Goal: Obtain resource: Download file/media

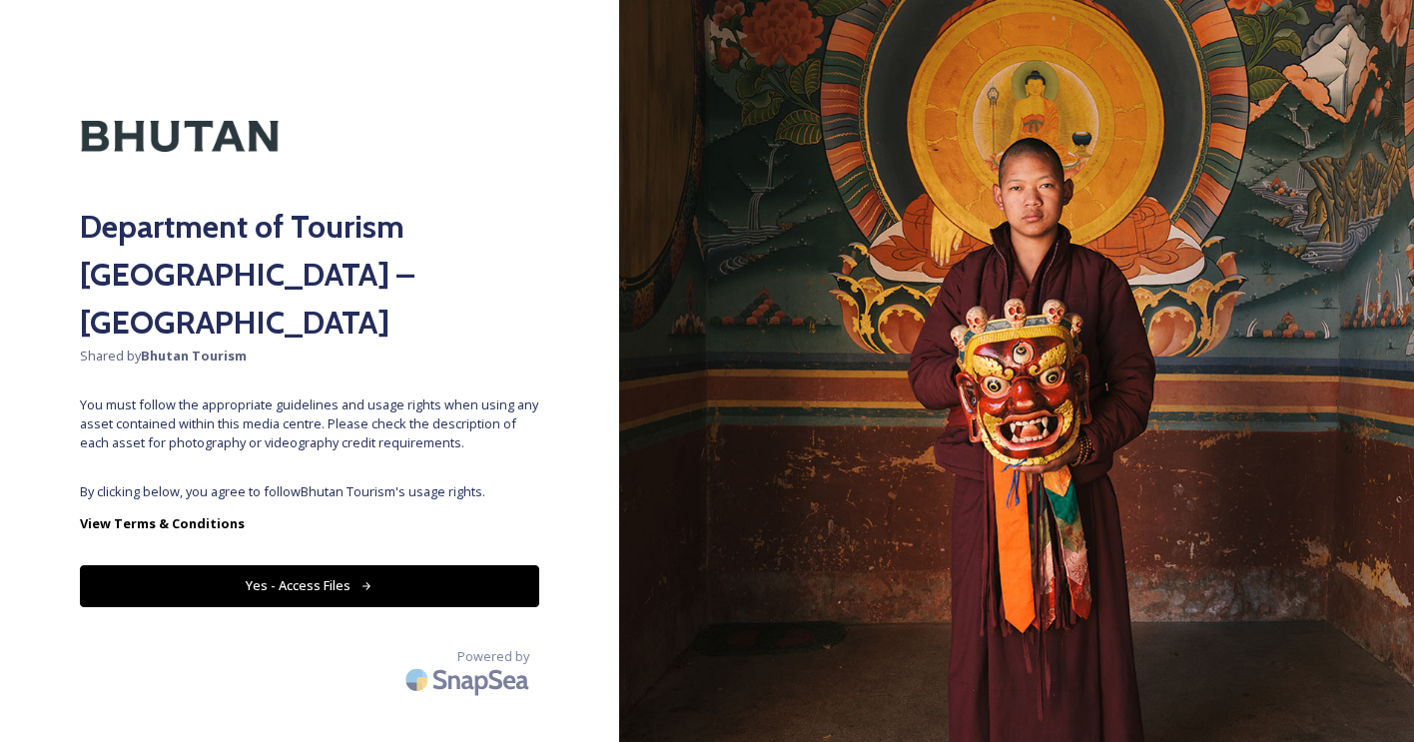
click at [341, 565] on button "Yes - Access Files" at bounding box center [309, 585] width 459 height 41
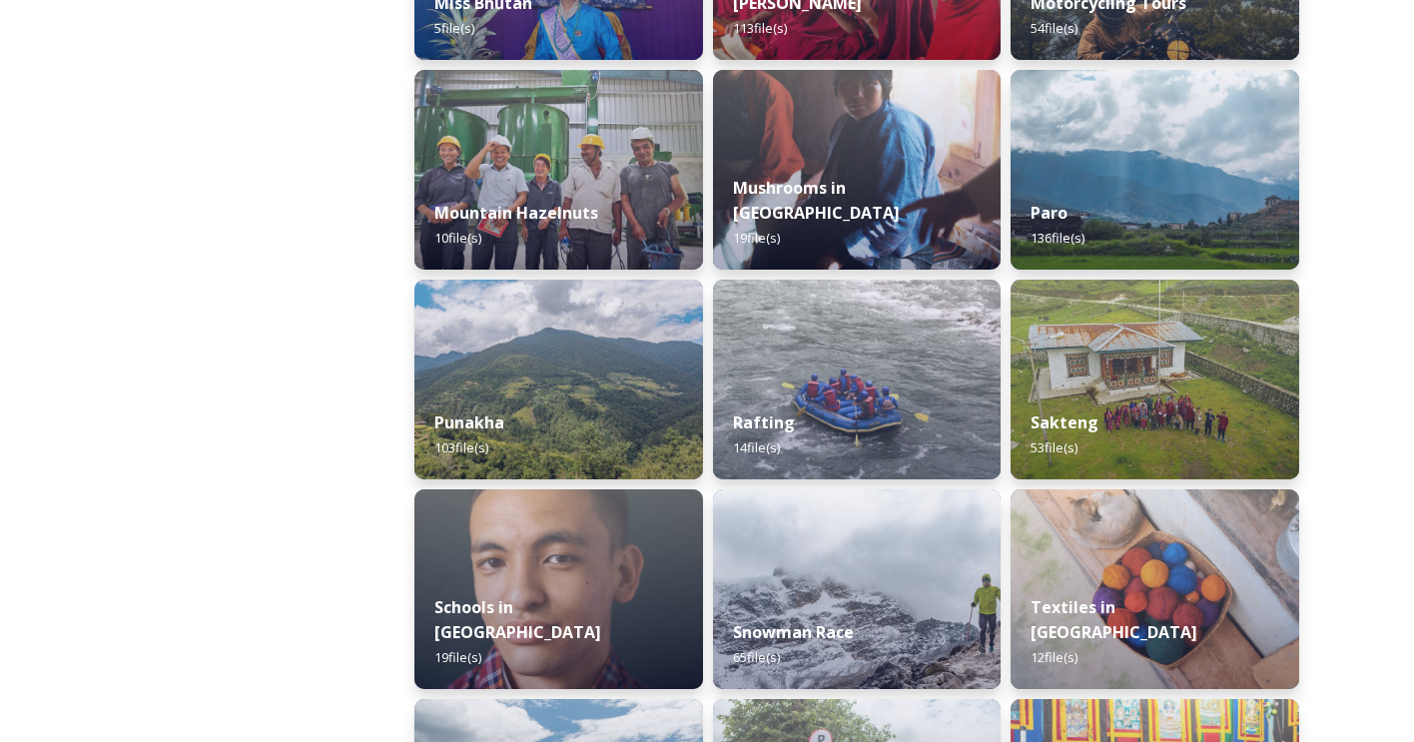
scroll to position [1718, 0]
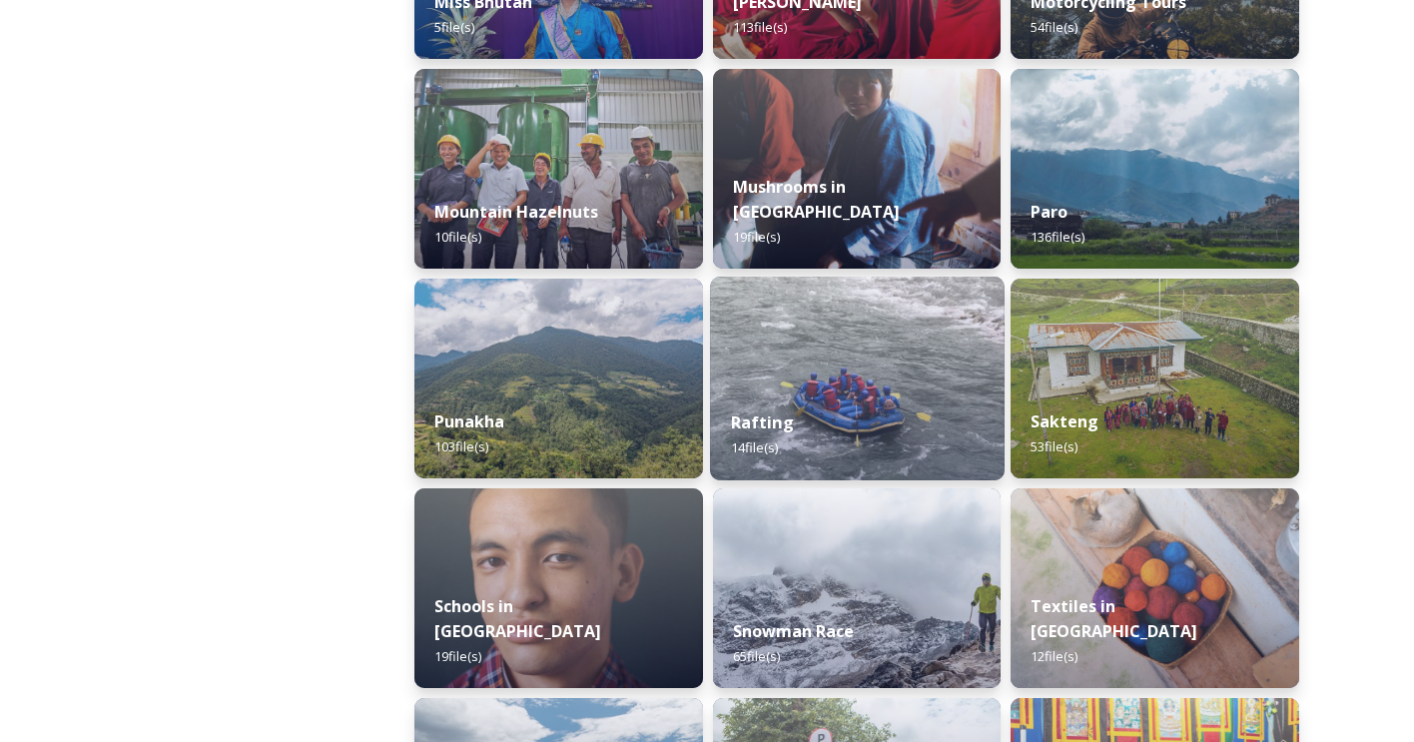
click at [817, 389] on img at bounding box center [856, 379] width 293 height 204
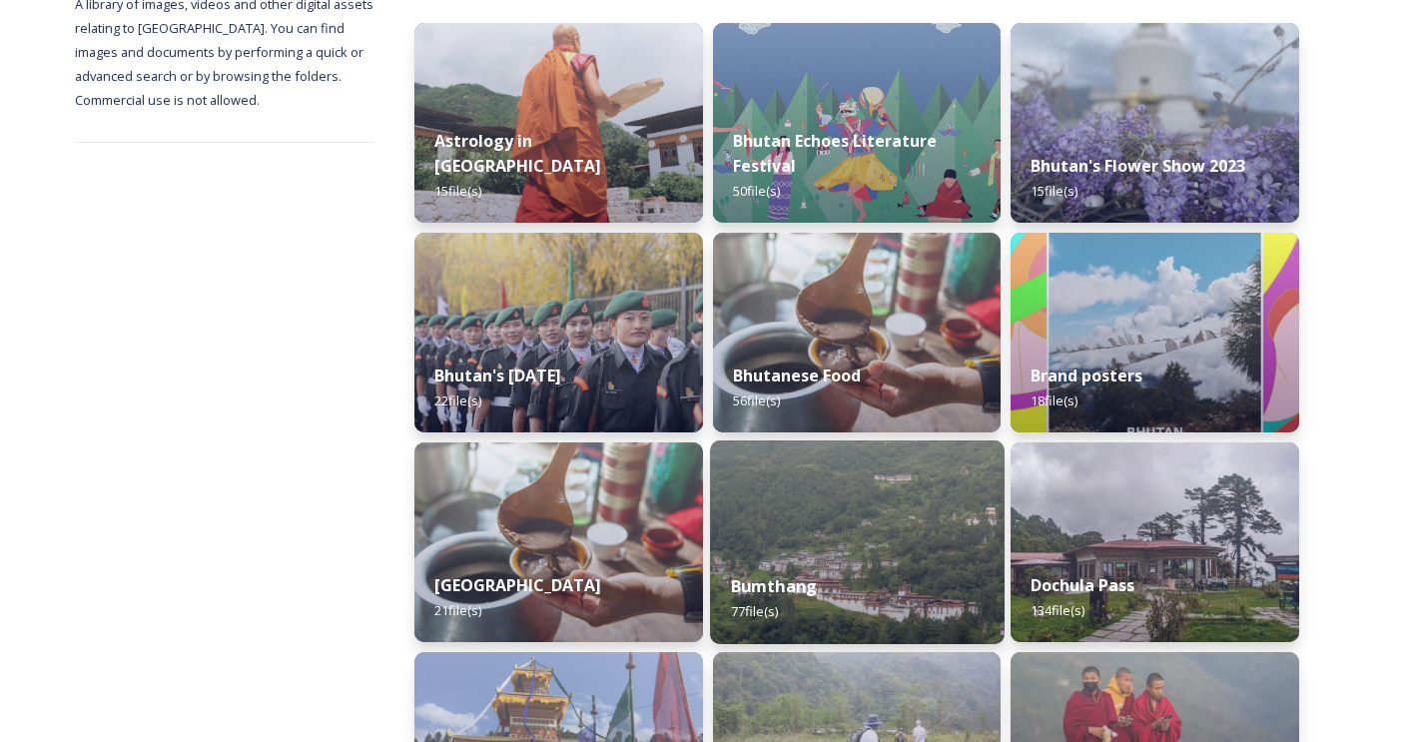
scroll to position [255, 0]
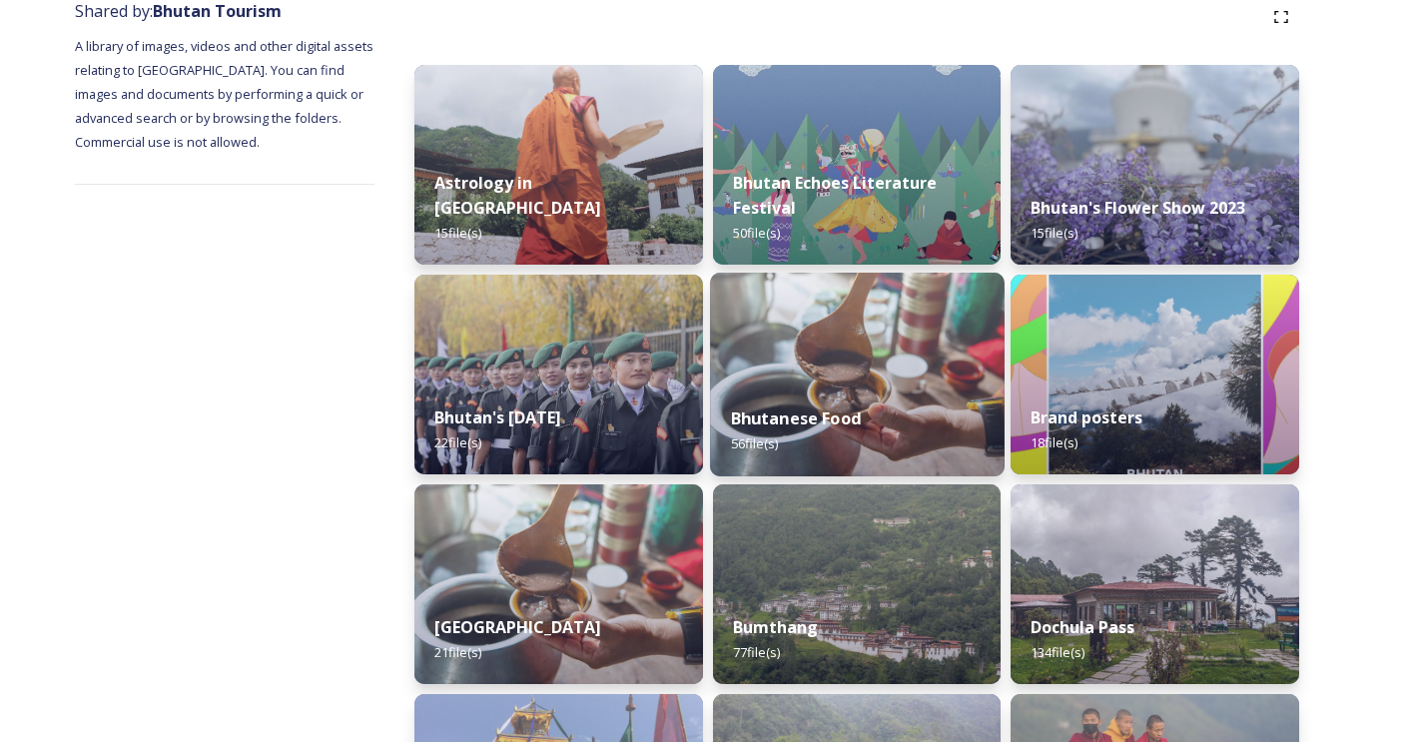
click at [828, 420] on strong "Bhutanese Food" at bounding box center [795, 418] width 131 height 22
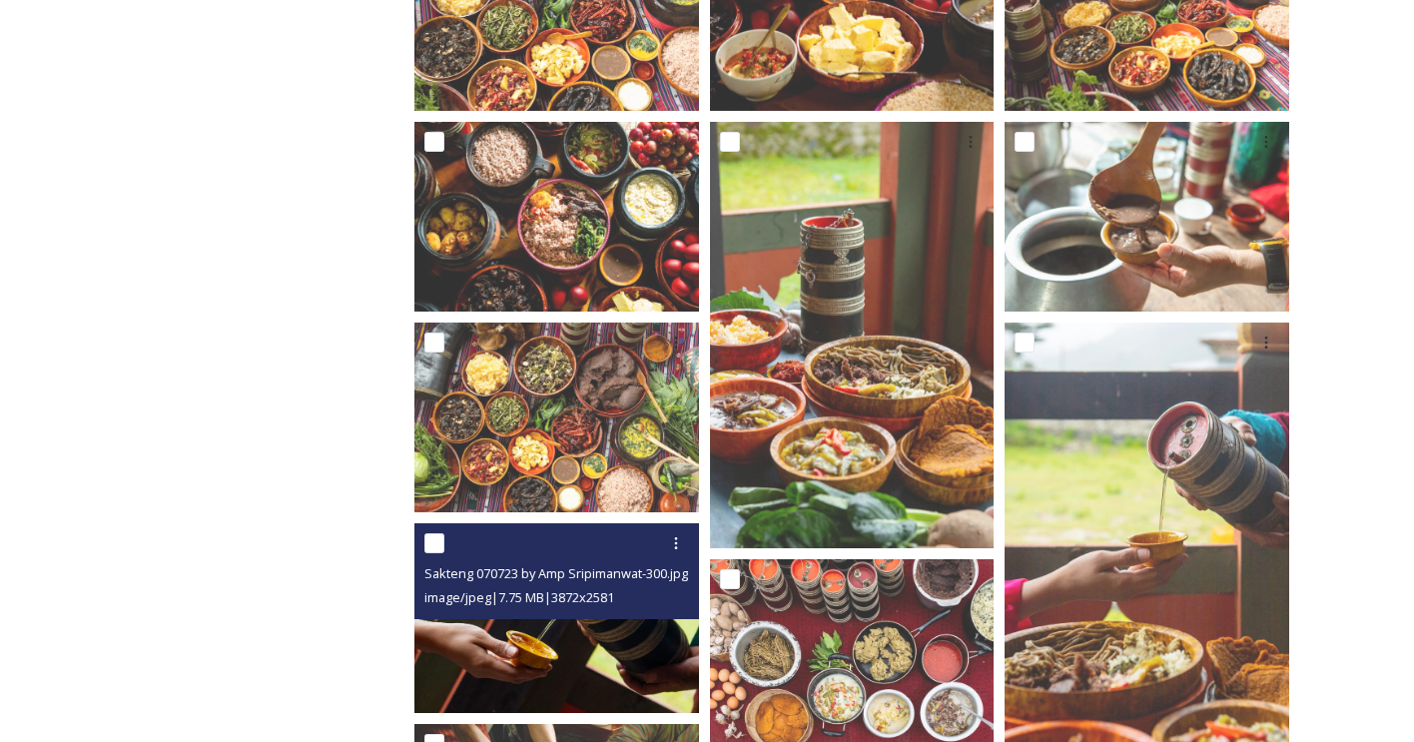
scroll to position [864, 0]
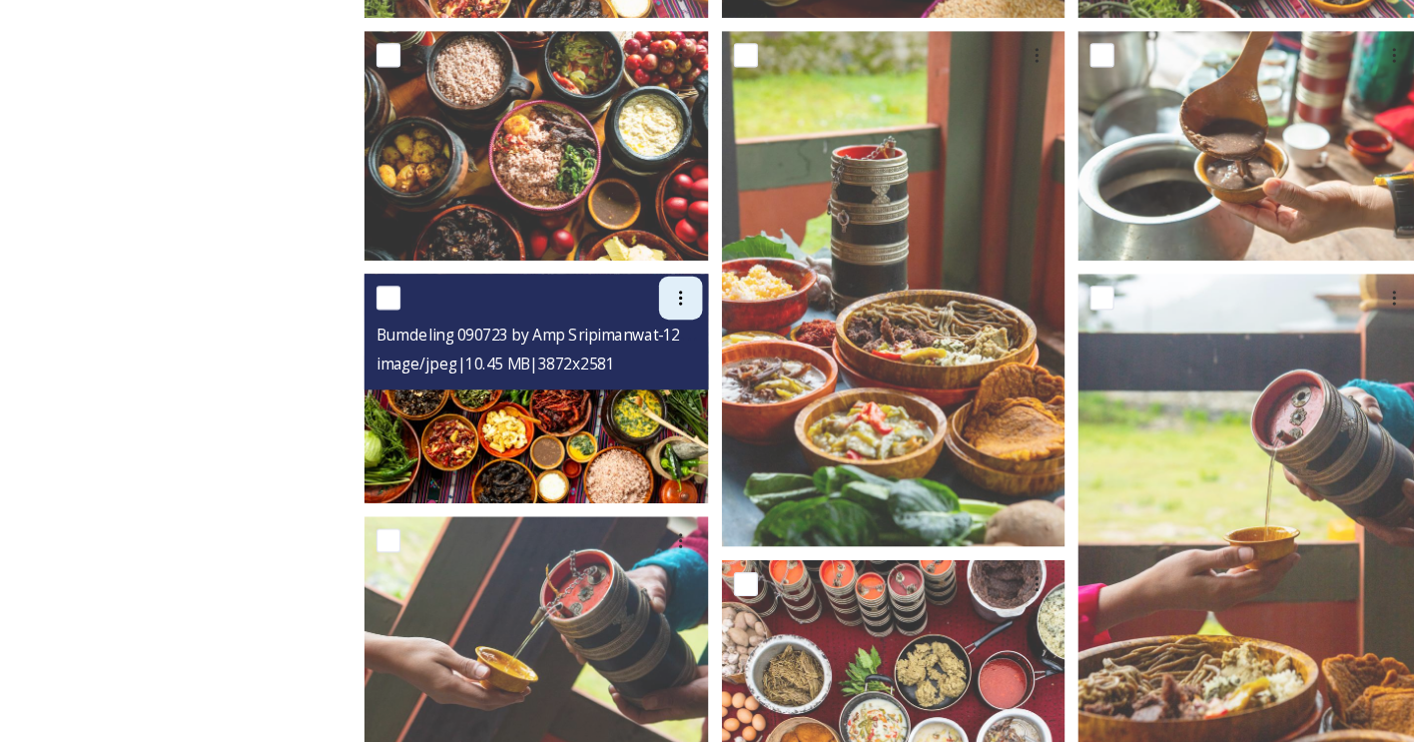
click at [658, 356] on div at bounding box center [676, 374] width 36 height 36
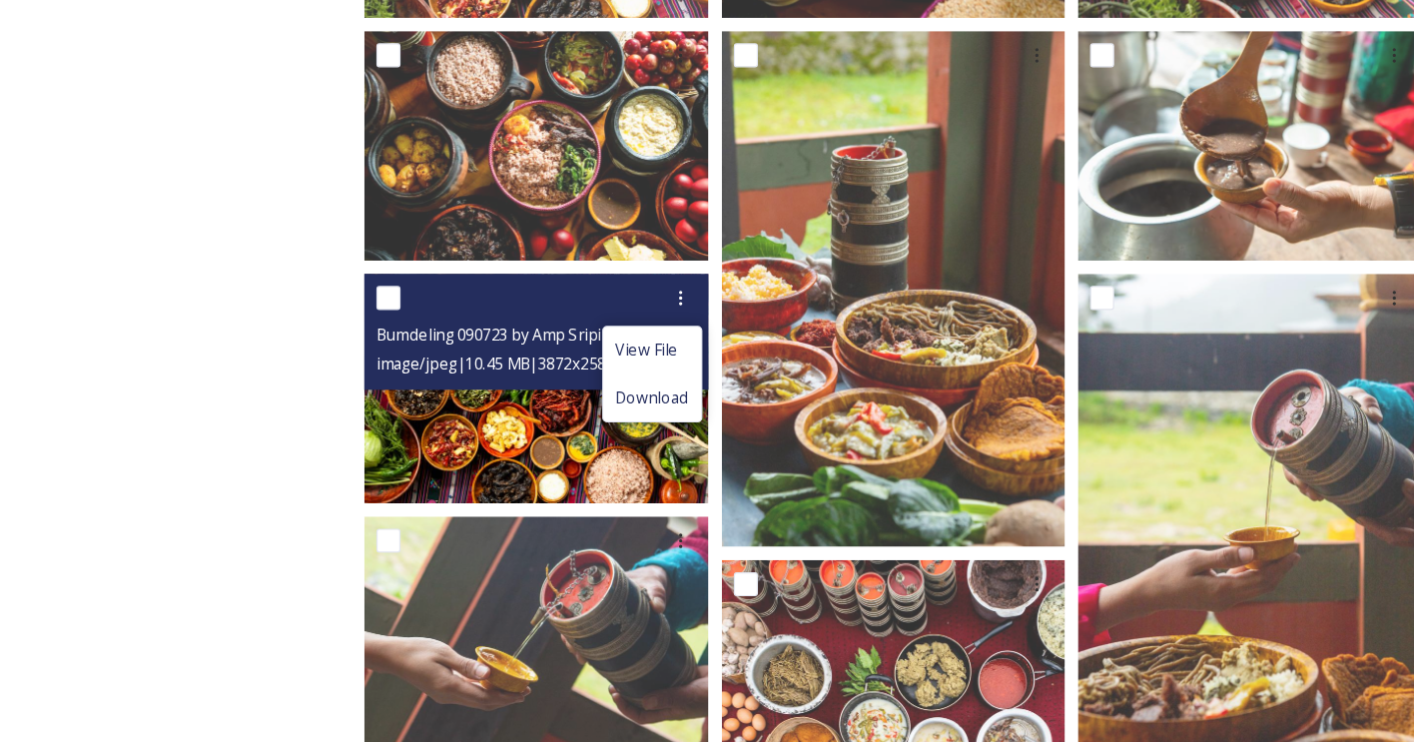
click at [414, 354] on img at bounding box center [556, 449] width 285 height 190
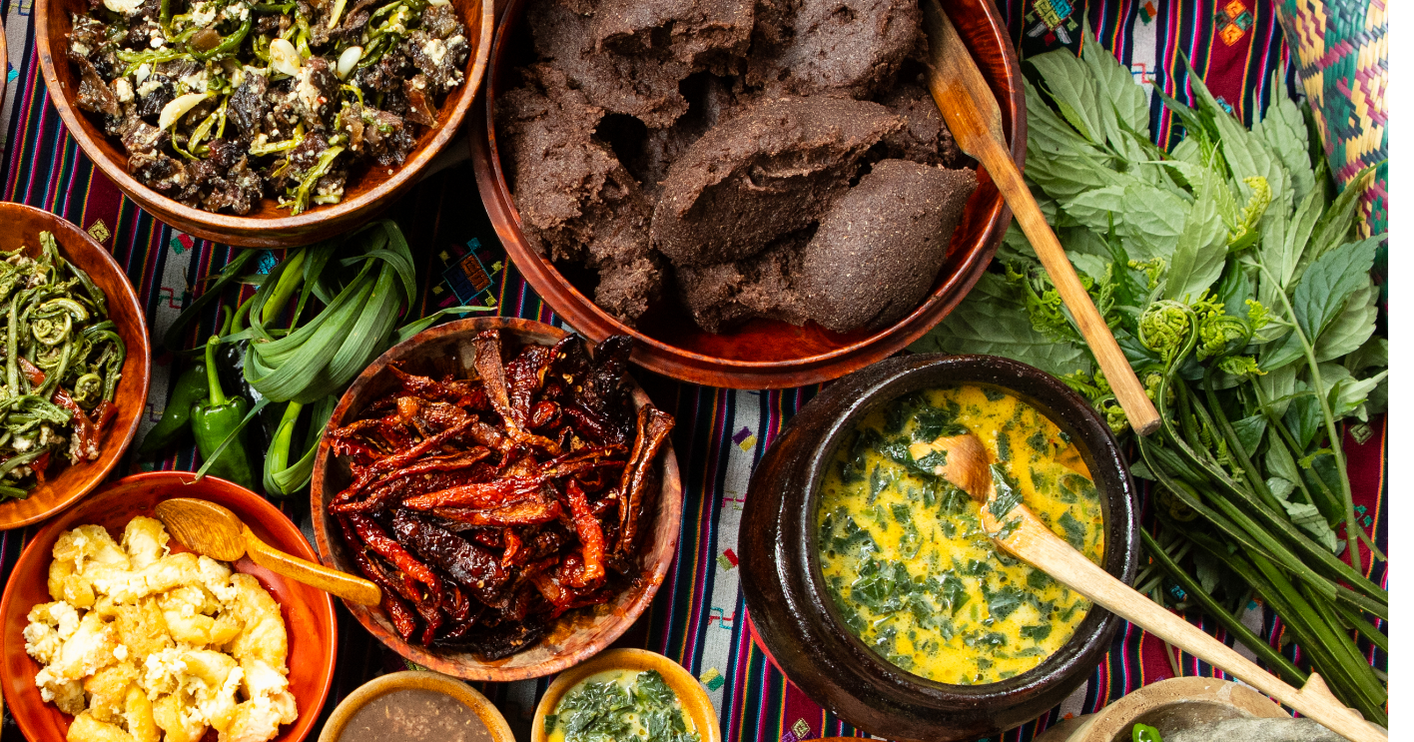
scroll to position [768, 0]
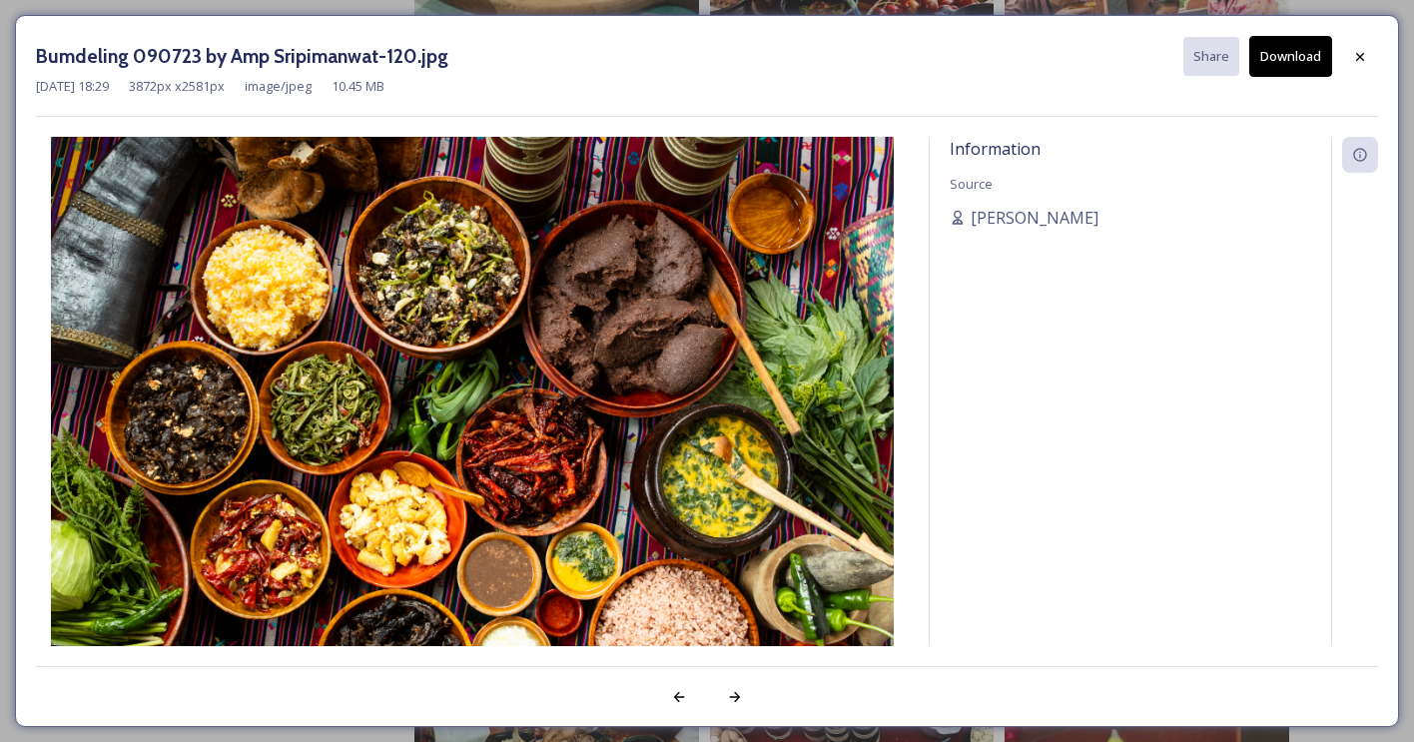
click at [1297, 51] on button "Download" at bounding box center [1290, 56] width 83 height 41
click at [945, 28] on div "Bumdeling 090723 by Amp Sripimanwat-120.jpg Share Download [DATE] 18:29 3872 px…" at bounding box center [707, 371] width 1384 height 712
click at [1354, 59] on icon at bounding box center [1360, 57] width 16 height 16
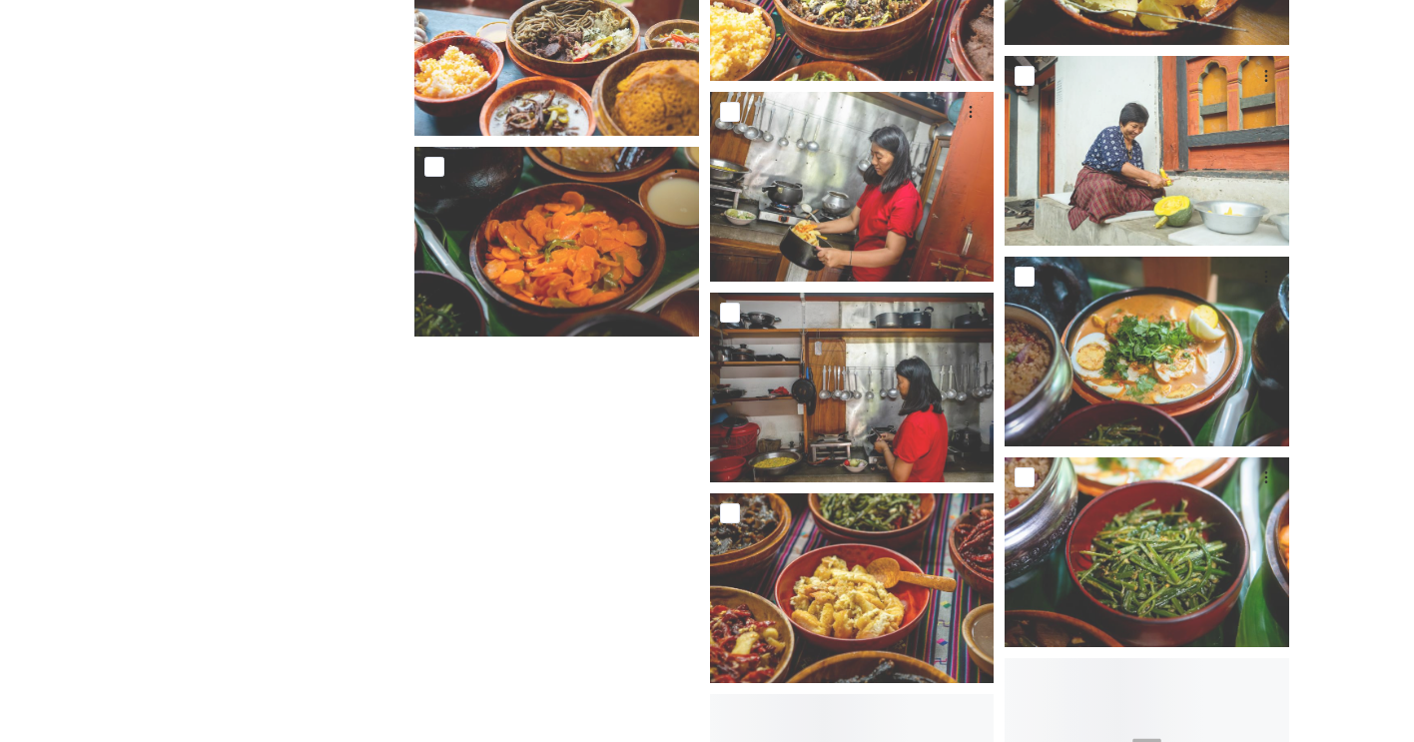
scroll to position [4561, 0]
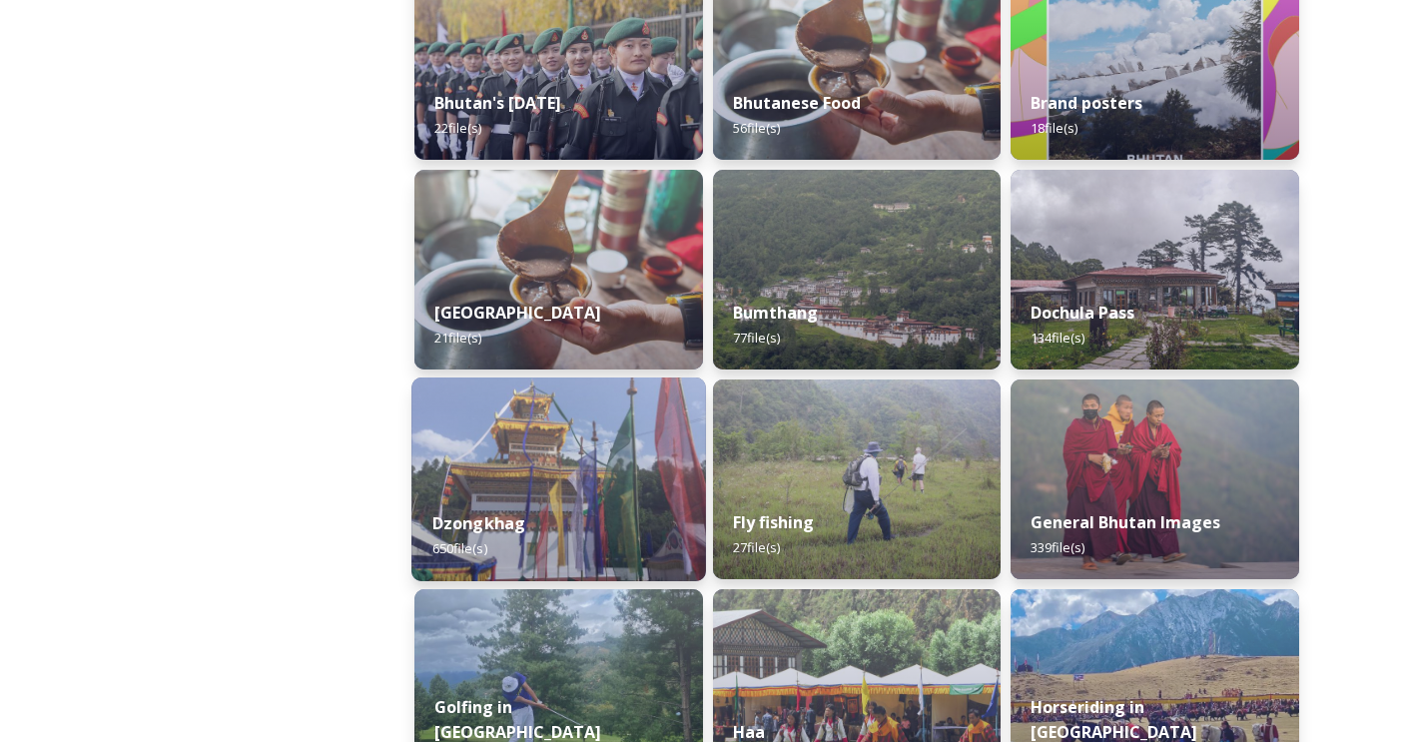
scroll to position [576, 0]
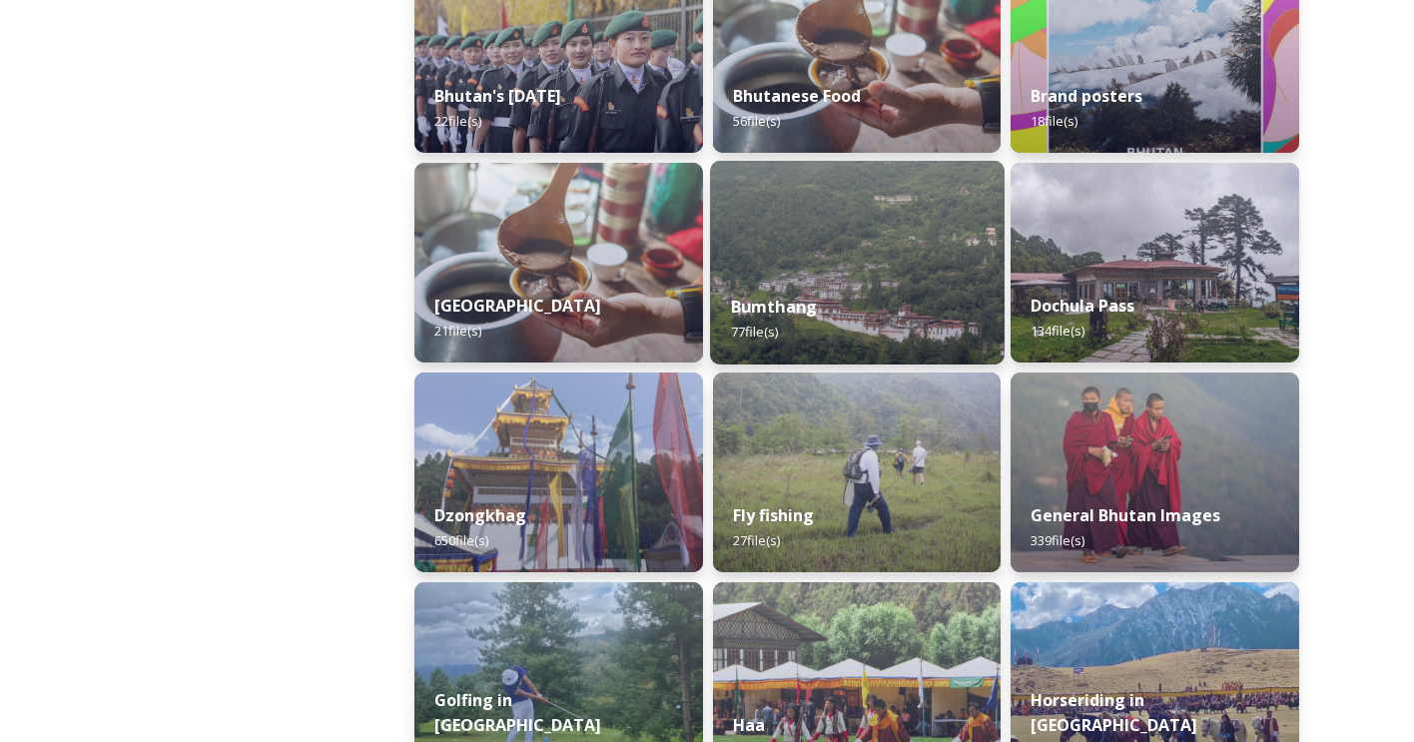
click at [831, 327] on div "Bumthang 77 file(s)" at bounding box center [856, 319] width 293 height 91
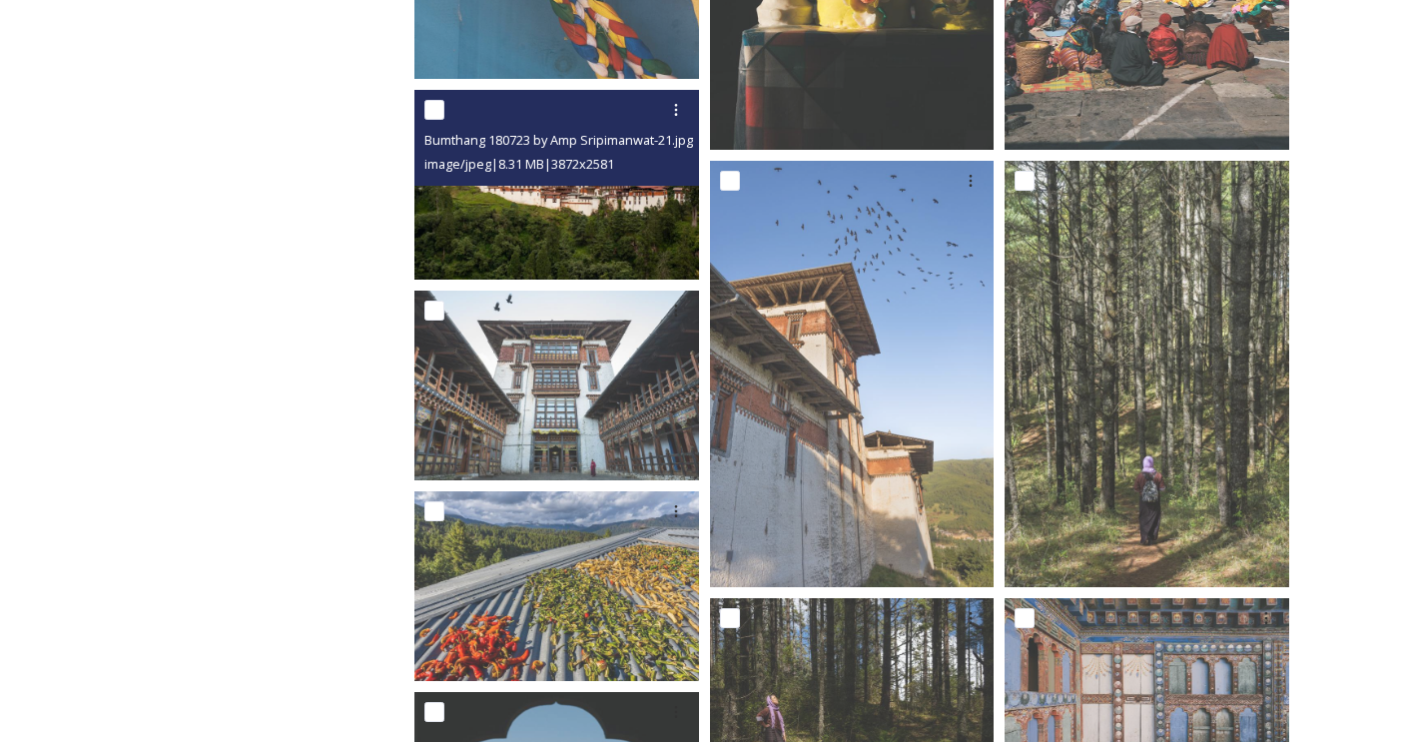
scroll to position [1062, 0]
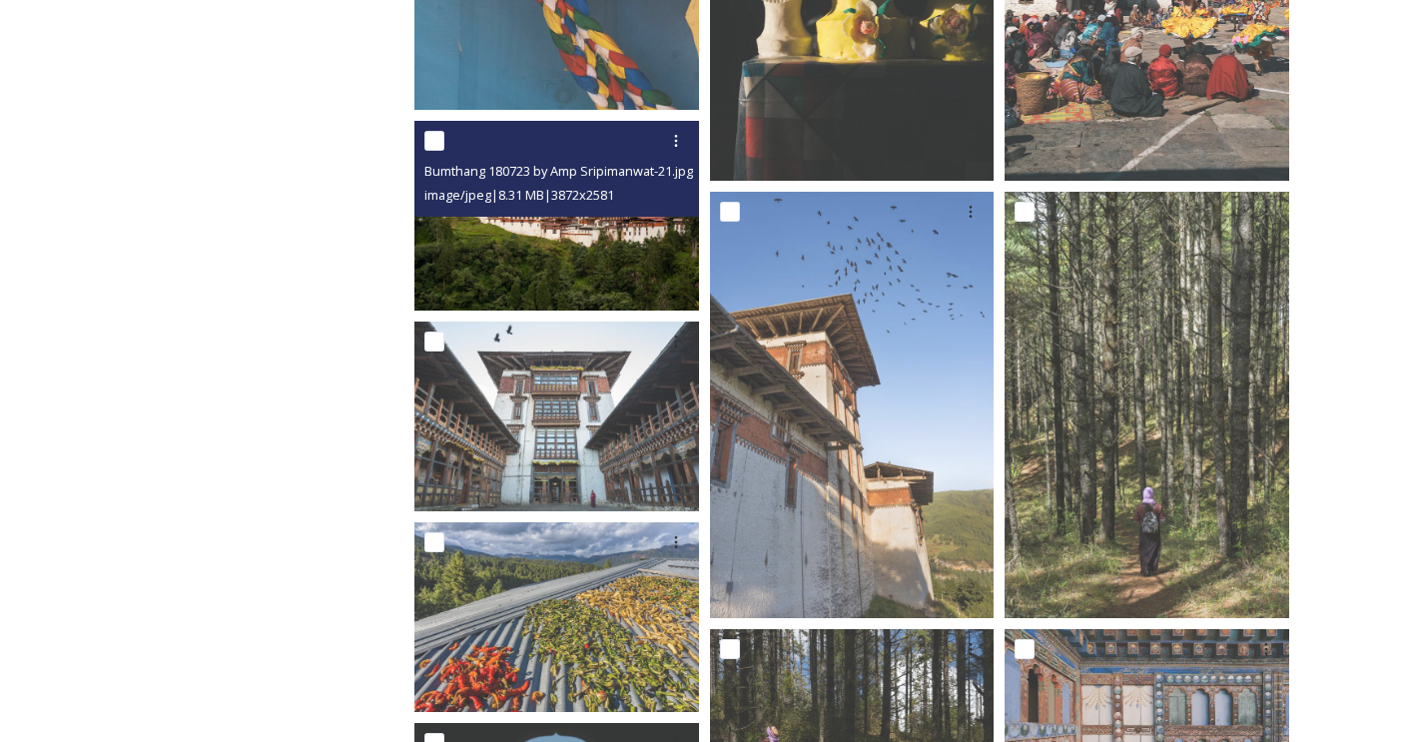
click at [604, 266] on img at bounding box center [556, 216] width 285 height 190
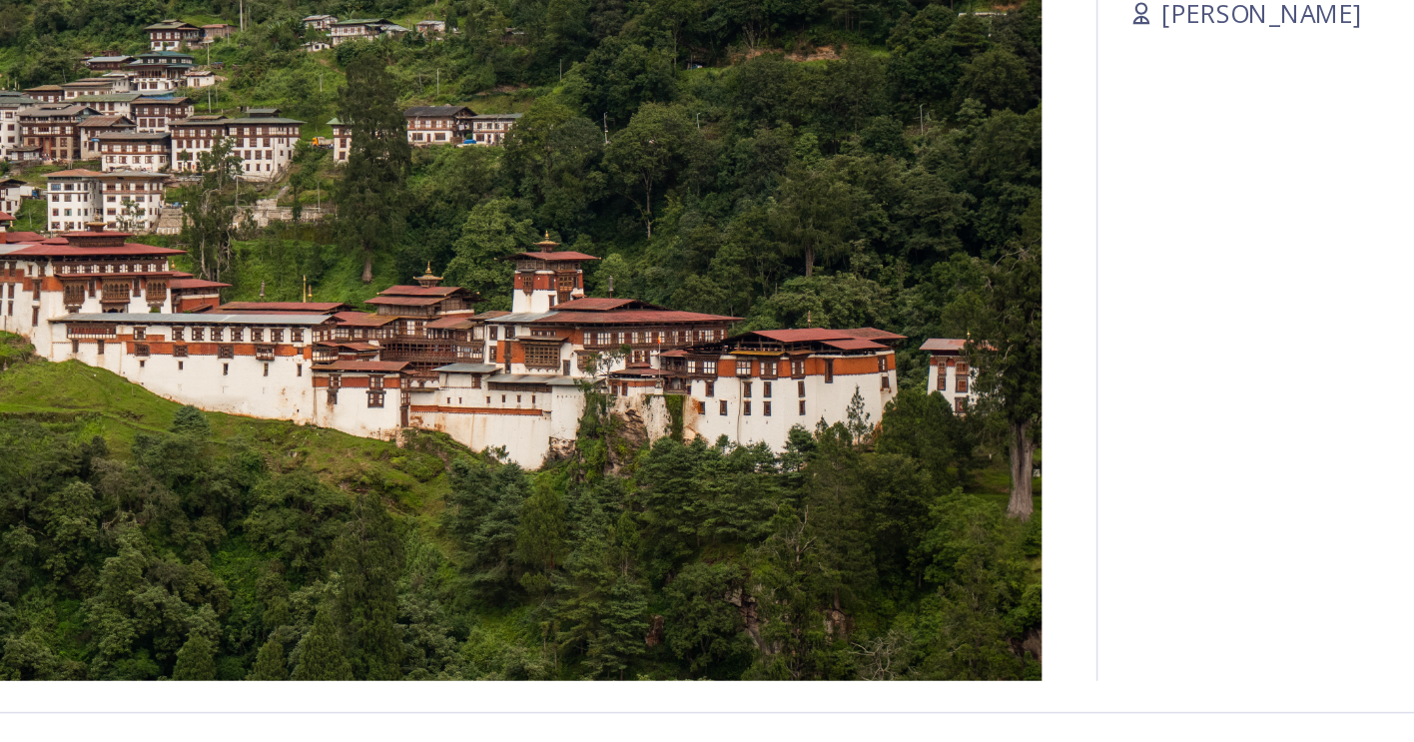
scroll to position [1063, 0]
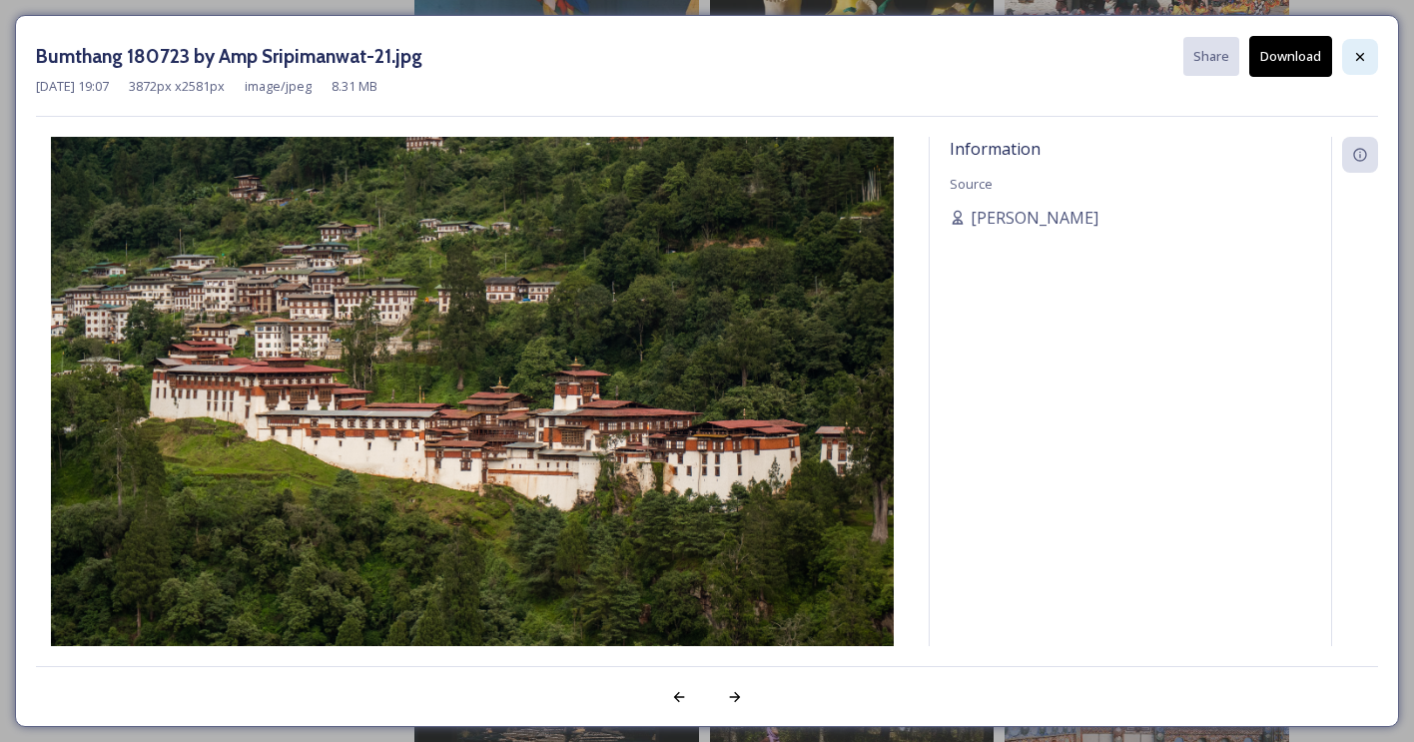
click at [1361, 60] on icon at bounding box center [1360, 57] width 16 height 16
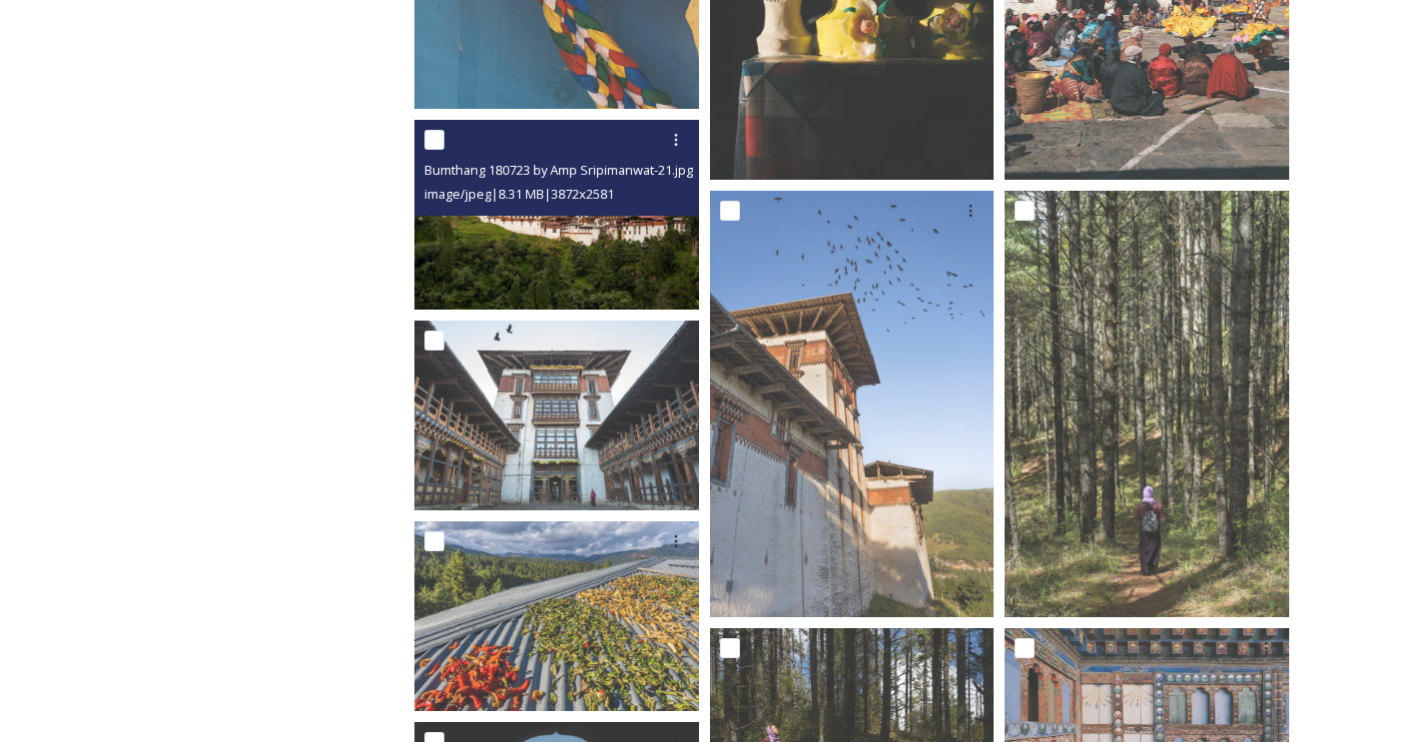
click at [621, 267] on img at bounding box center [556, 215] width 285 height 190
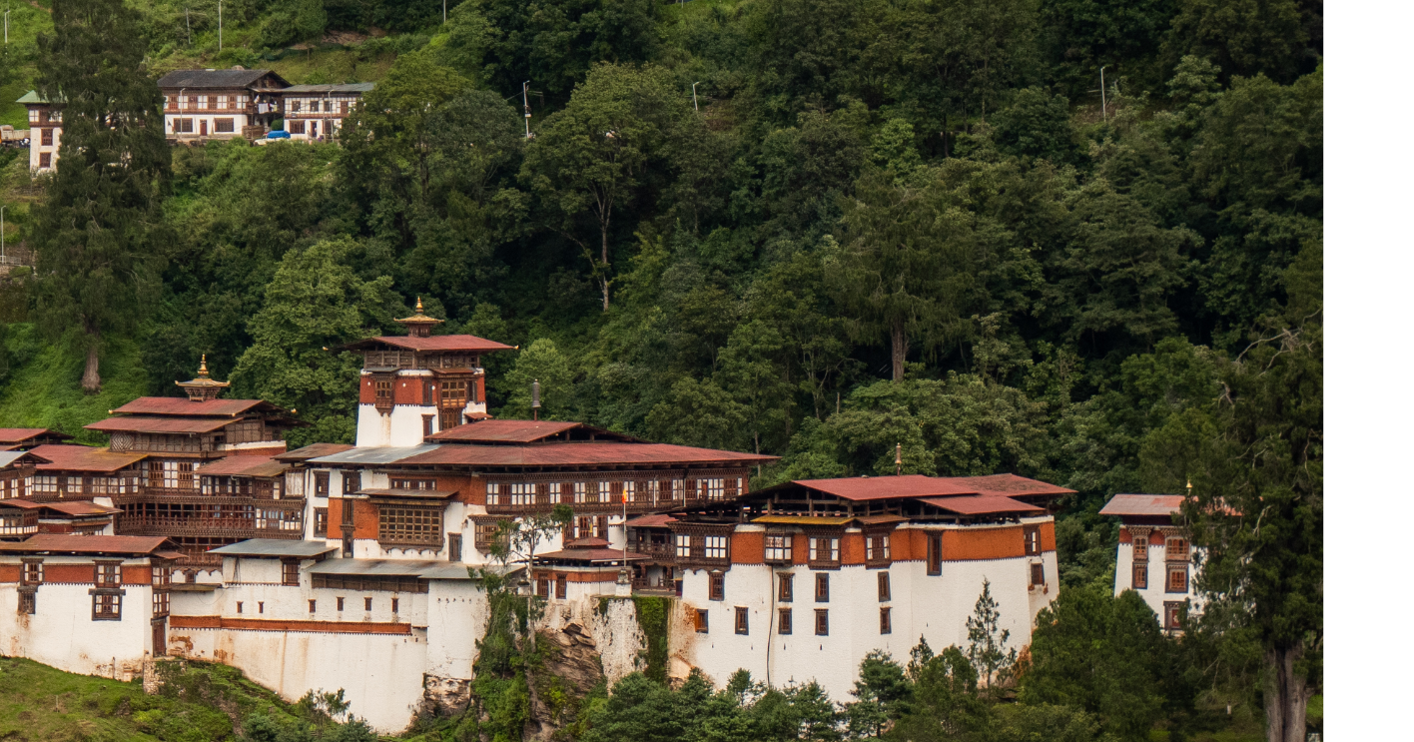
scroll to position [1102, 0]
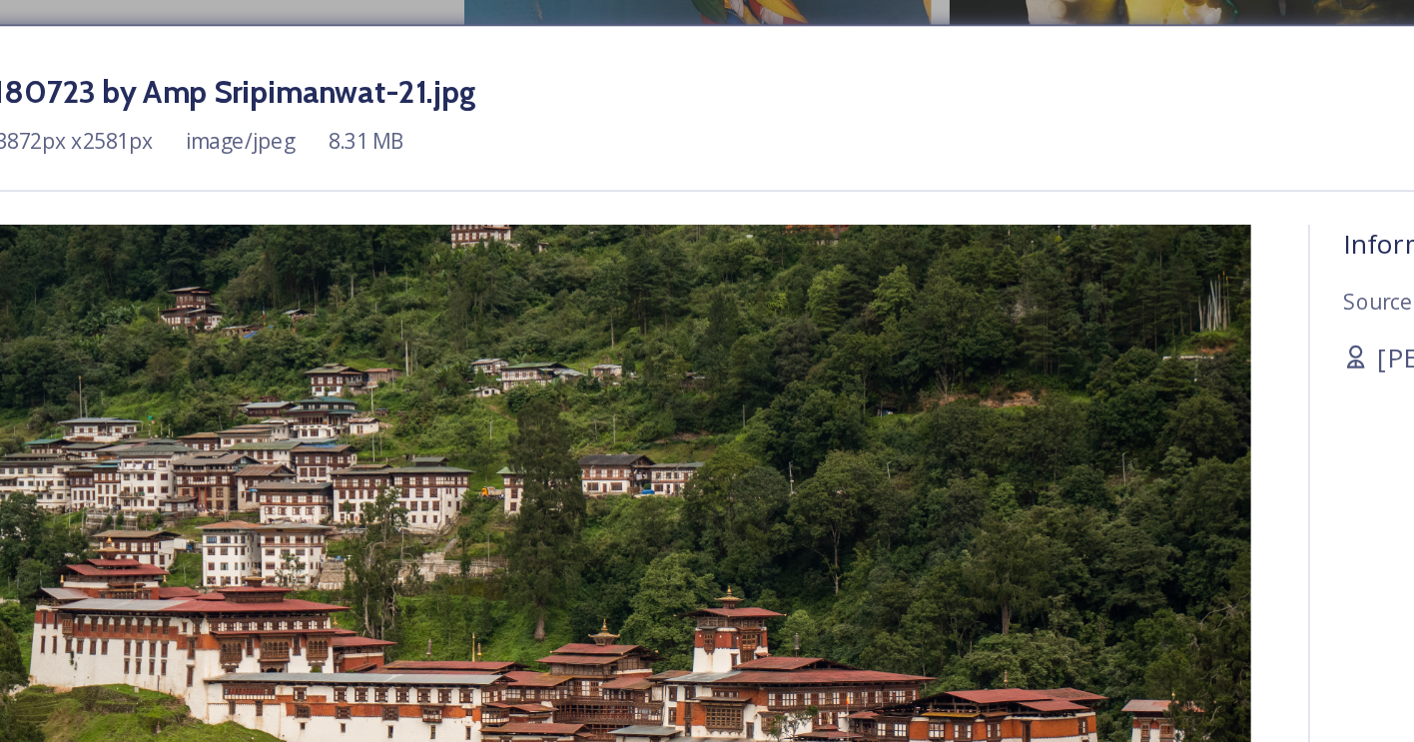
click at [676, 90] on div "[DATE] 19:07 3872 px x 2581 px image/jpeg 8.31 MB" at bounding box center [707, 86] width 1342 height 19
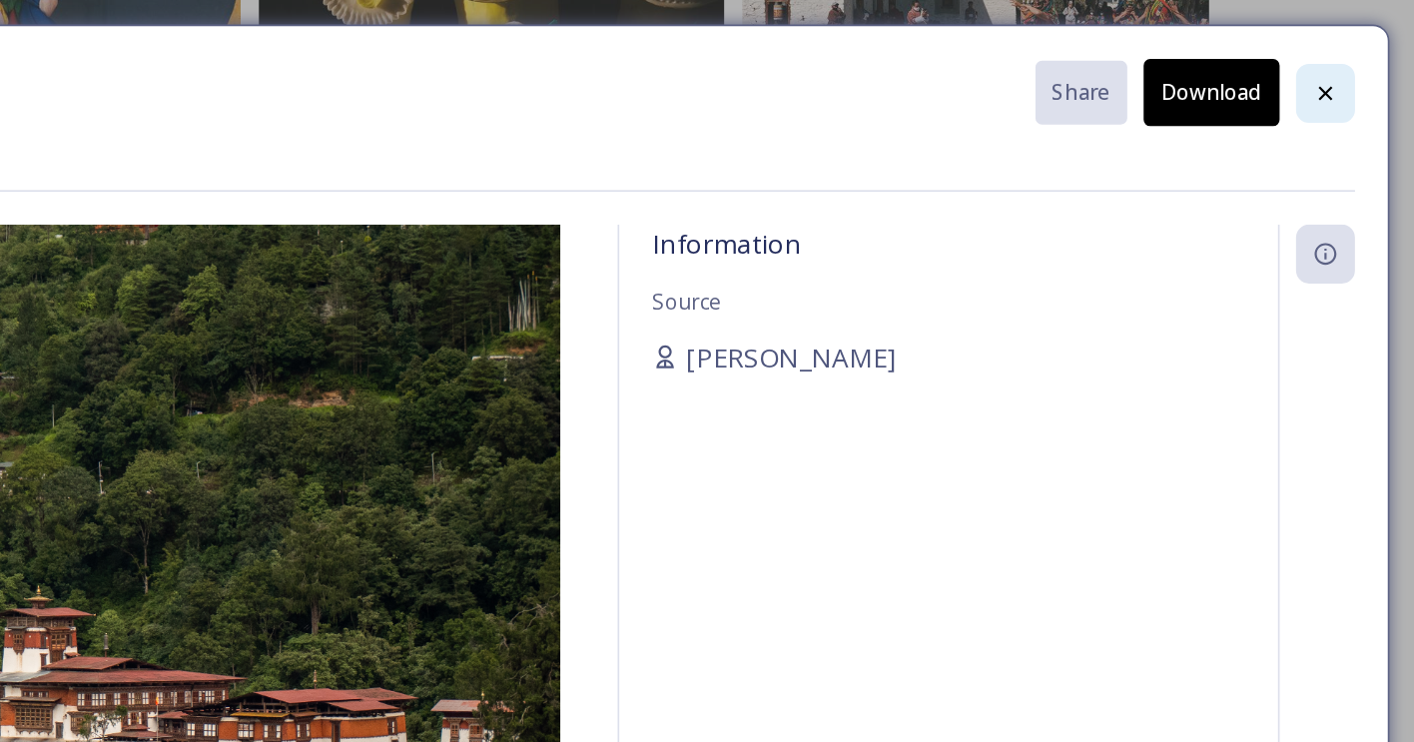
scroll to position [1048, 0]
click at [1342, 60] on div at bounding box center [1360, 57] width 36 height 36
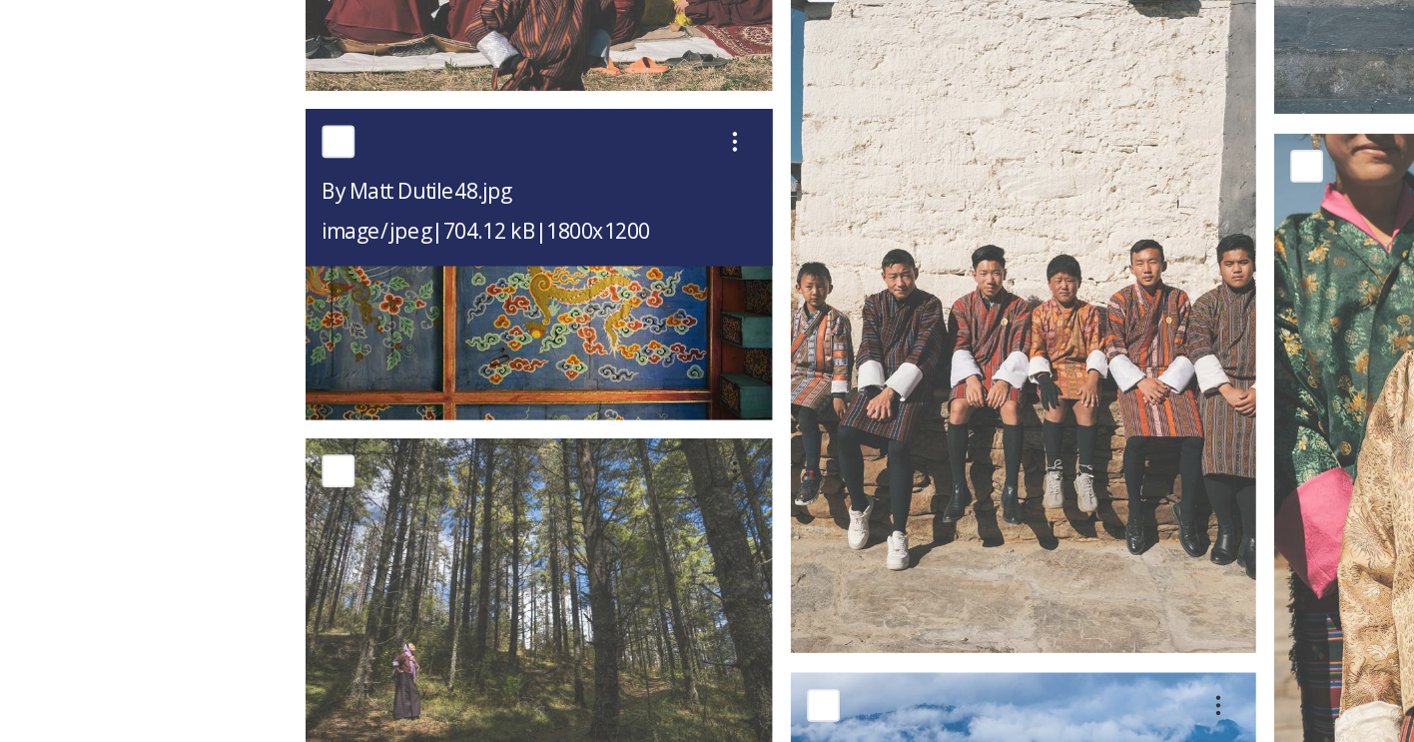
scroll to position [5654, 0]
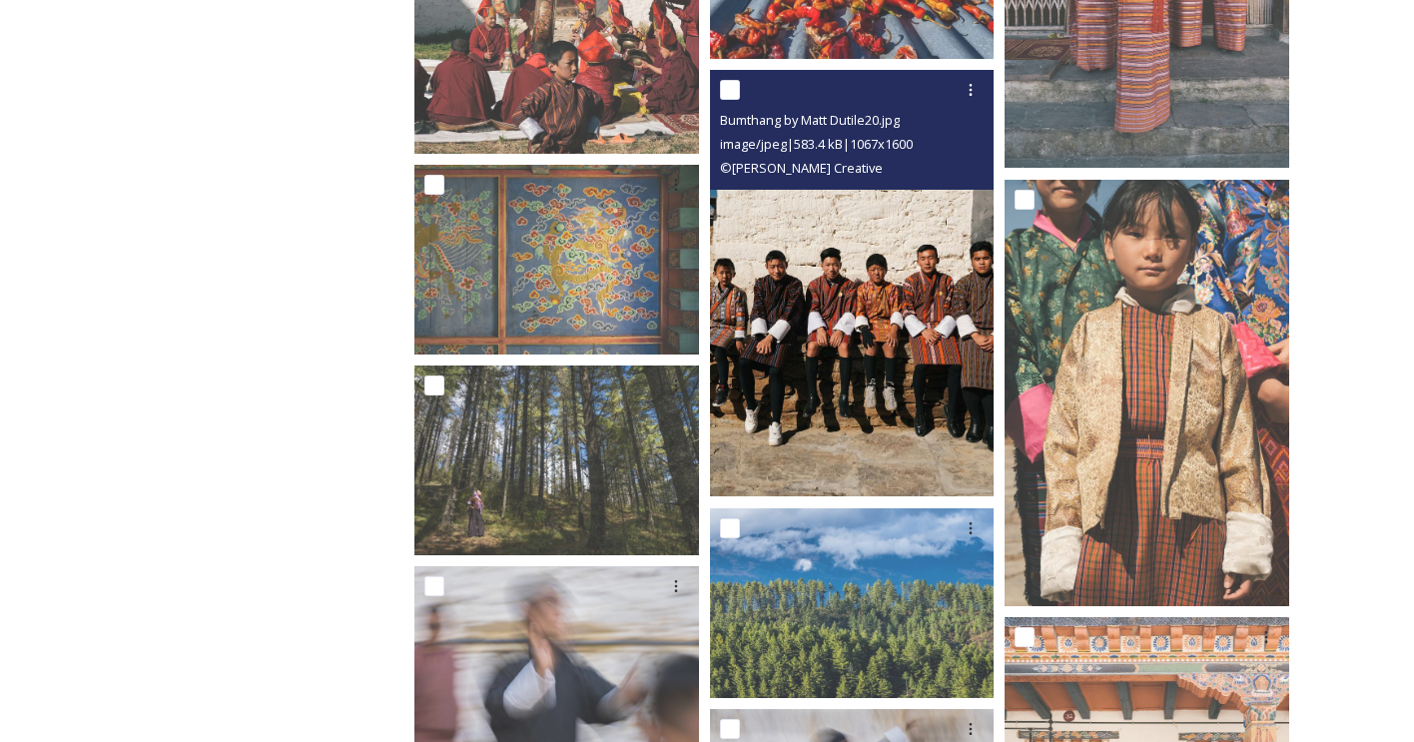
scroll to position [5570, 0]
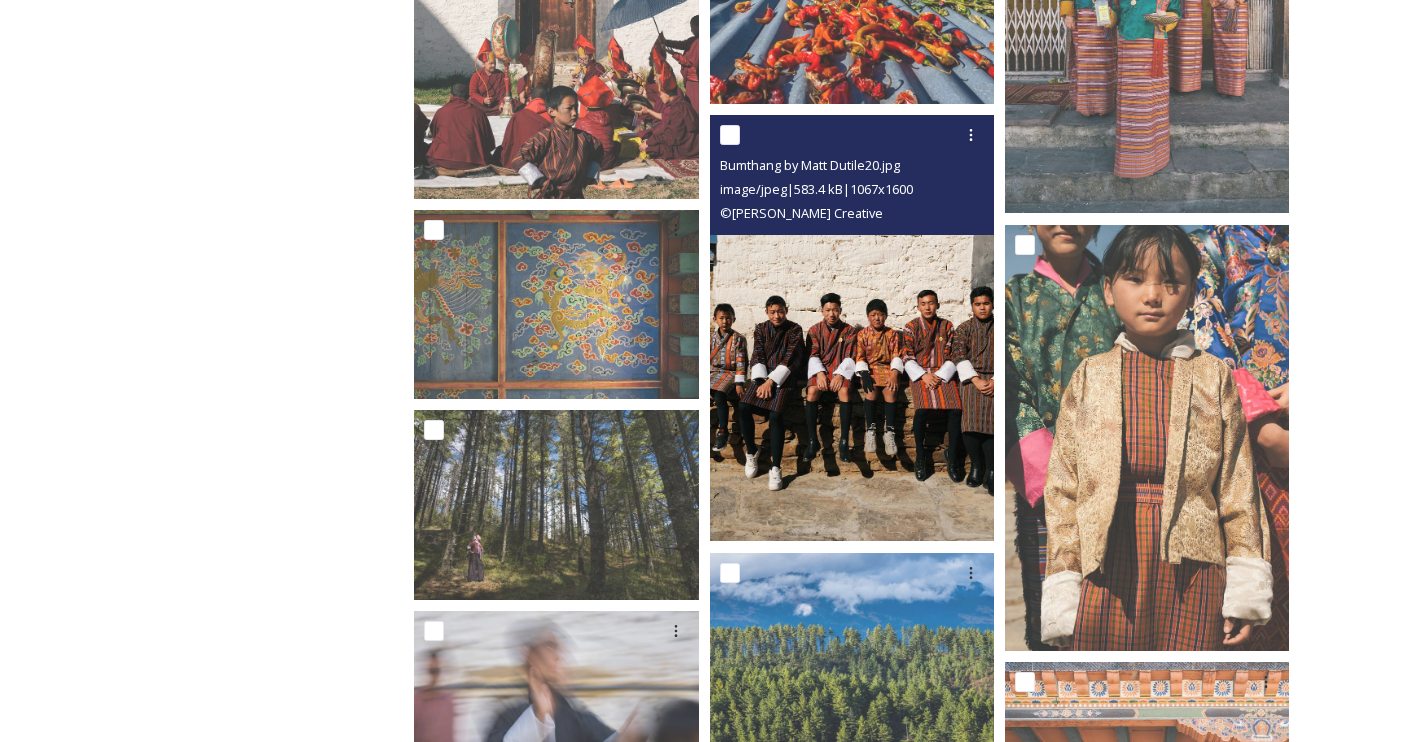
click at [840, 397] on img at bounding box center [852, 328] width 285 height 426
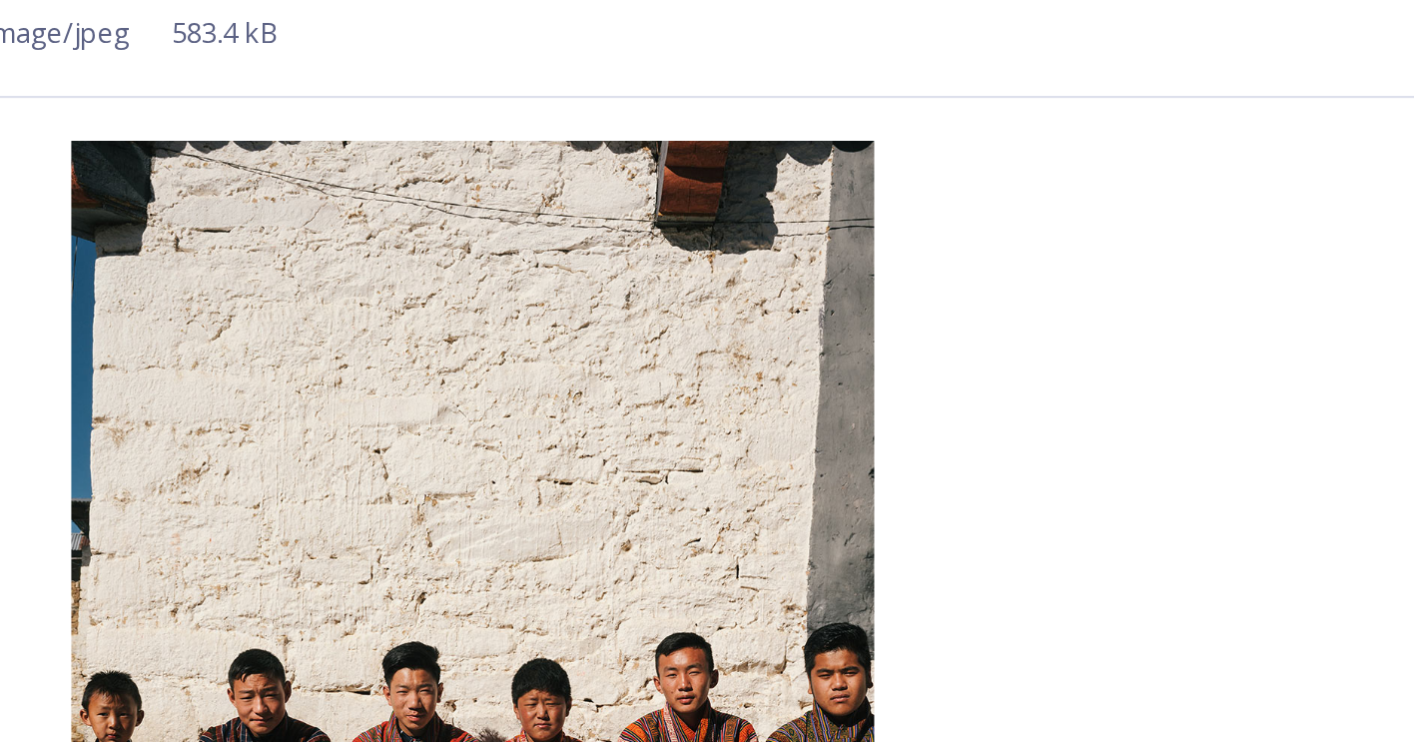
scroll to position [5638, 0]
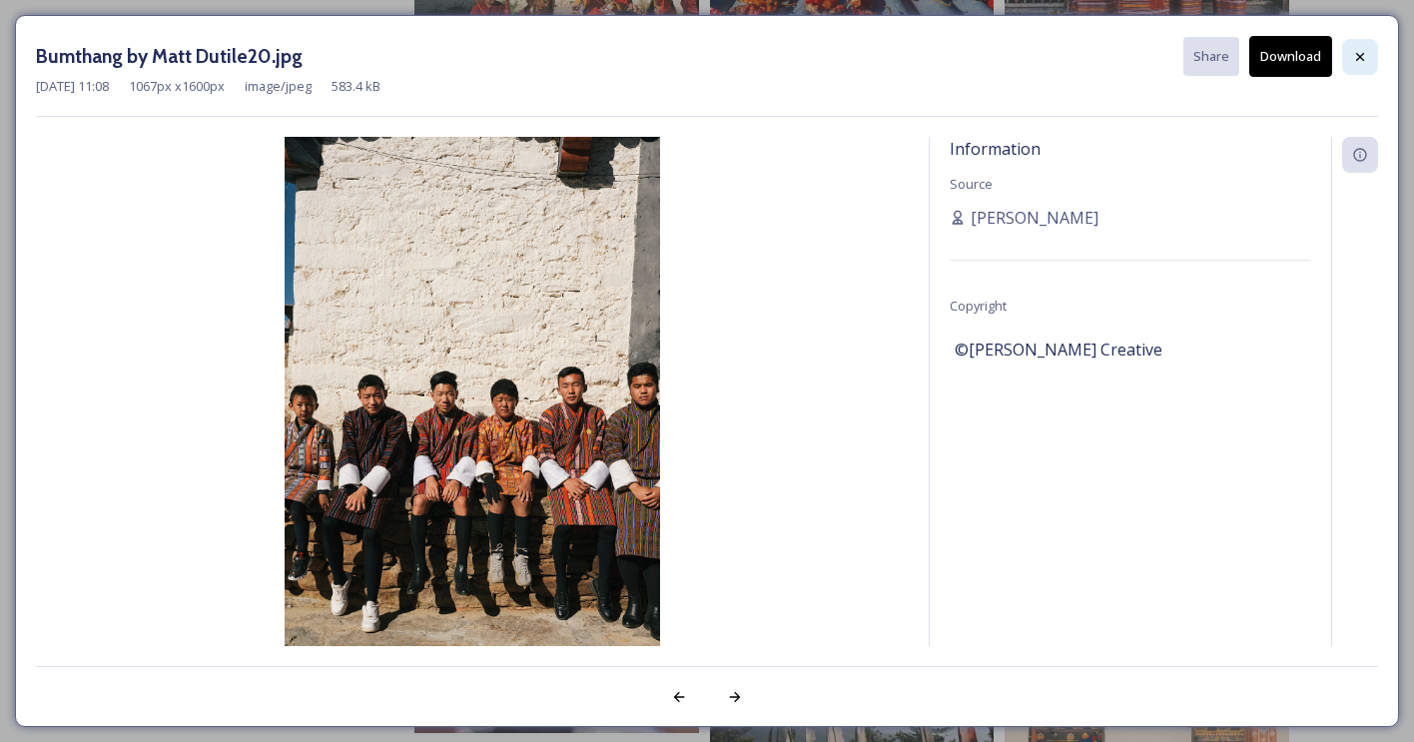
click at [1354, 64] on div at bounding box center [1360, 57] width 36 height 36
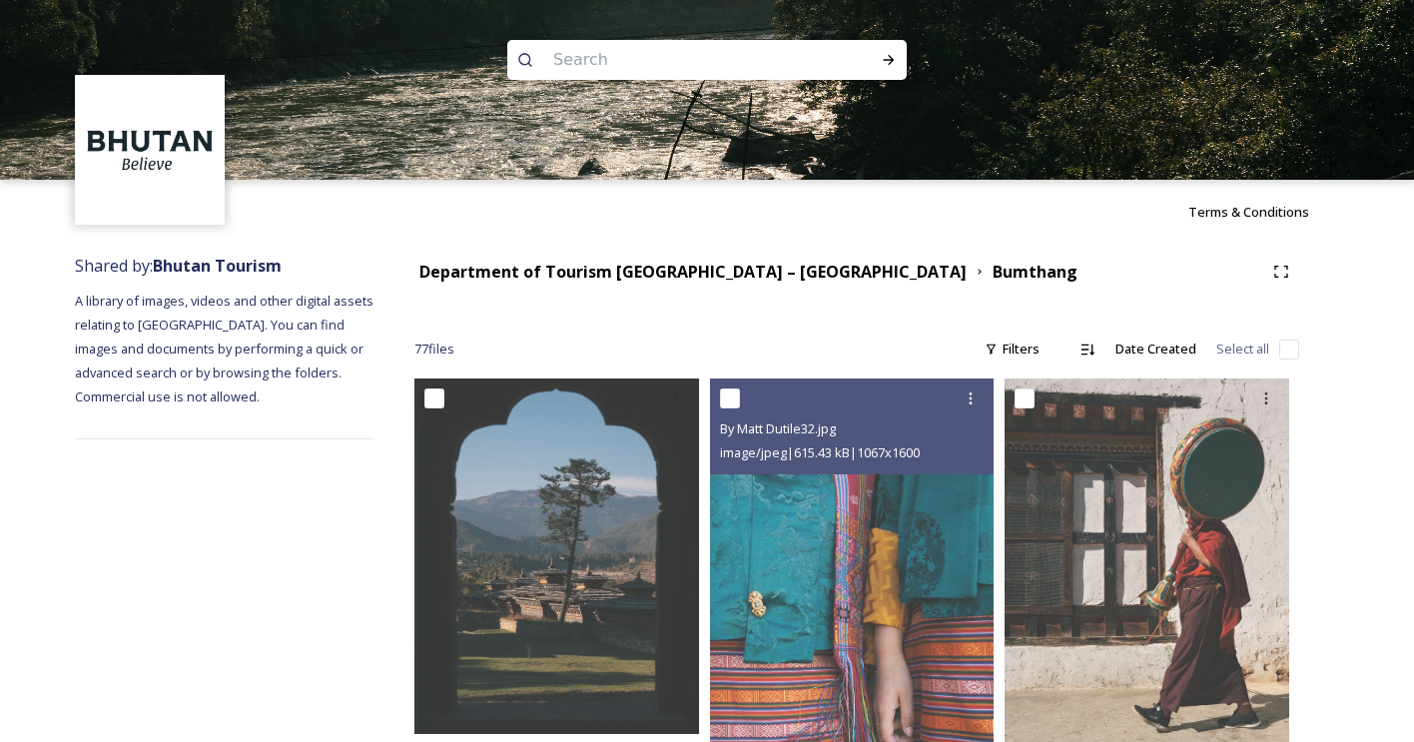
scroll to position [0, 0]
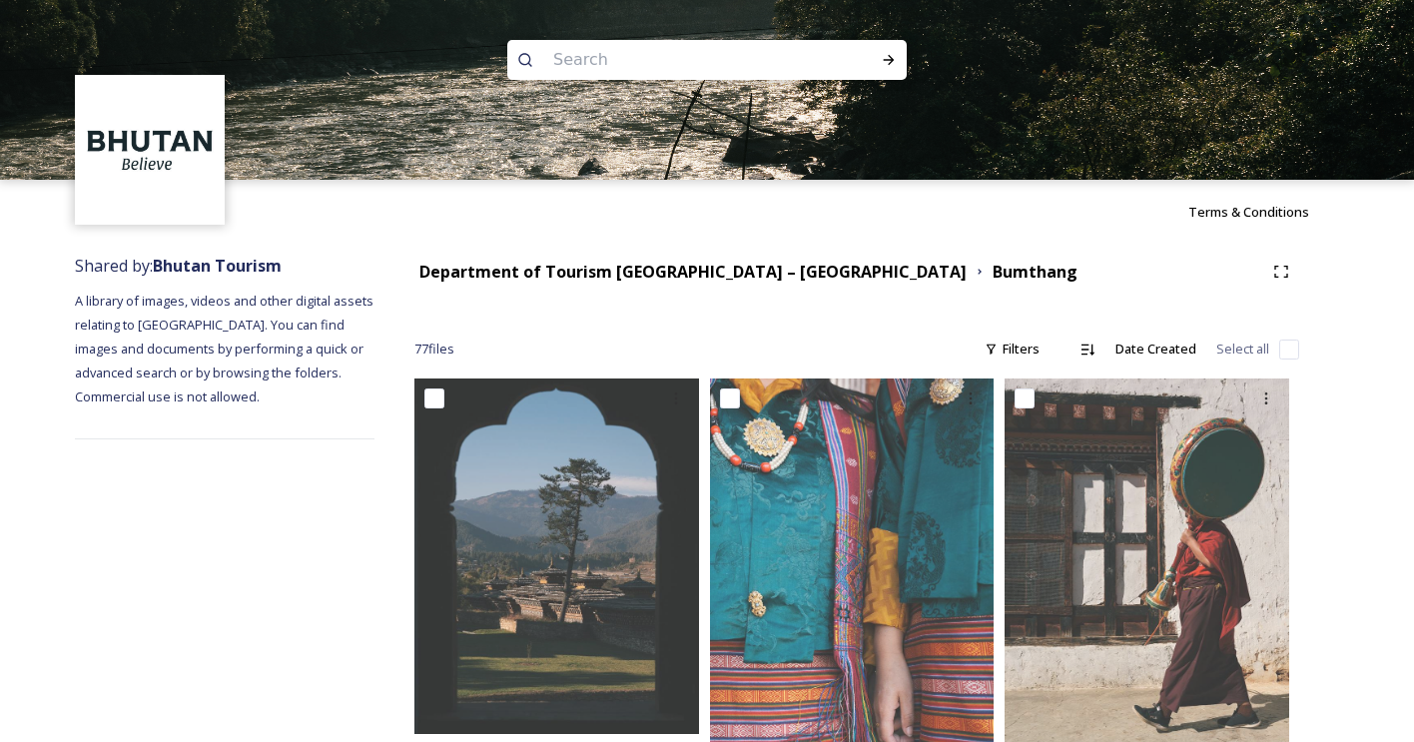
scroll to position [184, 0]
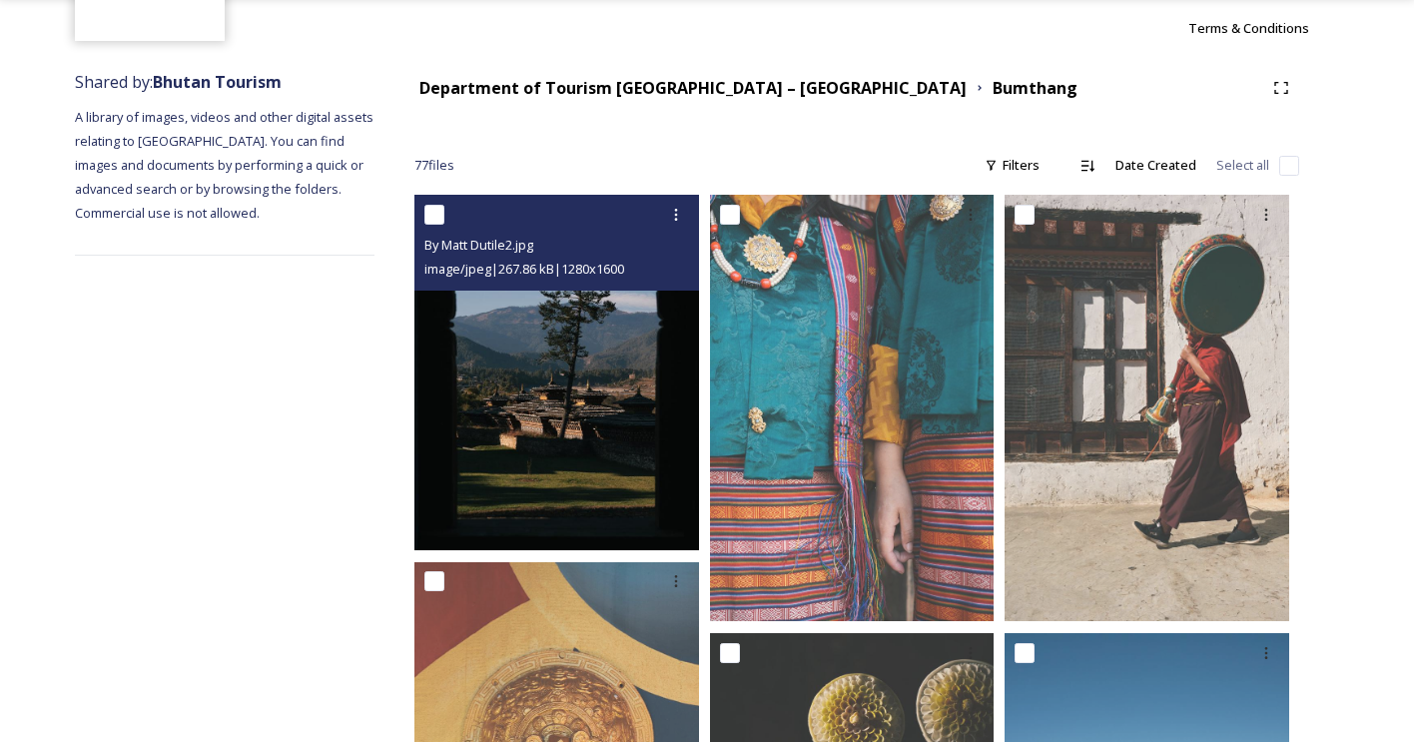
click at [546, 434] on img at bounding box center [556, 372] width 285 height 355
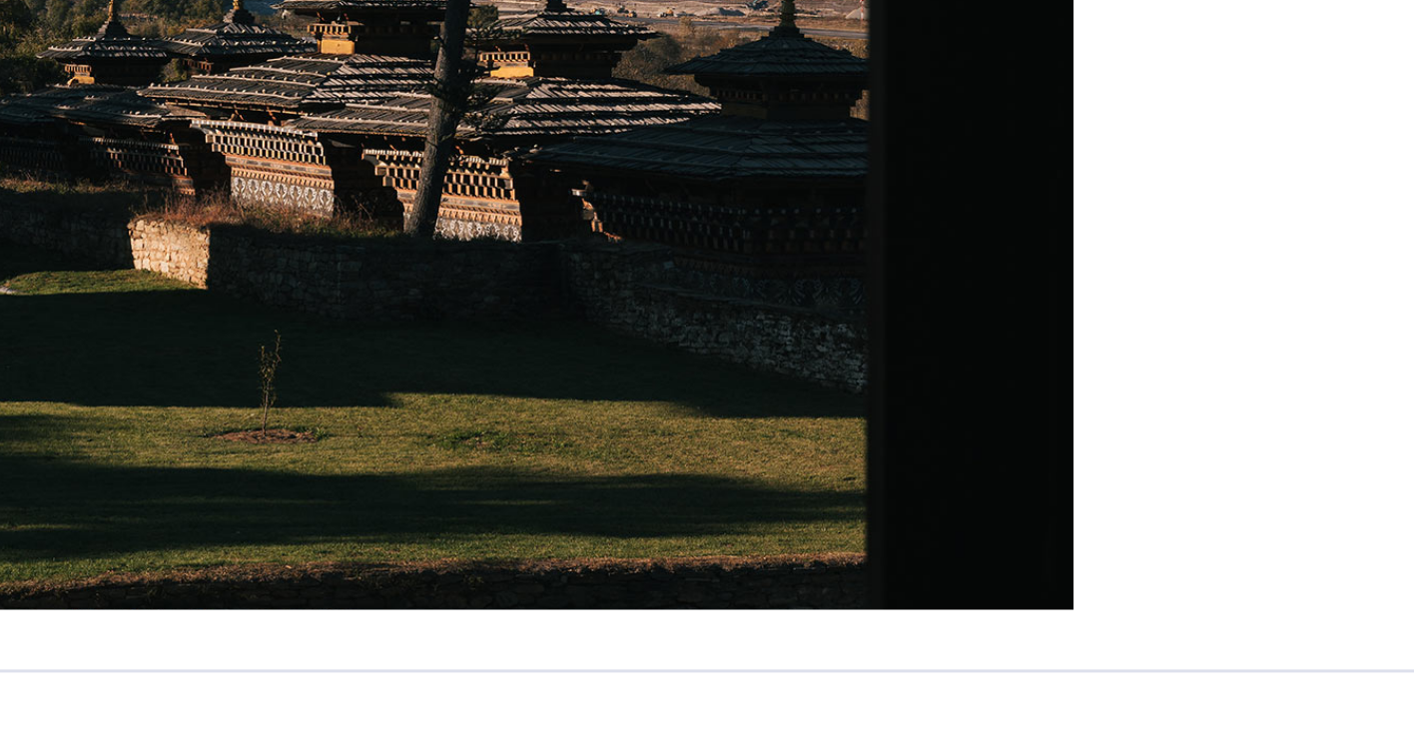
scroll to position [113, 0]
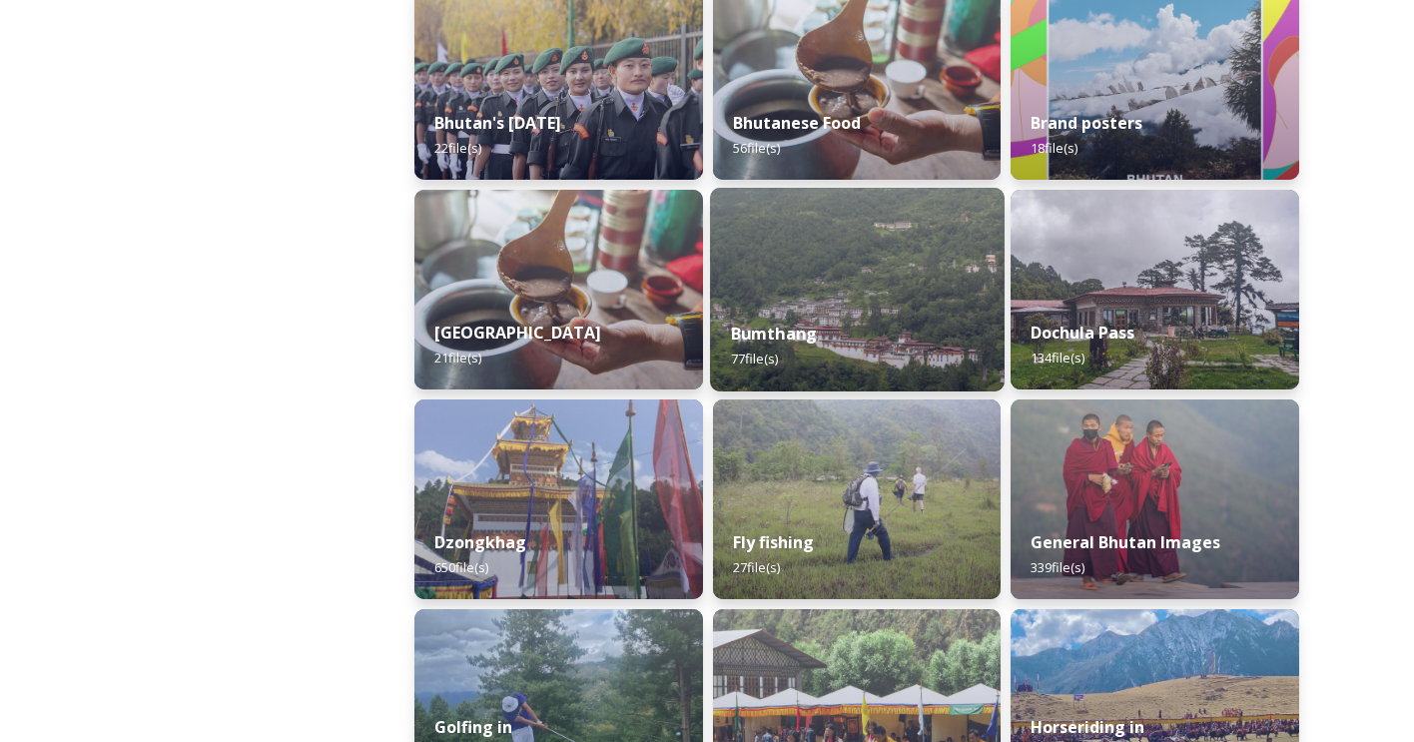
scroll to position [557, 0]
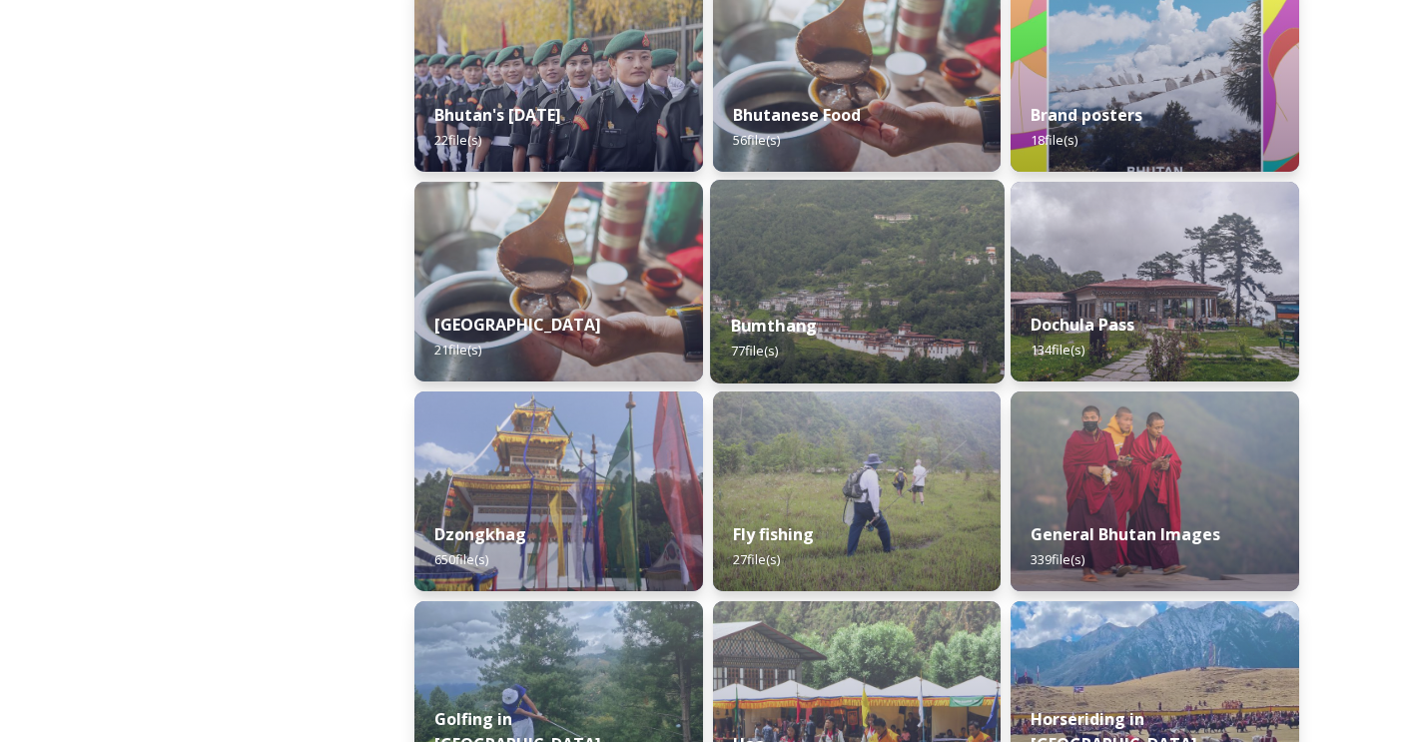
click at [861, 292] on img at bounding box center [856, 282] width 293 height 204
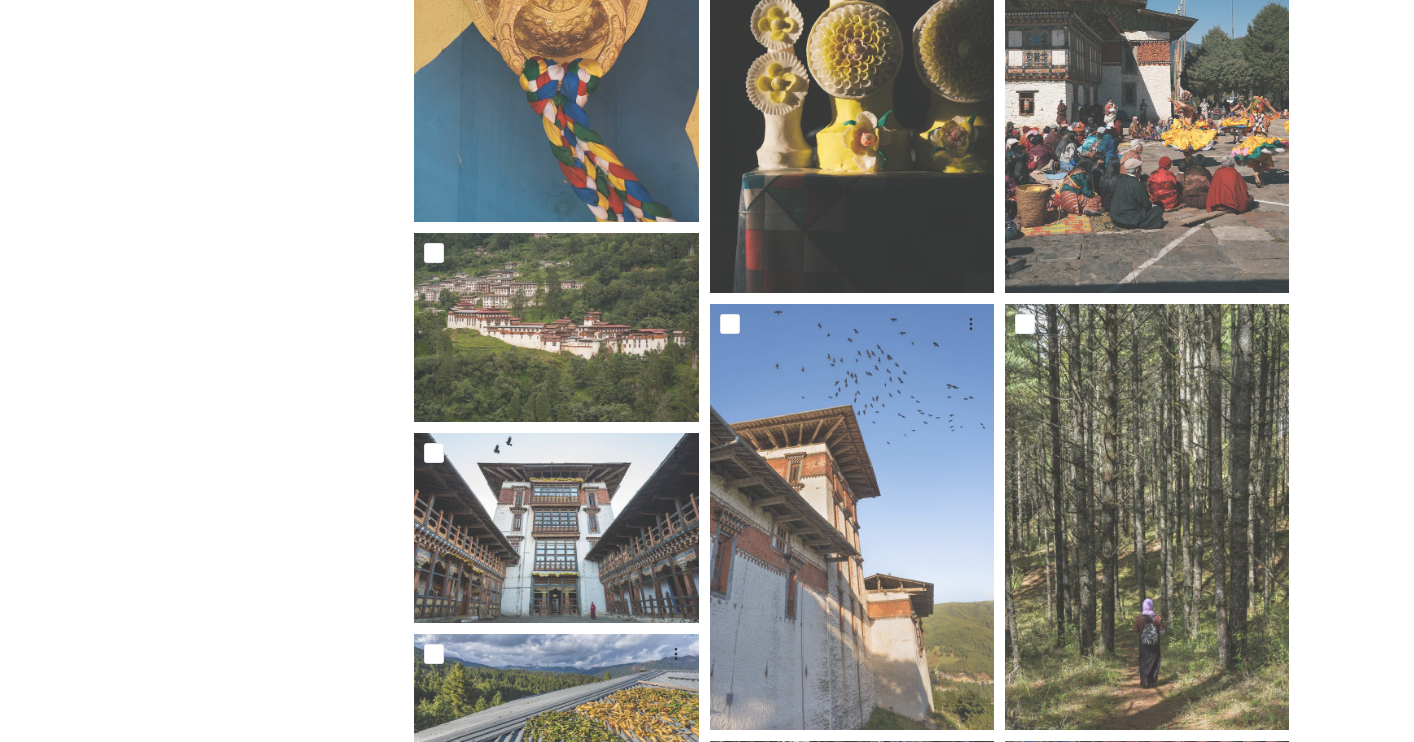
scroll to position [1199, 0]
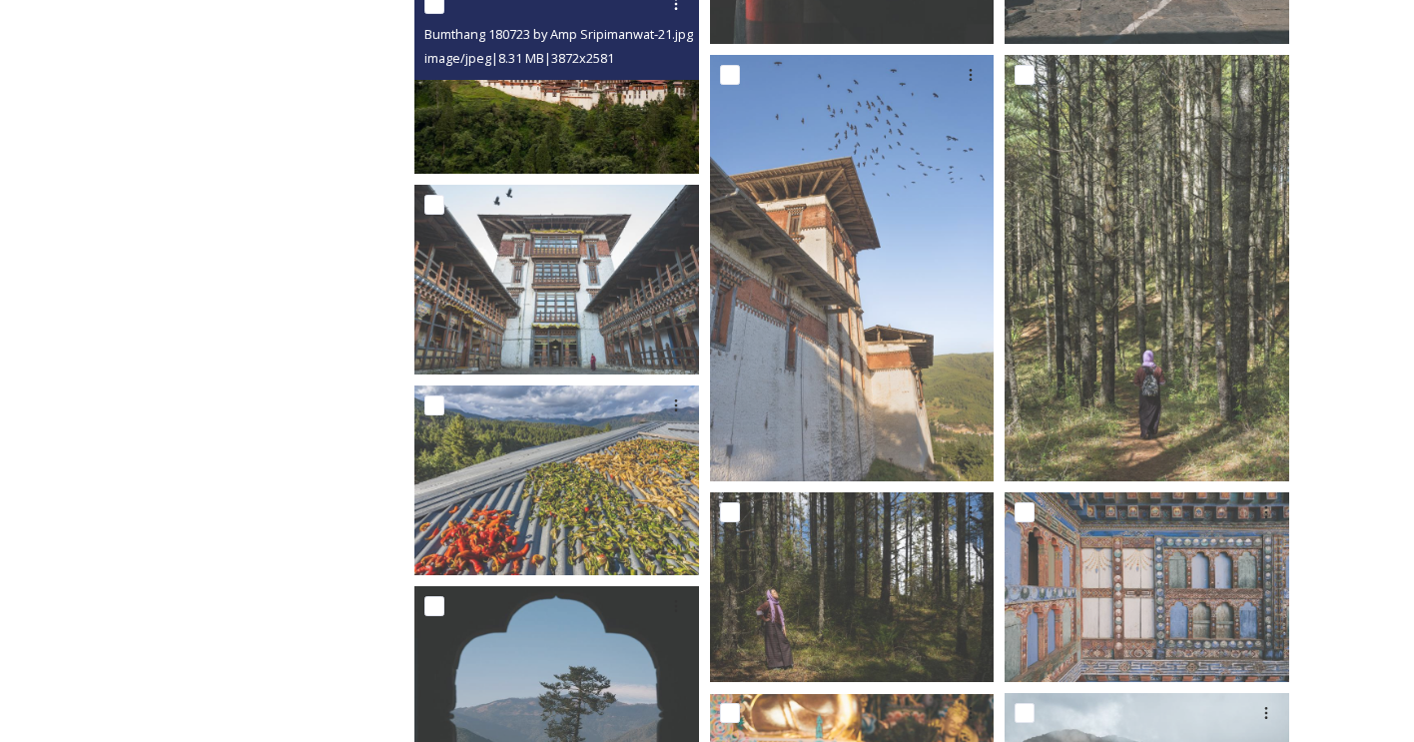
click at [593, 100] on img at bounding box center [556, 79] width 285 height 190
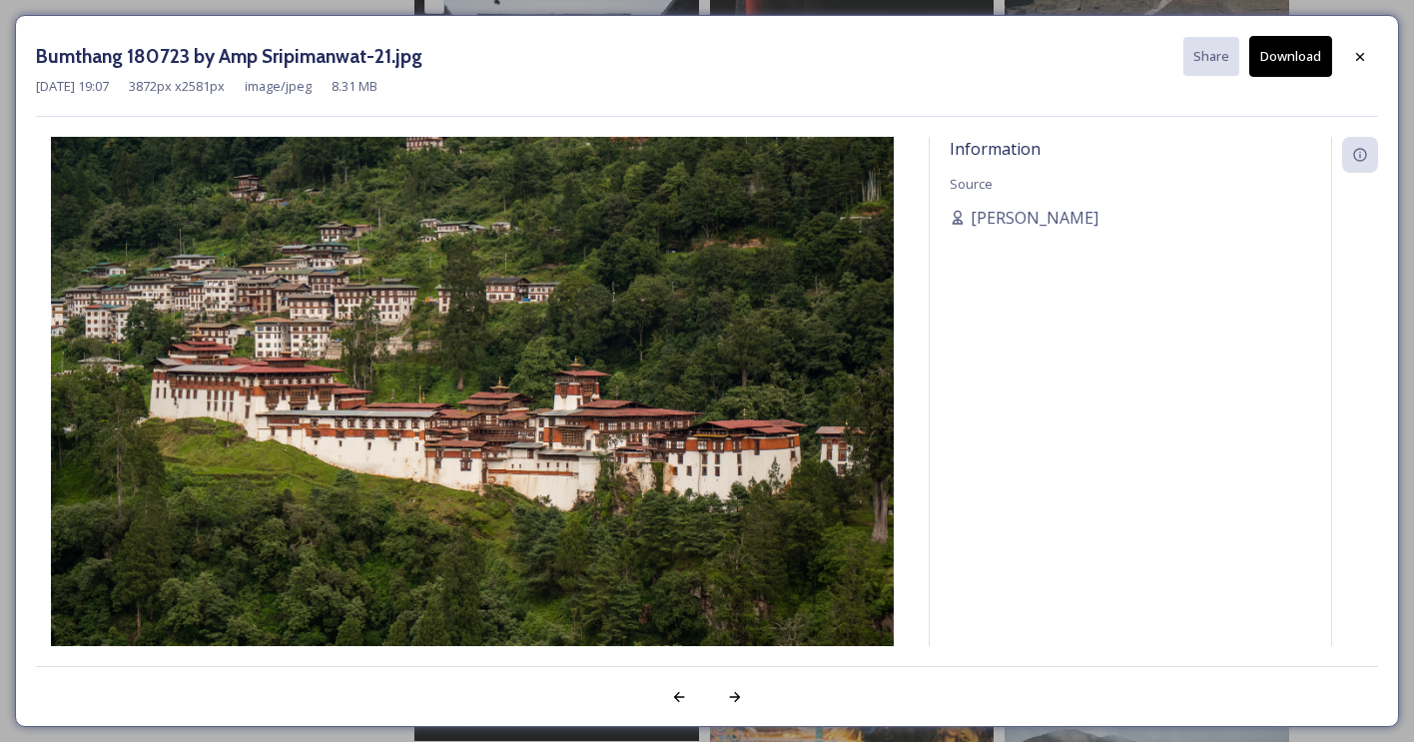
click at [1302, 55] on button "Download" at bounding box center [1290, 56] width 83 height 41
click at [1362, 57] on icon at bounding box center [1360, 57] width 16 height 16
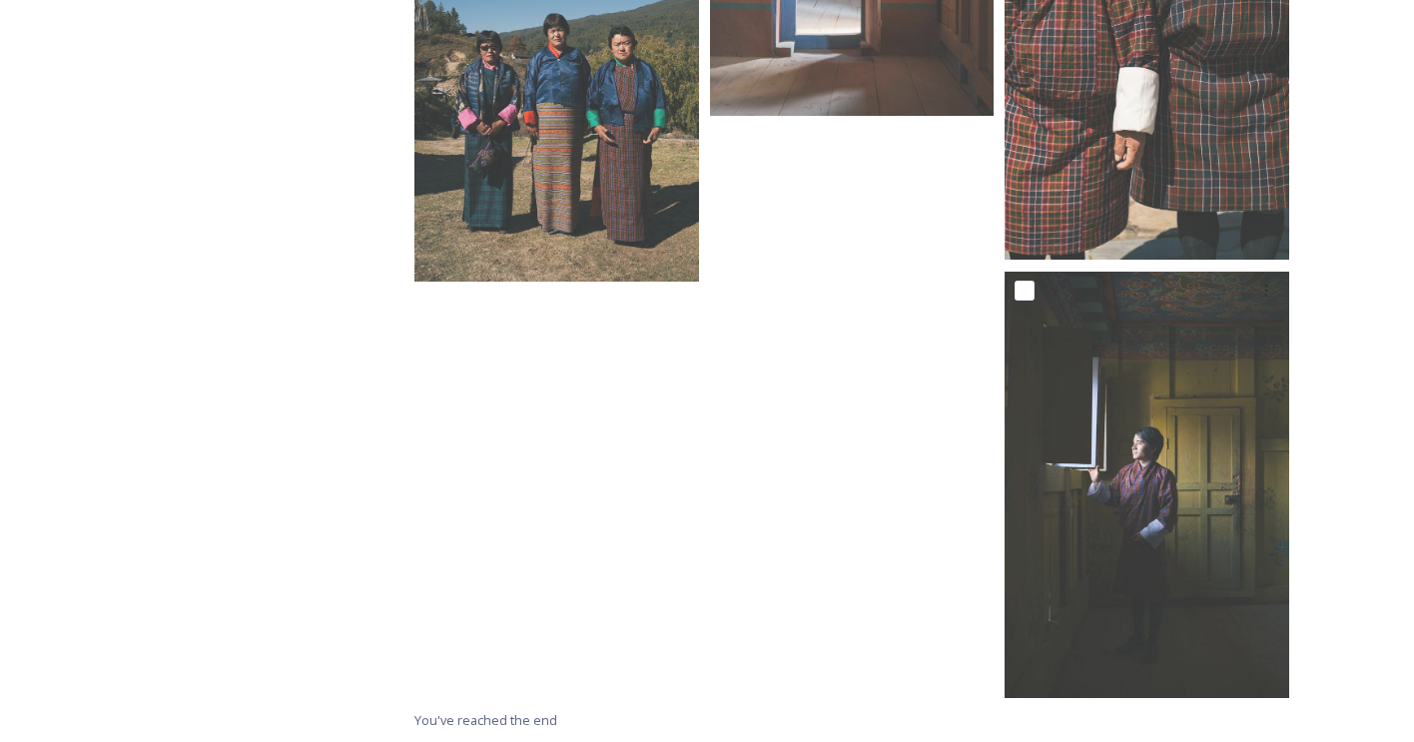
scroll to position [8715, 0]
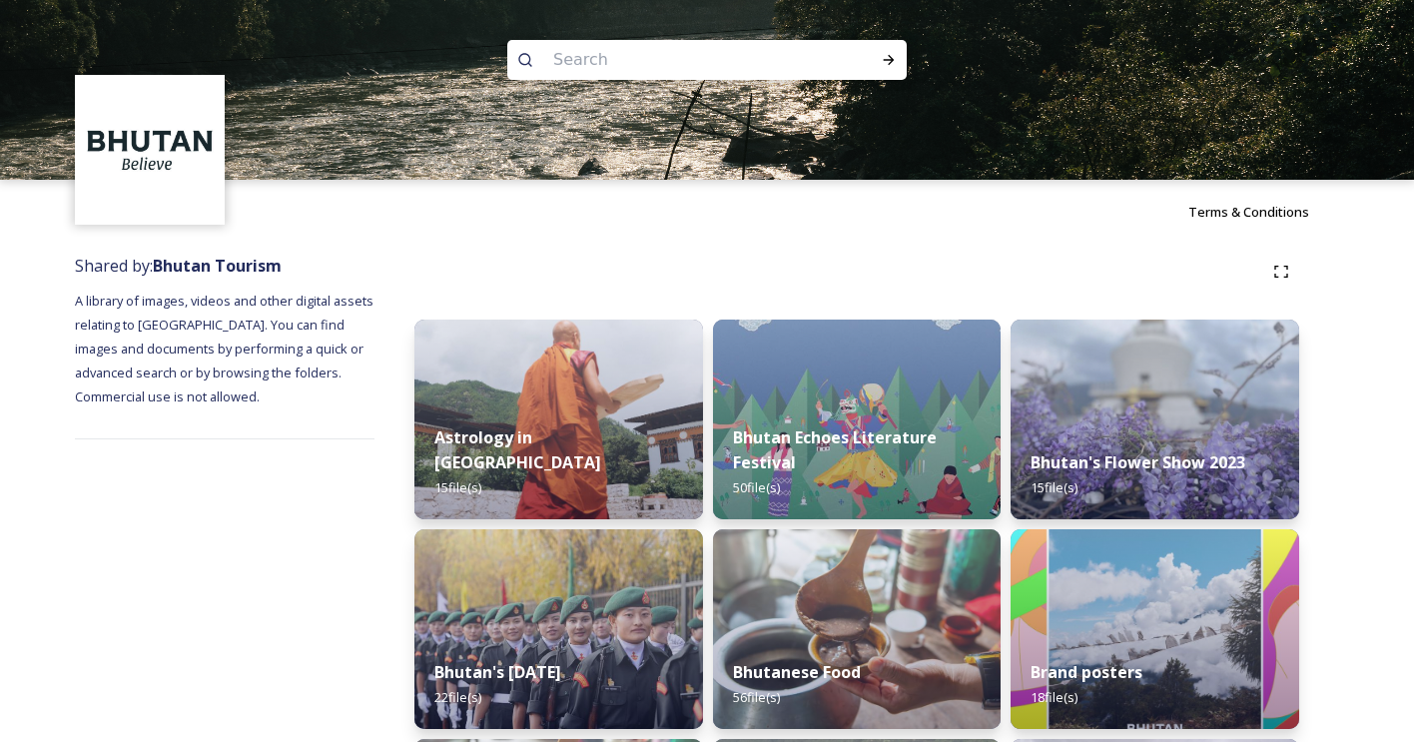
click at [622, 68] on input at bounding box center [680, 60] width 274 height 44
type input "phobjikha"
click at [629, 62] on input at bounding box center [741, 60] width 233 height 44
click at [633, 68] on input at bounding box center [741, 60] width 233 height 44
click at [612, 60] on span "phobjikha" at bounding box center [583, 59] width 80 height 29
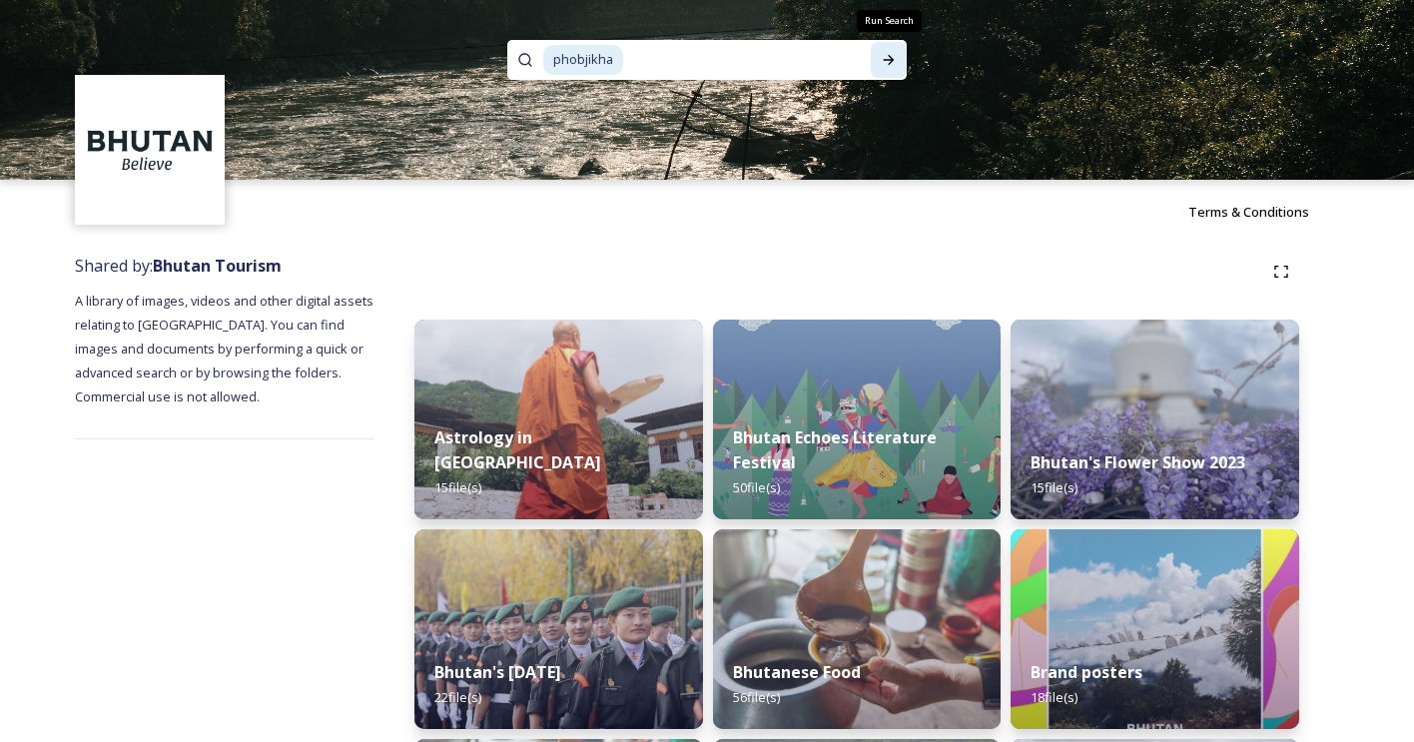
click at [895, 60] on icon at bounding box center [888, 60] width 16 height 16
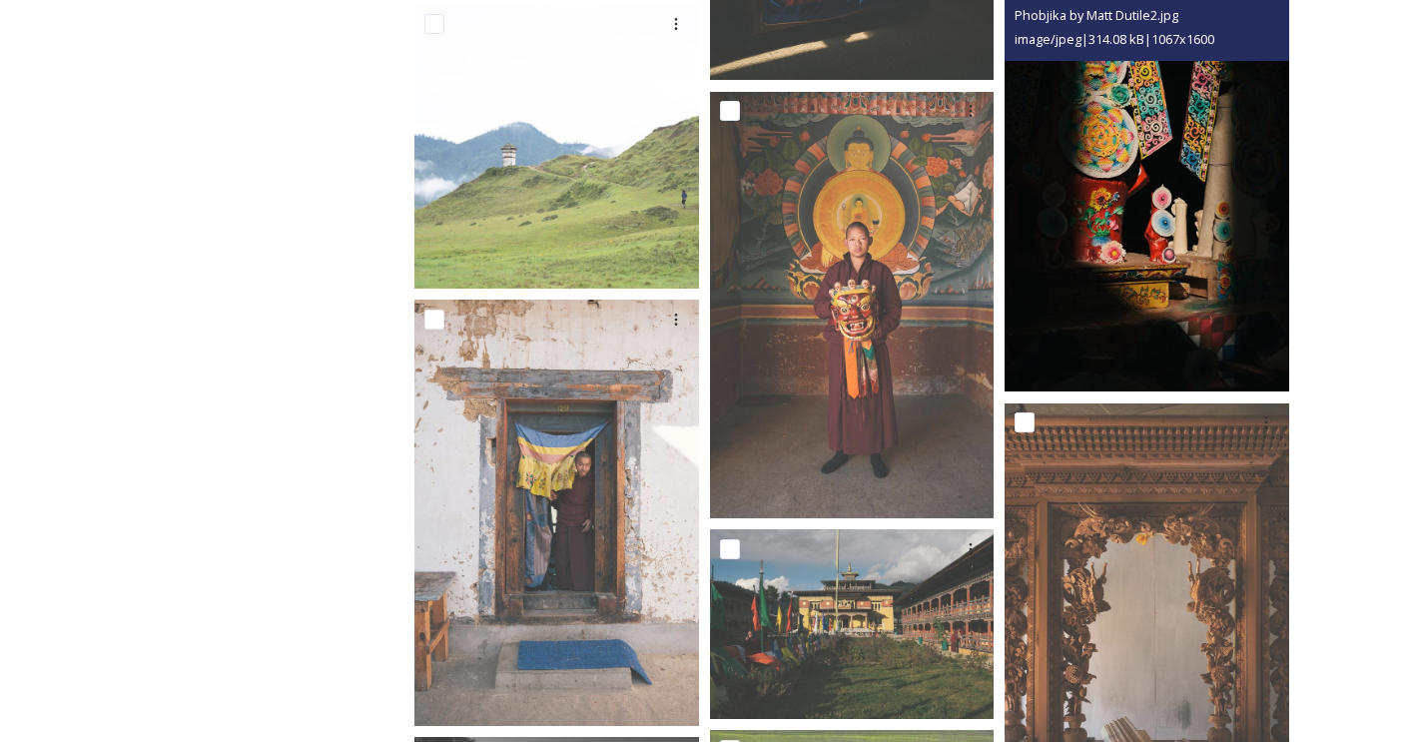
scroll to position [4238, 0]
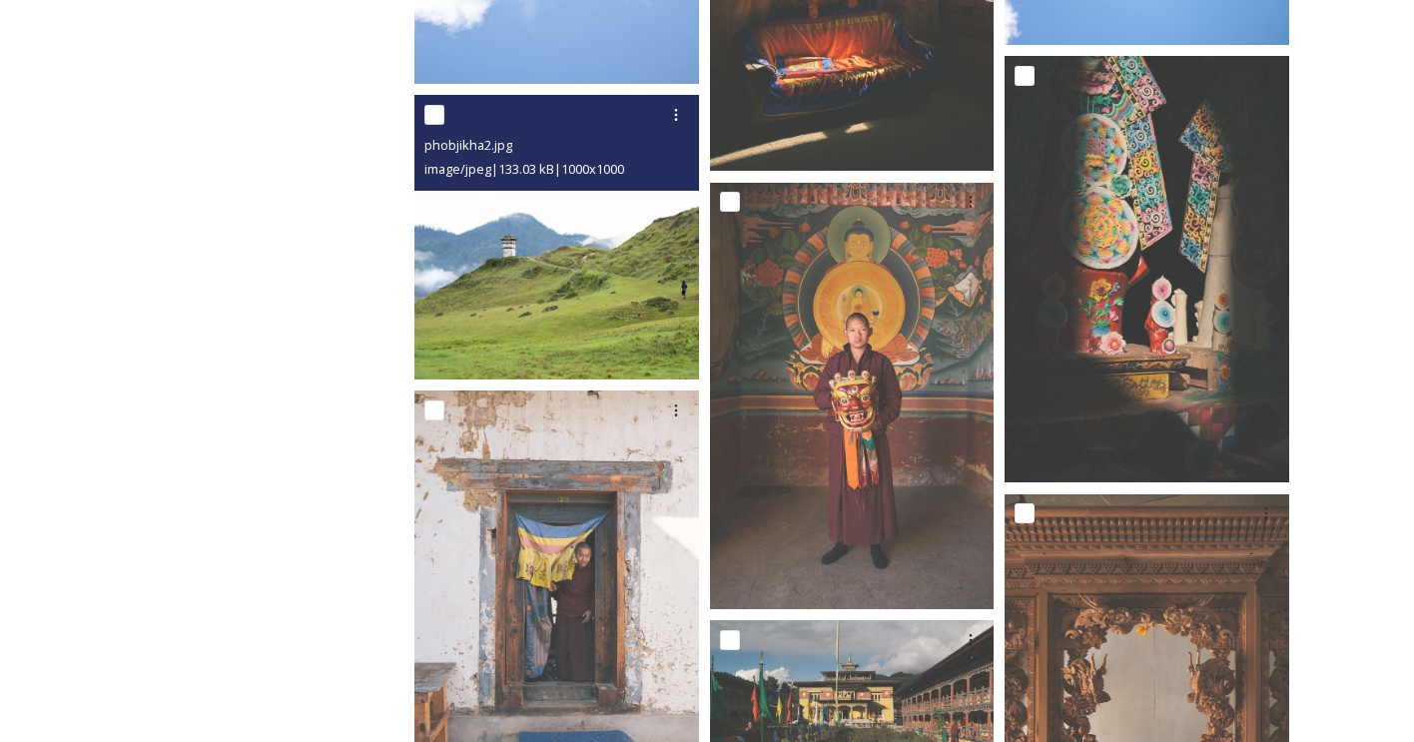
click at [559, 327] on img at bounding box center [556, 237] width 285 height 285
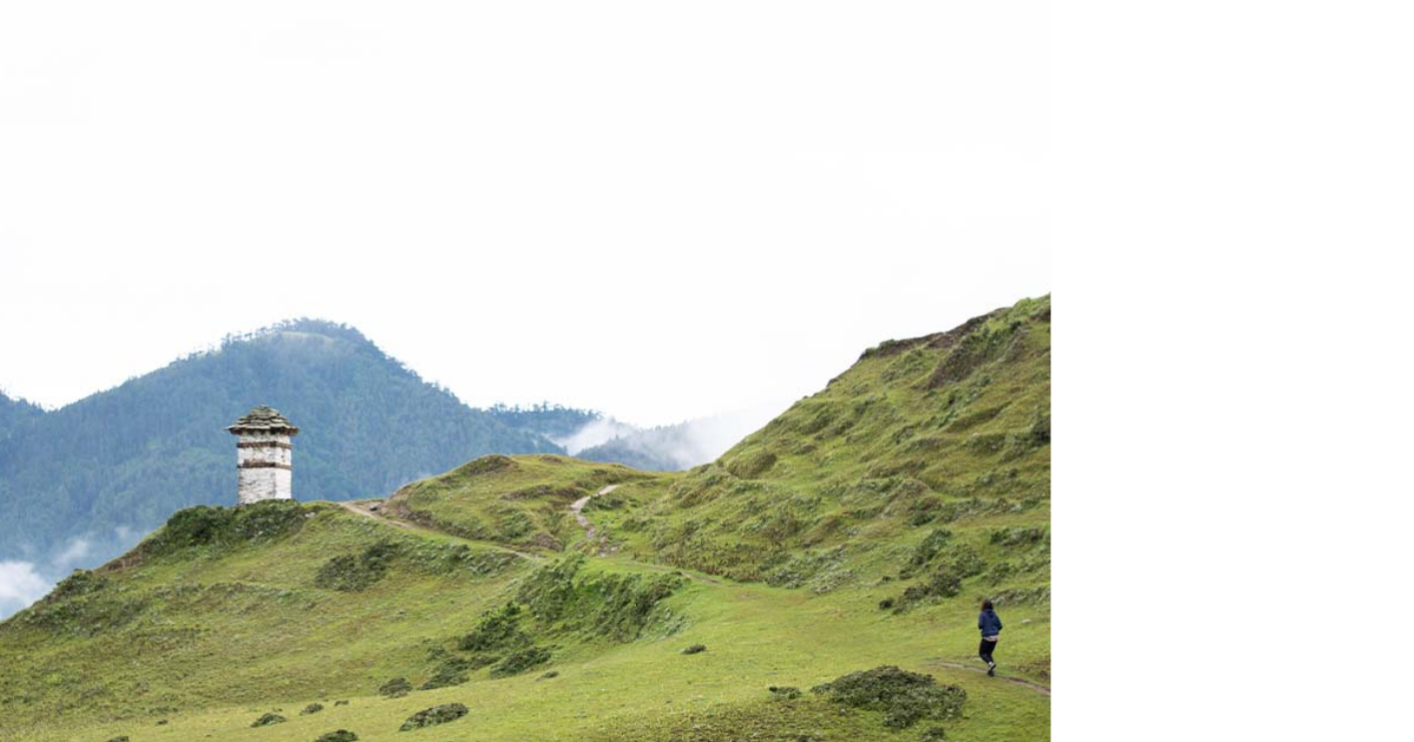
scroll to position [3890, 0]
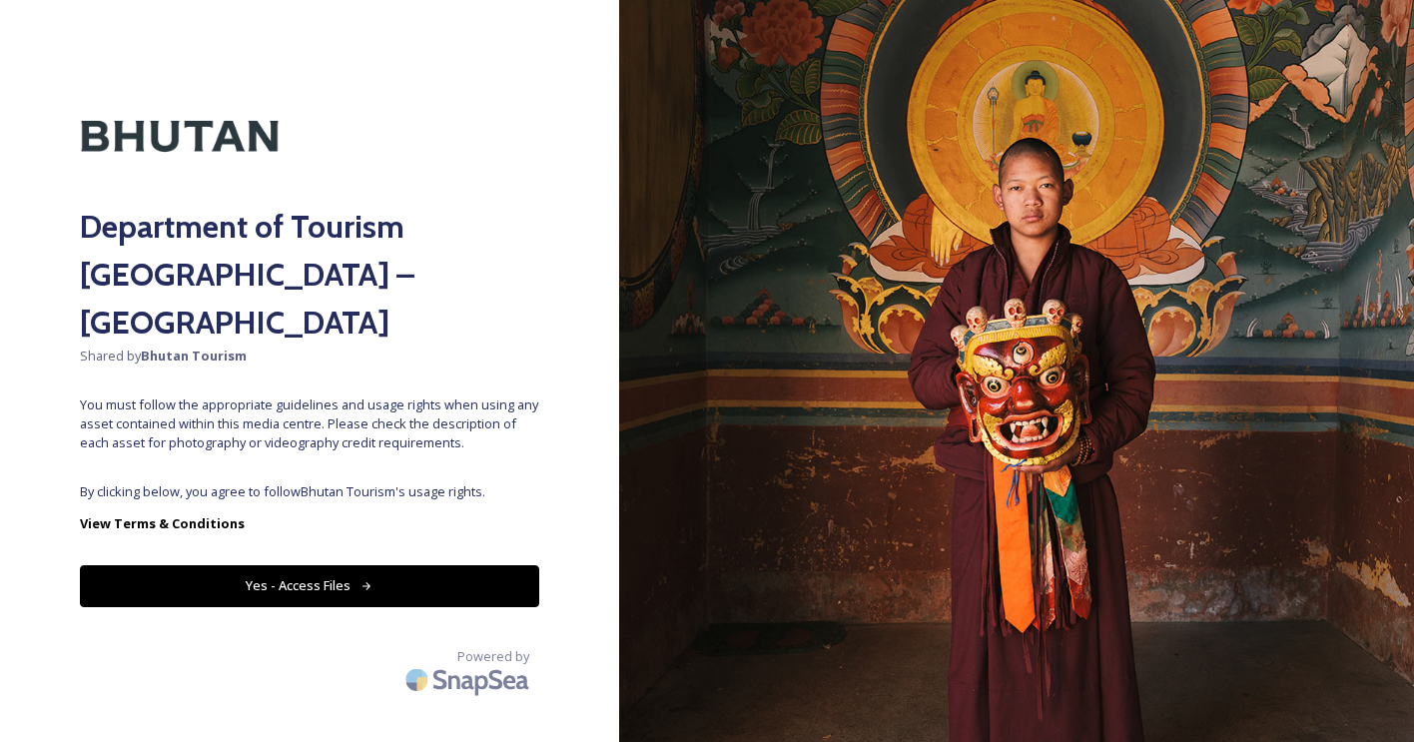
click at [488, 565] on button "Yes - Access Files" at bounding box center [309, 585] width 459 height 41
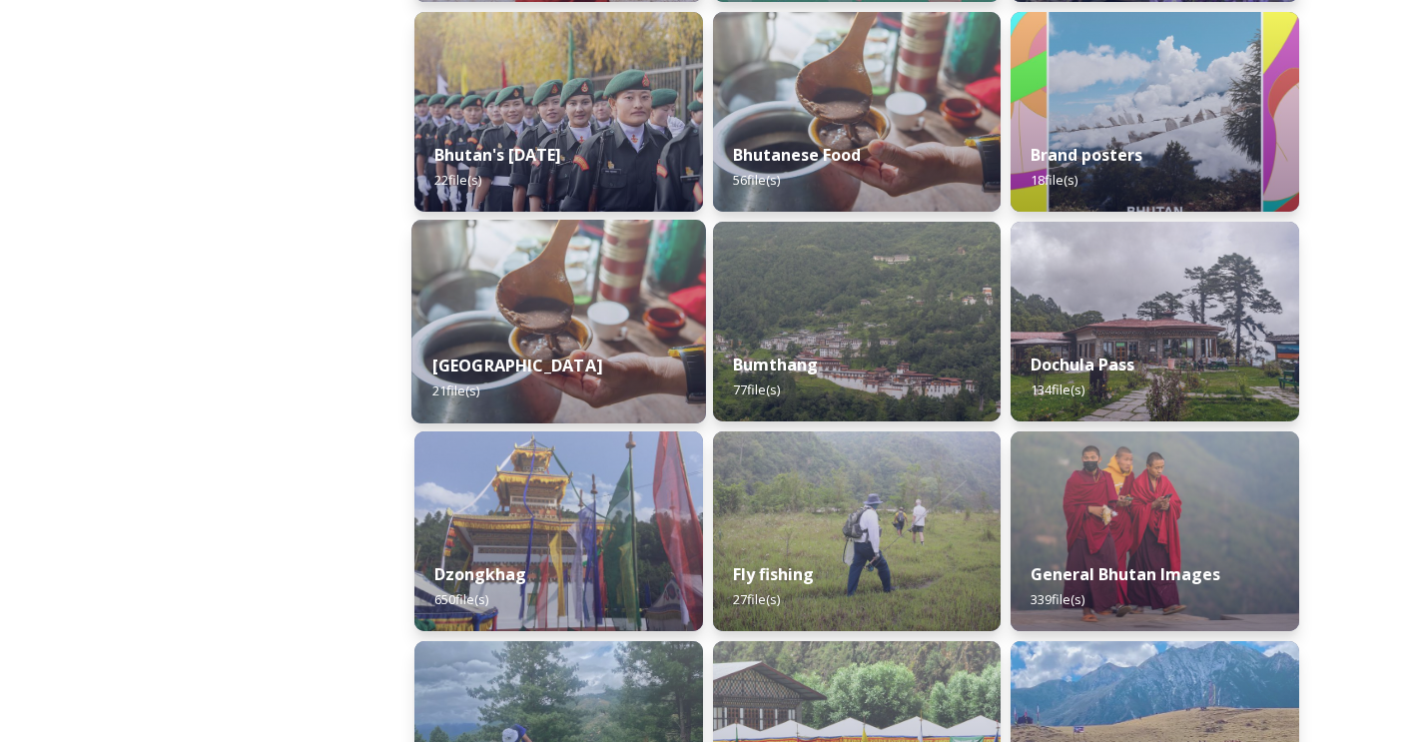
scroll to position [537, 0]
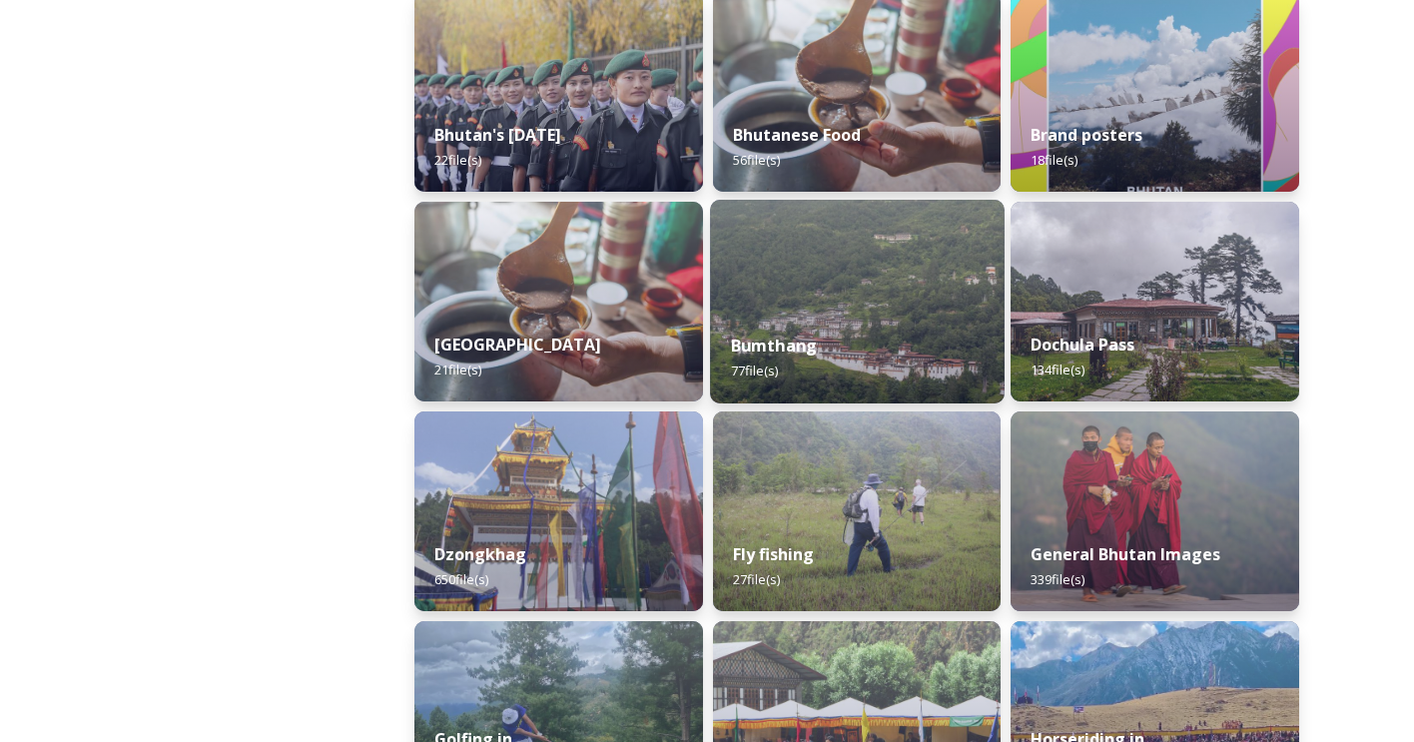
click at [833, 322] on div "Bumthang 77 file(s)" at bounding box center [856, 357] width 293 height 91
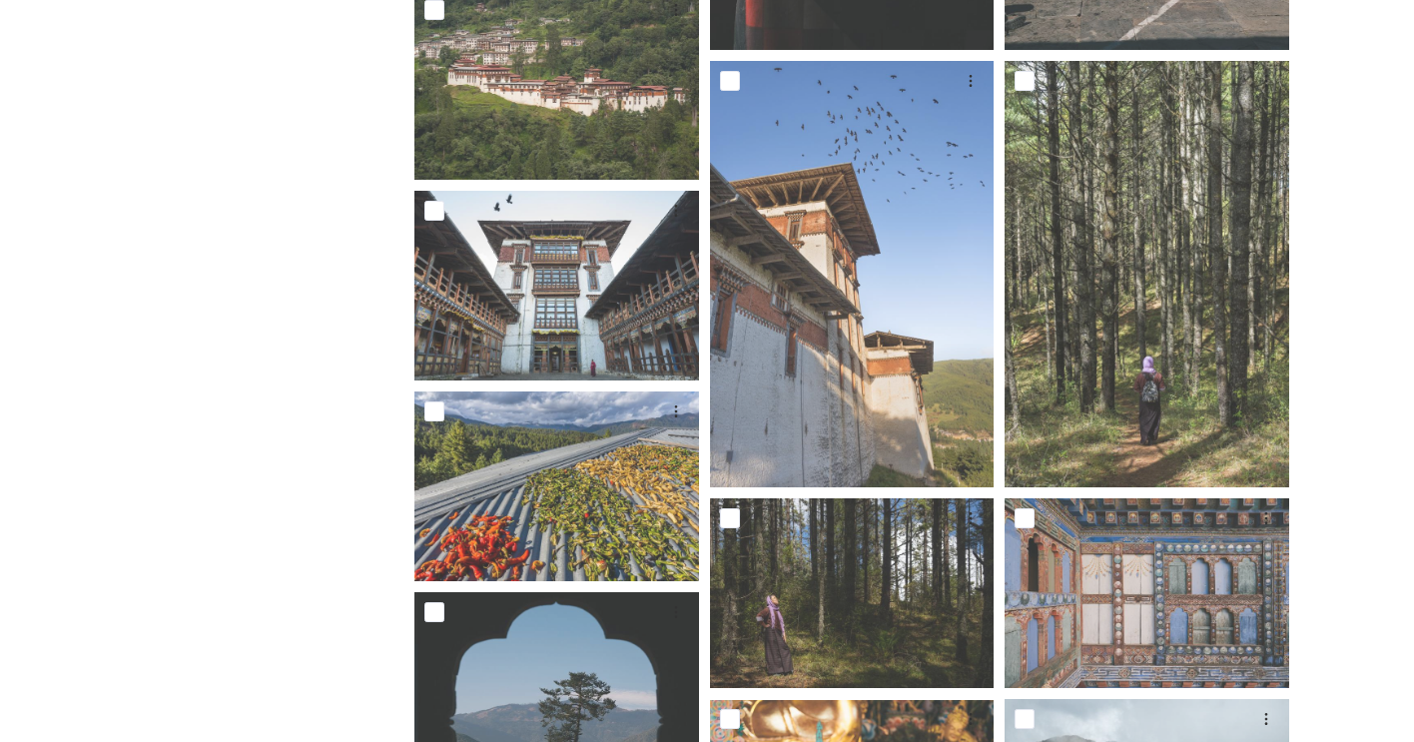
scroll to position [1171, 0]
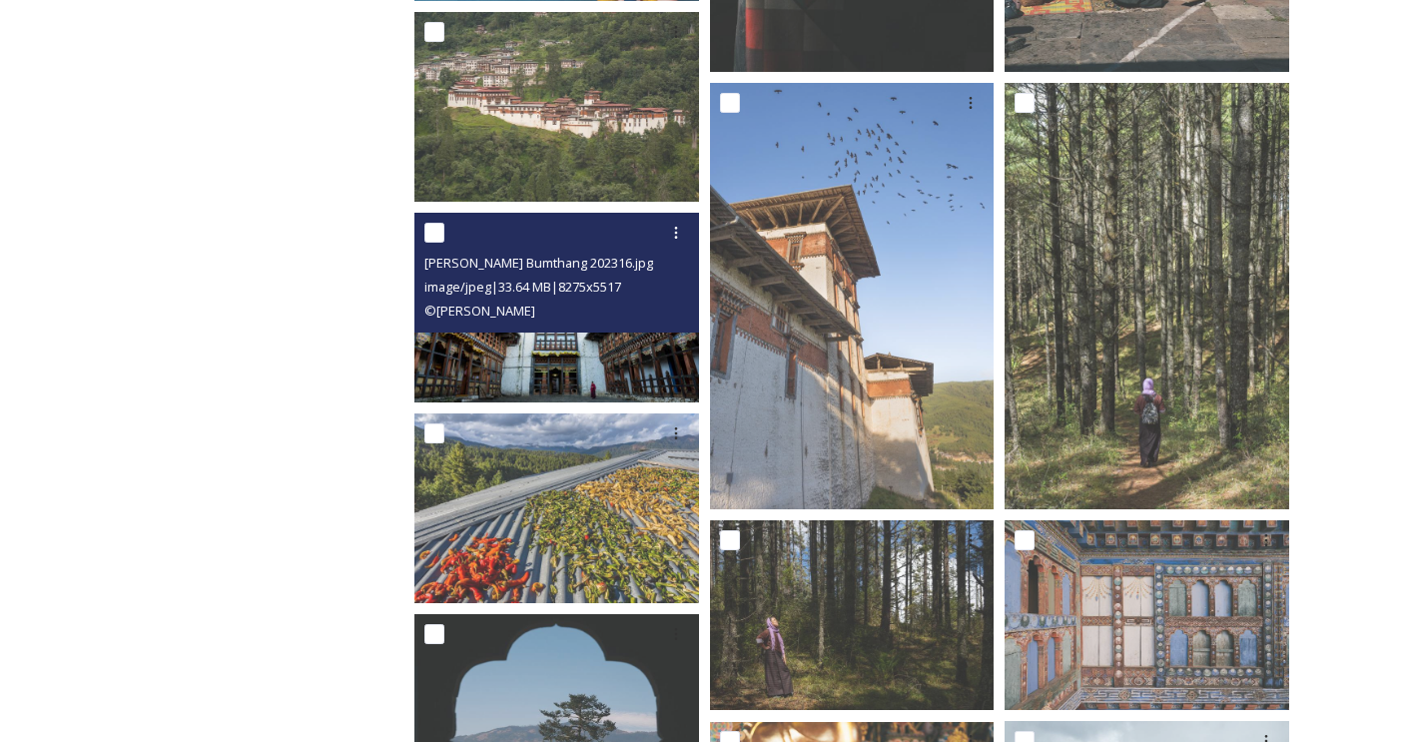
click at [569, 359] on img at bounding box center [556, 308] width 285 height 190
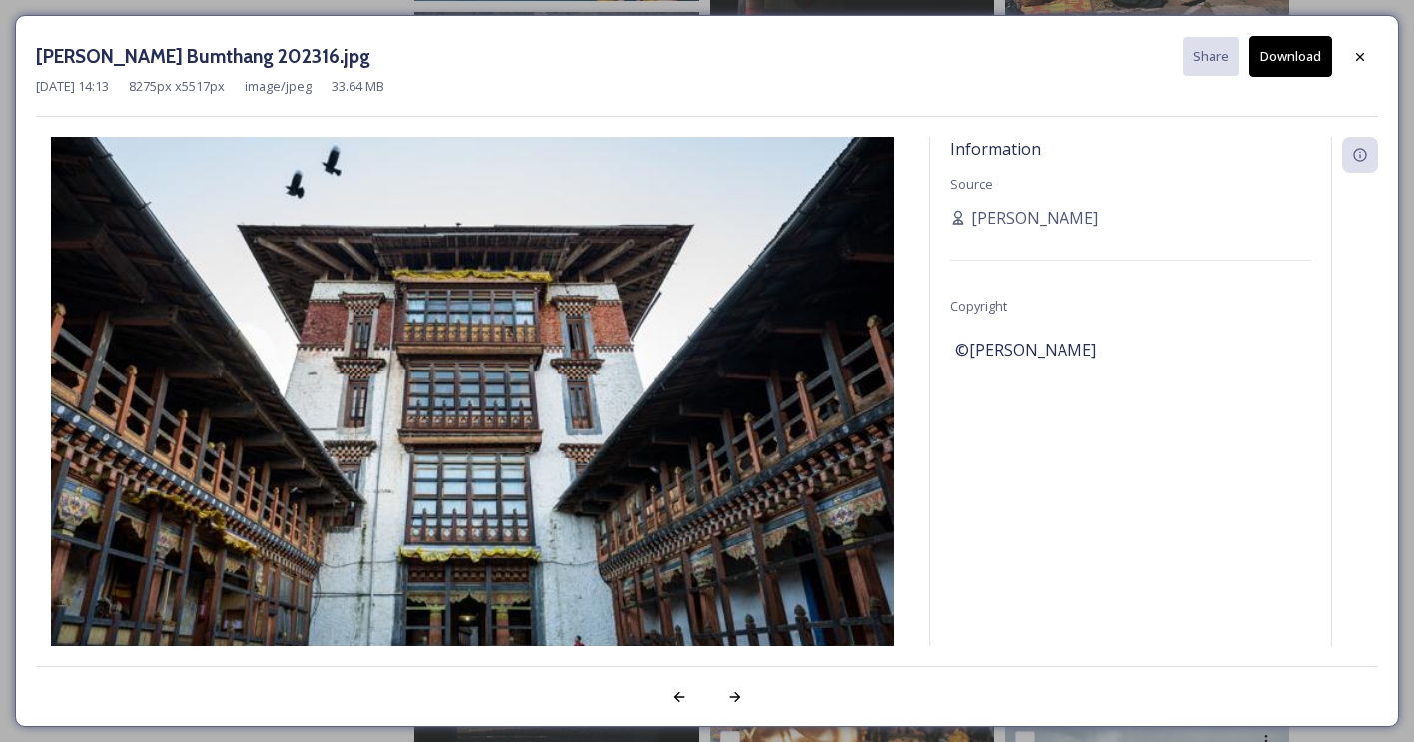
scroll to position [999, 0]
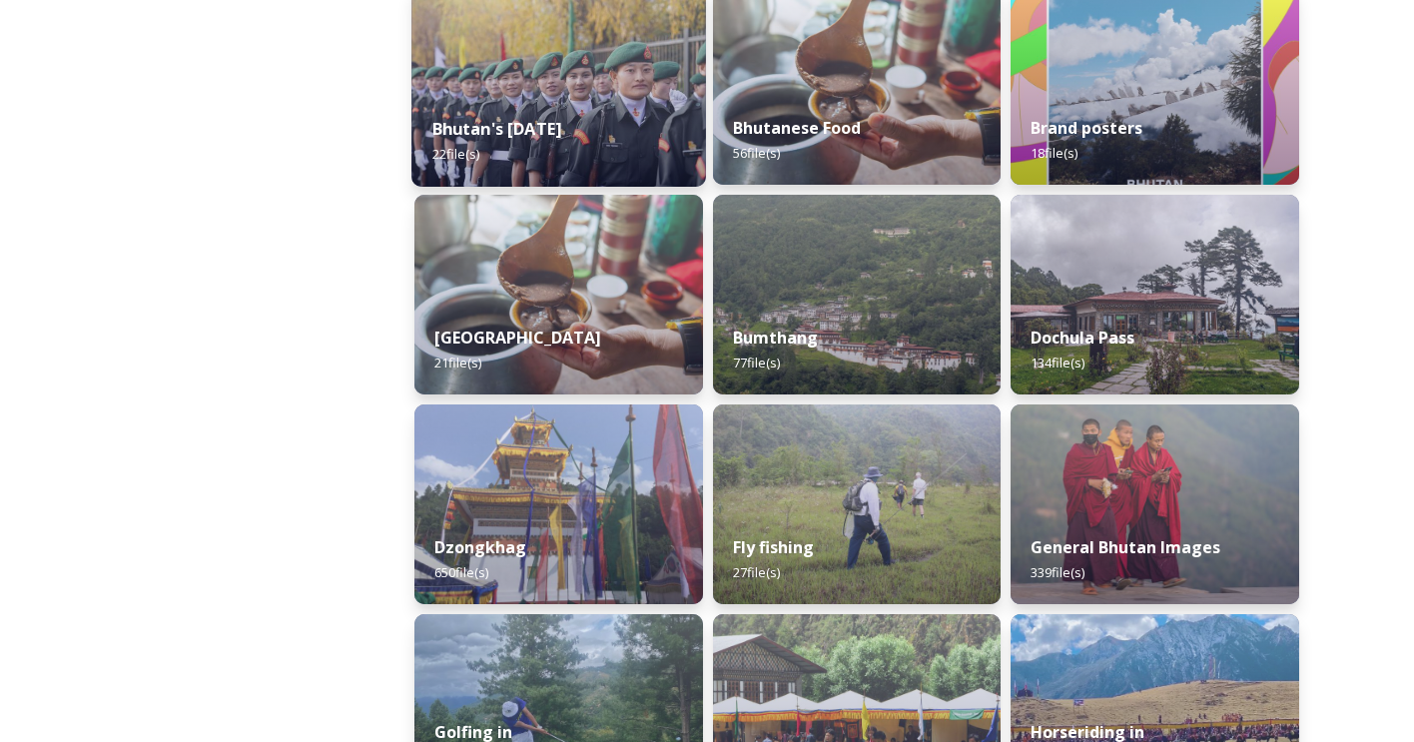
scroll to position [547, 0]
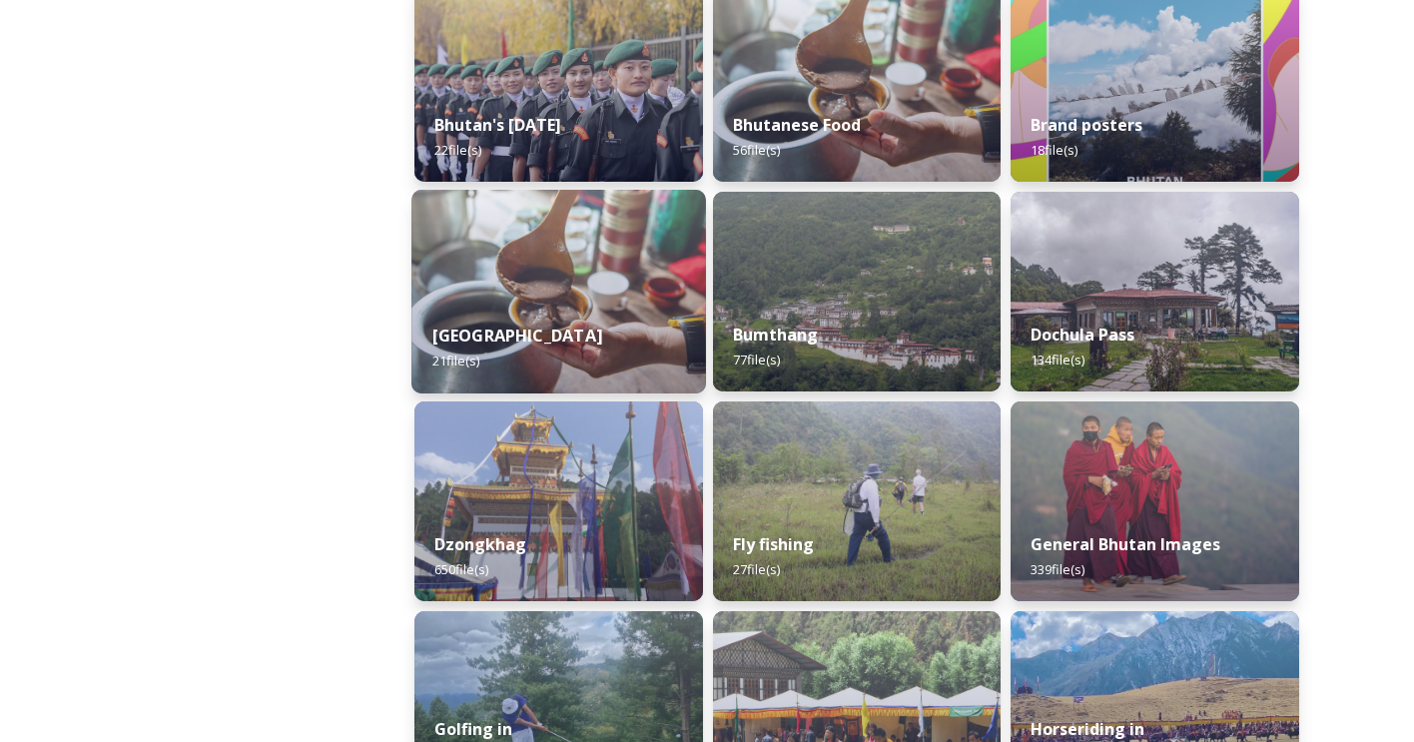
click at [620, 354] on div "[GEOGRAPHIC_DATA] 21 file(s)" at bounding box center [557, 347] width 293 height 91
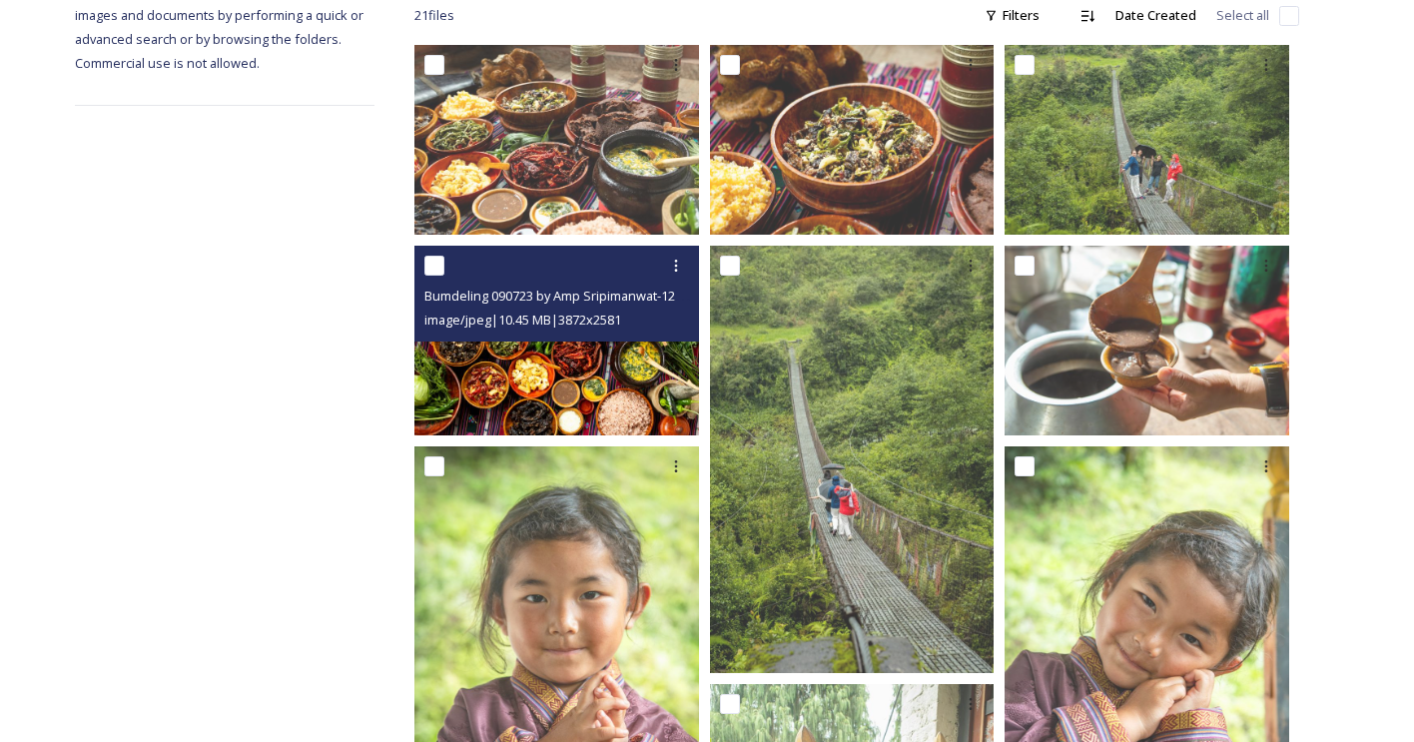
scroll to position [332, 0]
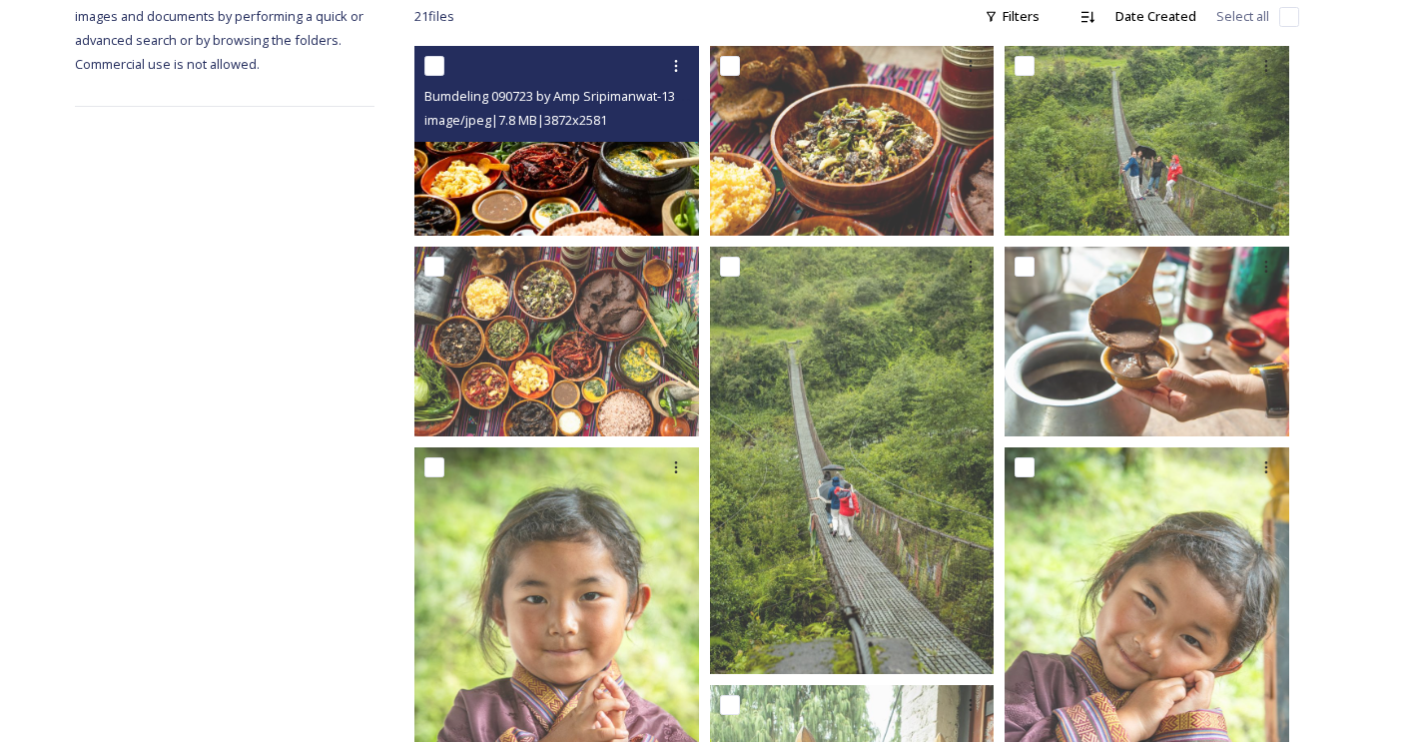
click at [532, 202] on img at bounding box center [556, 141] width 285 height 190
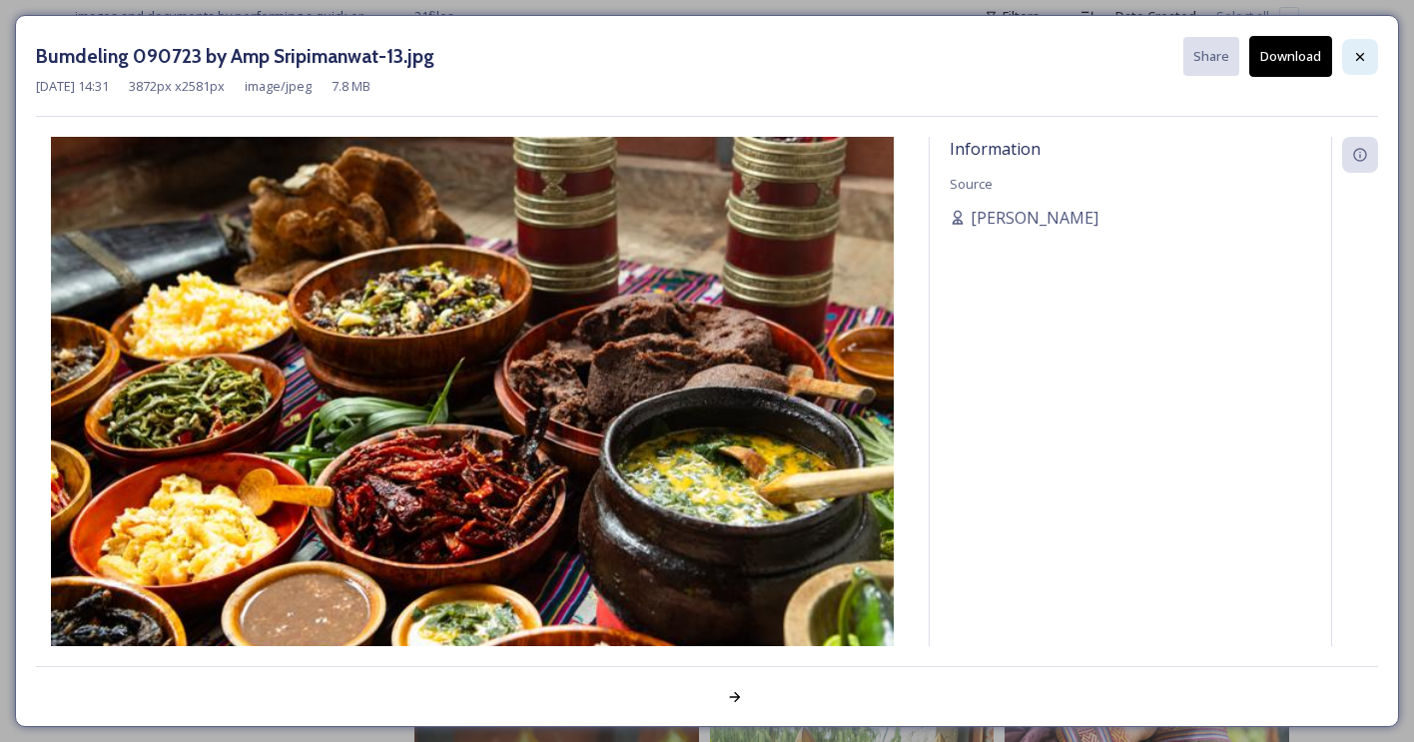
click at [1366, 55] on icon at bounding box center [1360, 57] width 16 height 16
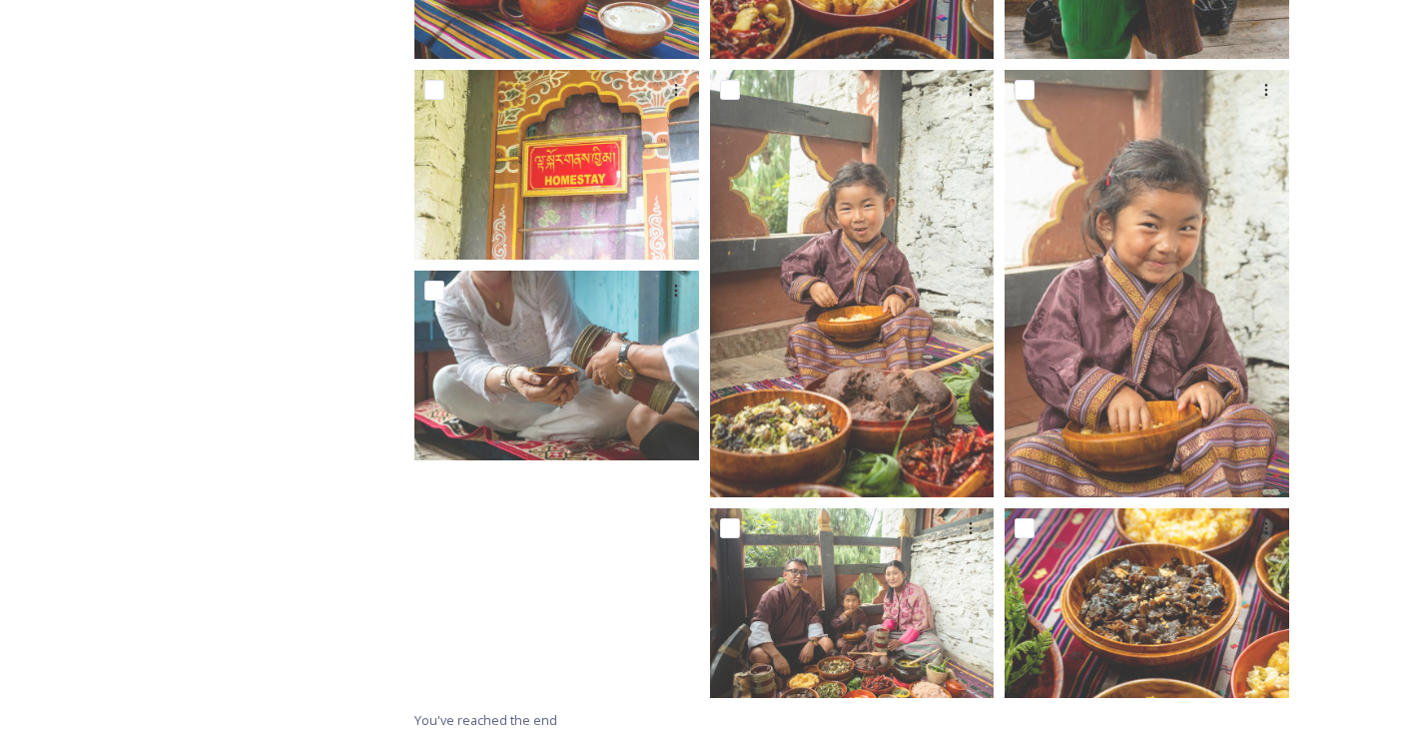
scroll to position [1786, 0]
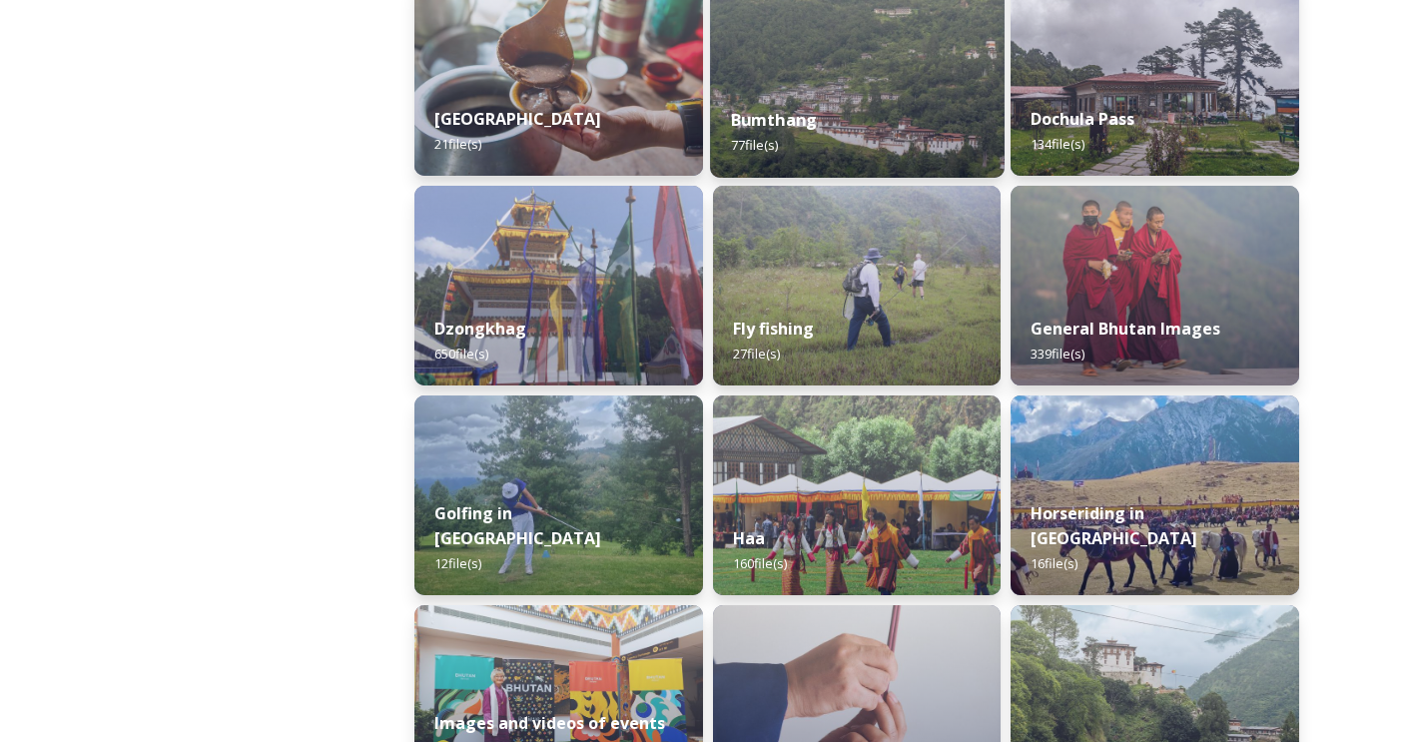
scroll to position [771, 0]
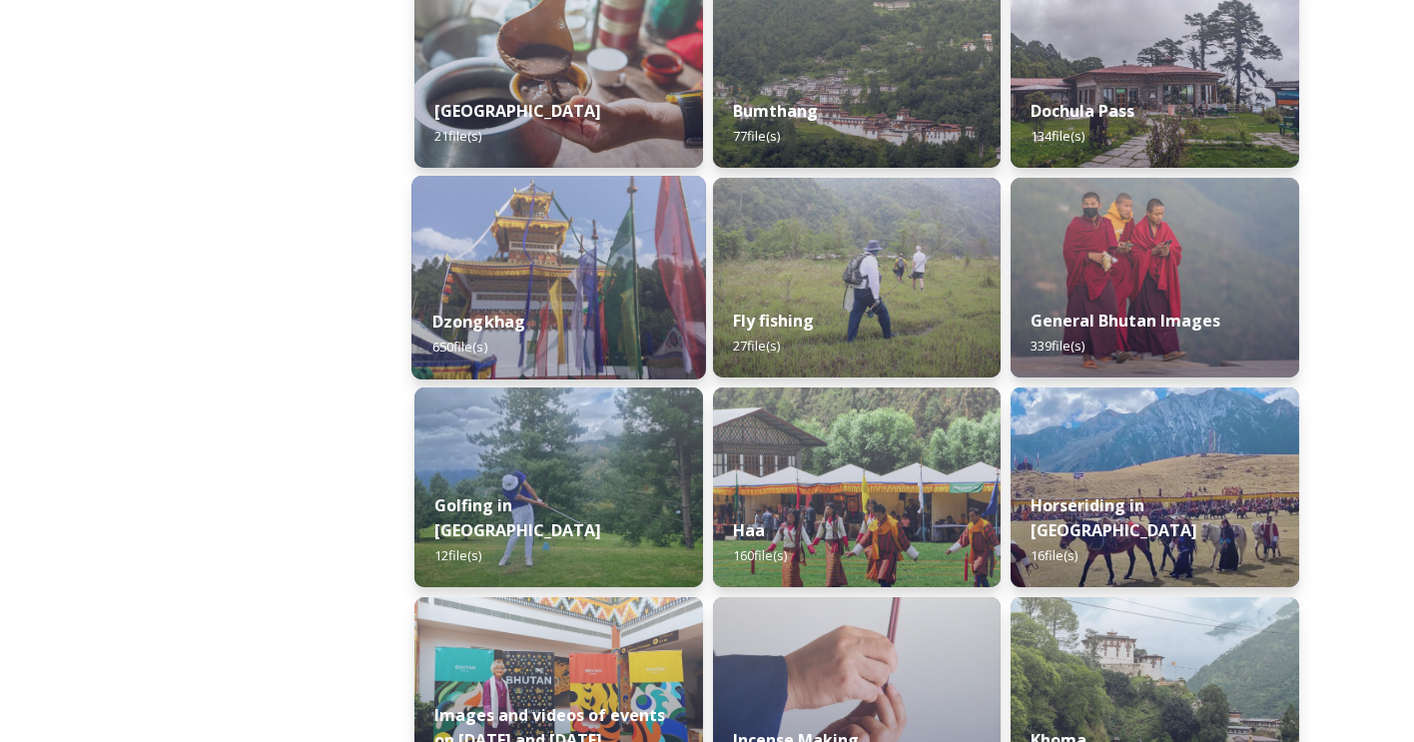
click at [594, 288] on img at bounding box center [557, 278] width 293 height 204
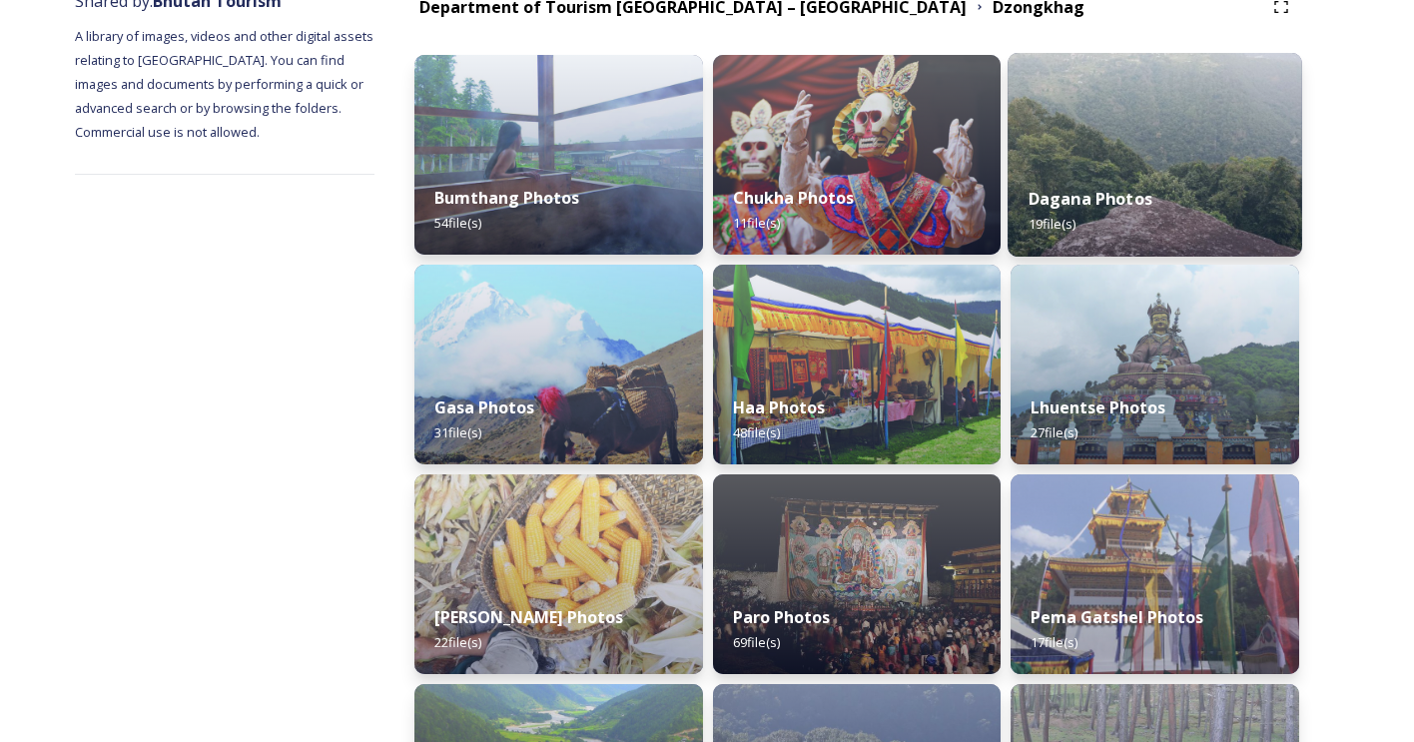
scroll to position [227, 0]
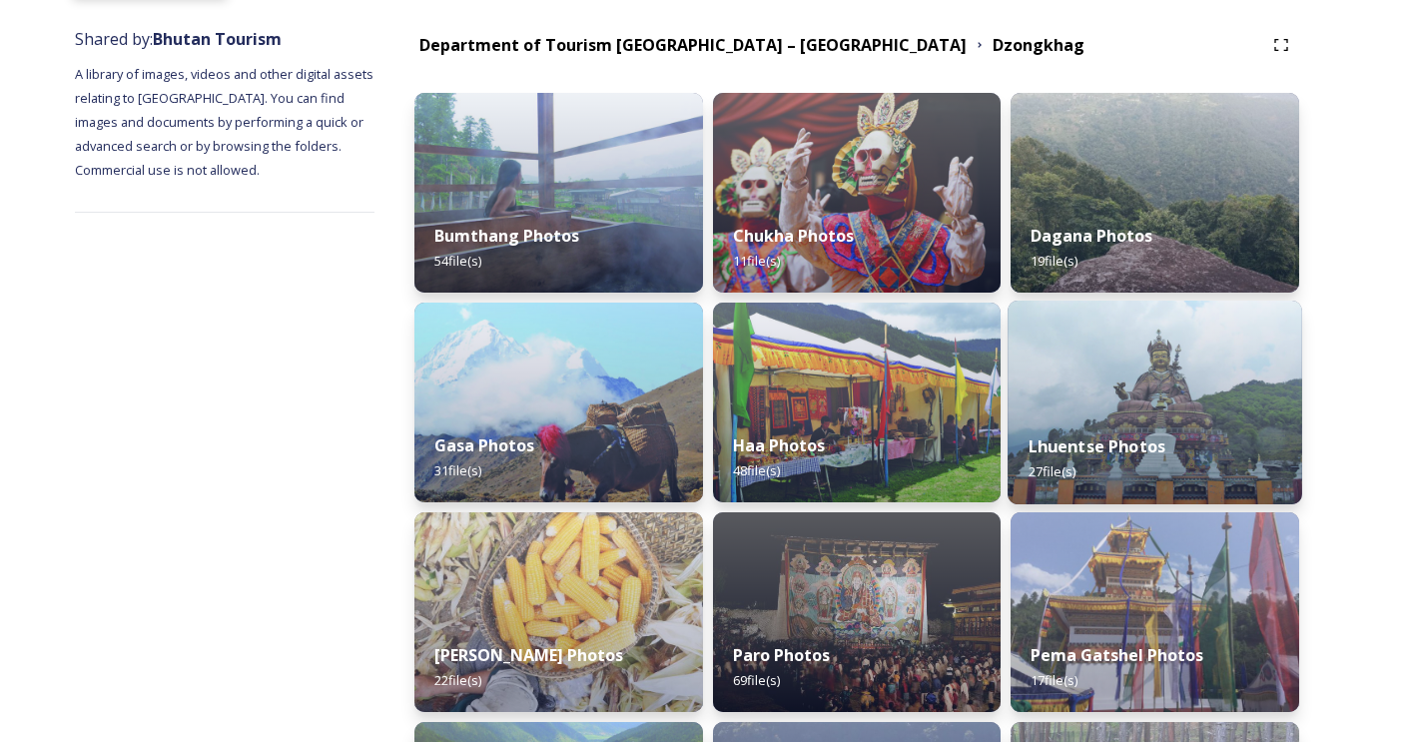
click at [1109, 366] on img at bounding box center [1153, 402] width 293 height 204
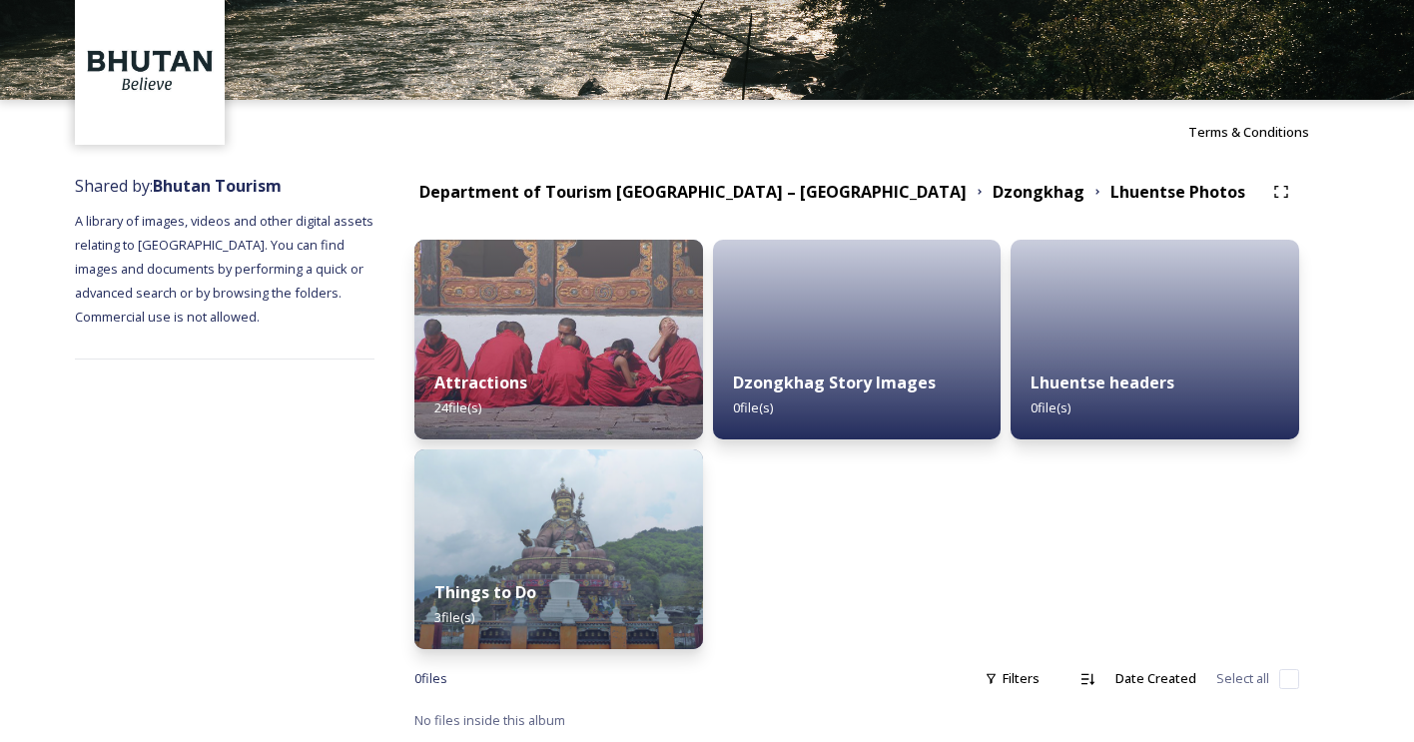
scroll to position [80, 0]
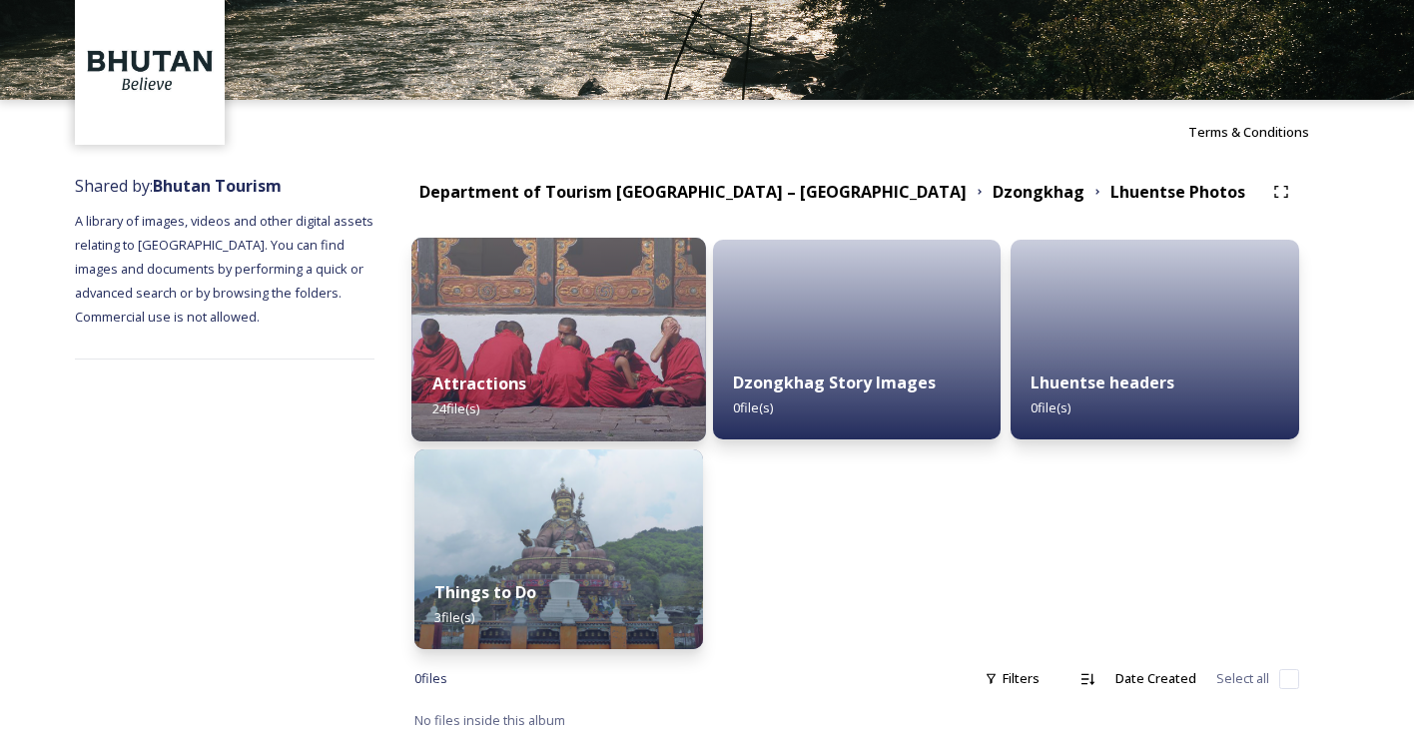
click at [647, 369] on div "Attractions 24 file(s)" at bounding box center [557, 395] width 293 height 91
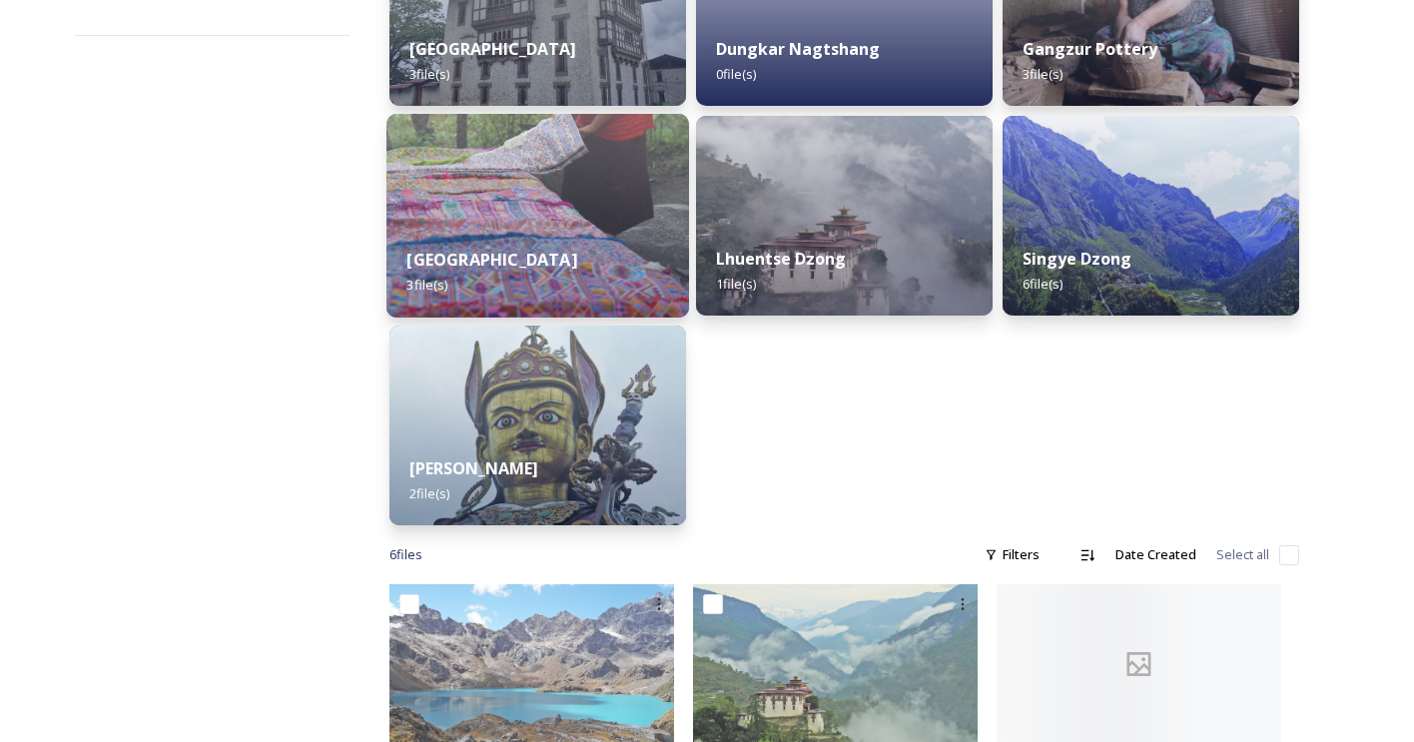
scroll to position [505, 0]
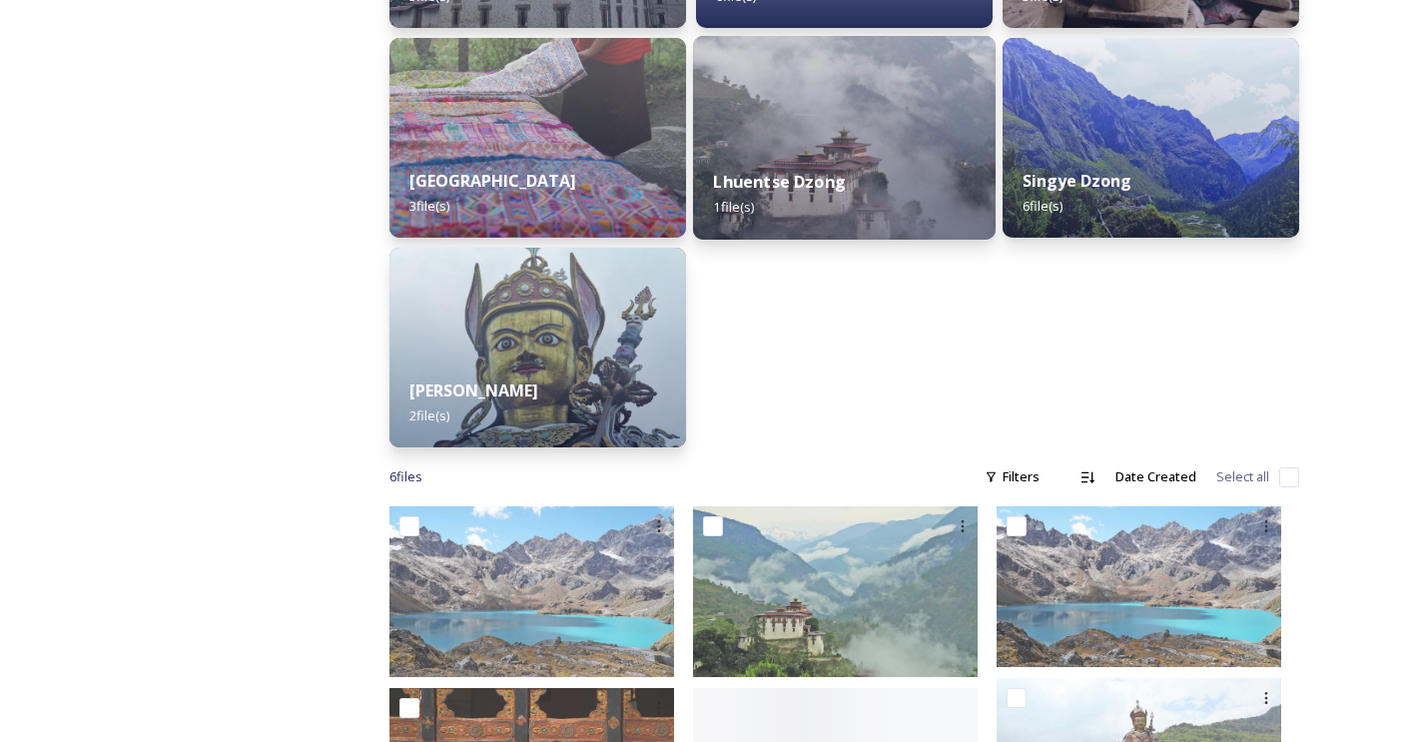
click at [892, 169] on div "Lhuentse Dzong 1 file(s)" at bounding box center [844, 194] width 302 height 91
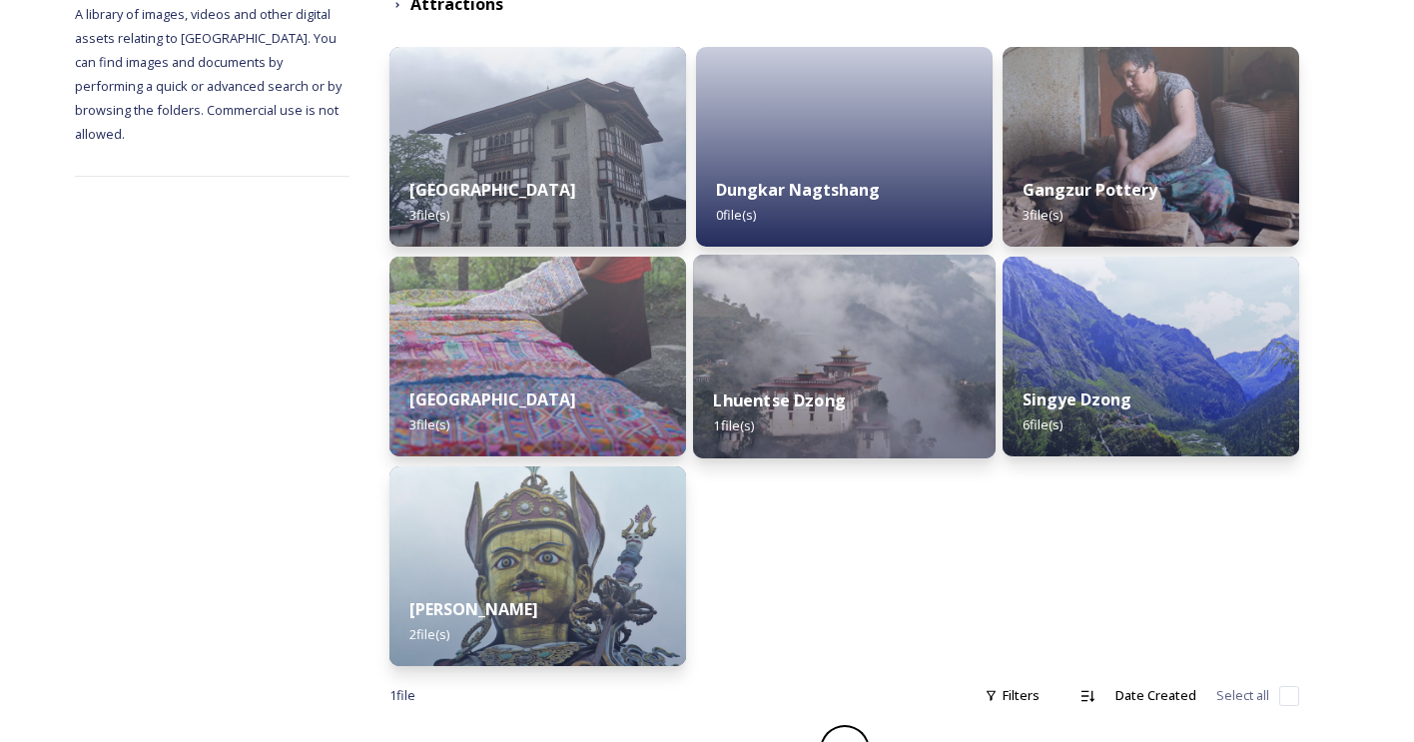
scroll to position [302, 0]
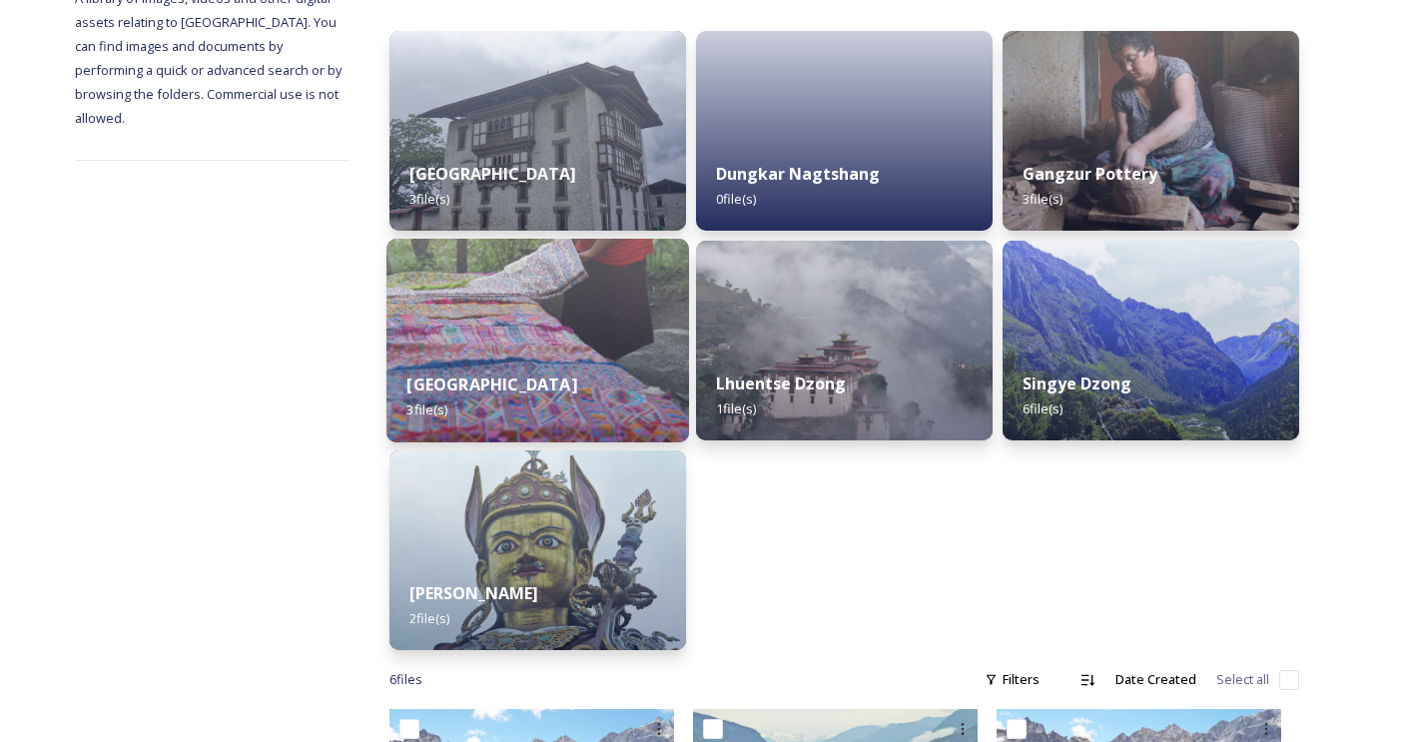
click at [599, 329] on img at bounding box center [537, 341] width 302 height 204
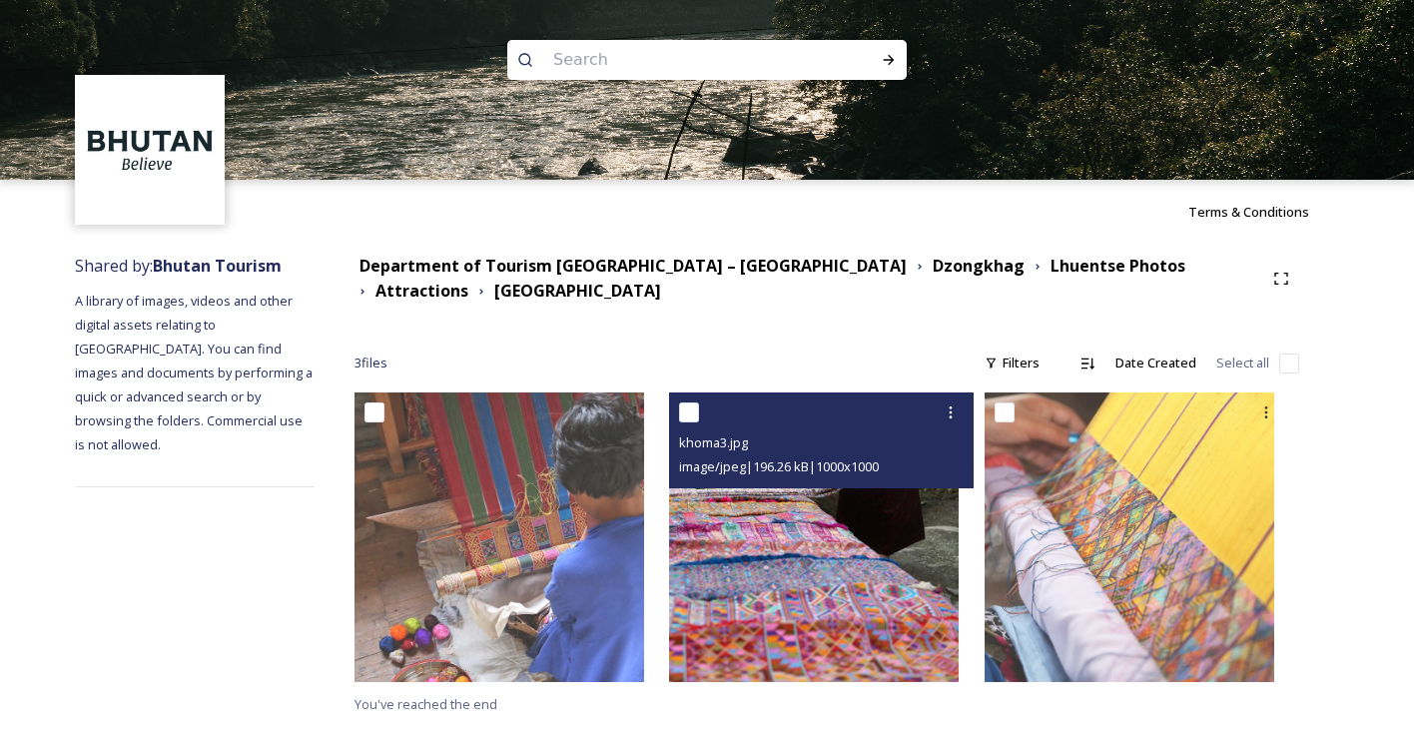
click at [823, 593] on img at bounding box center [814, 537] width 290 height 290
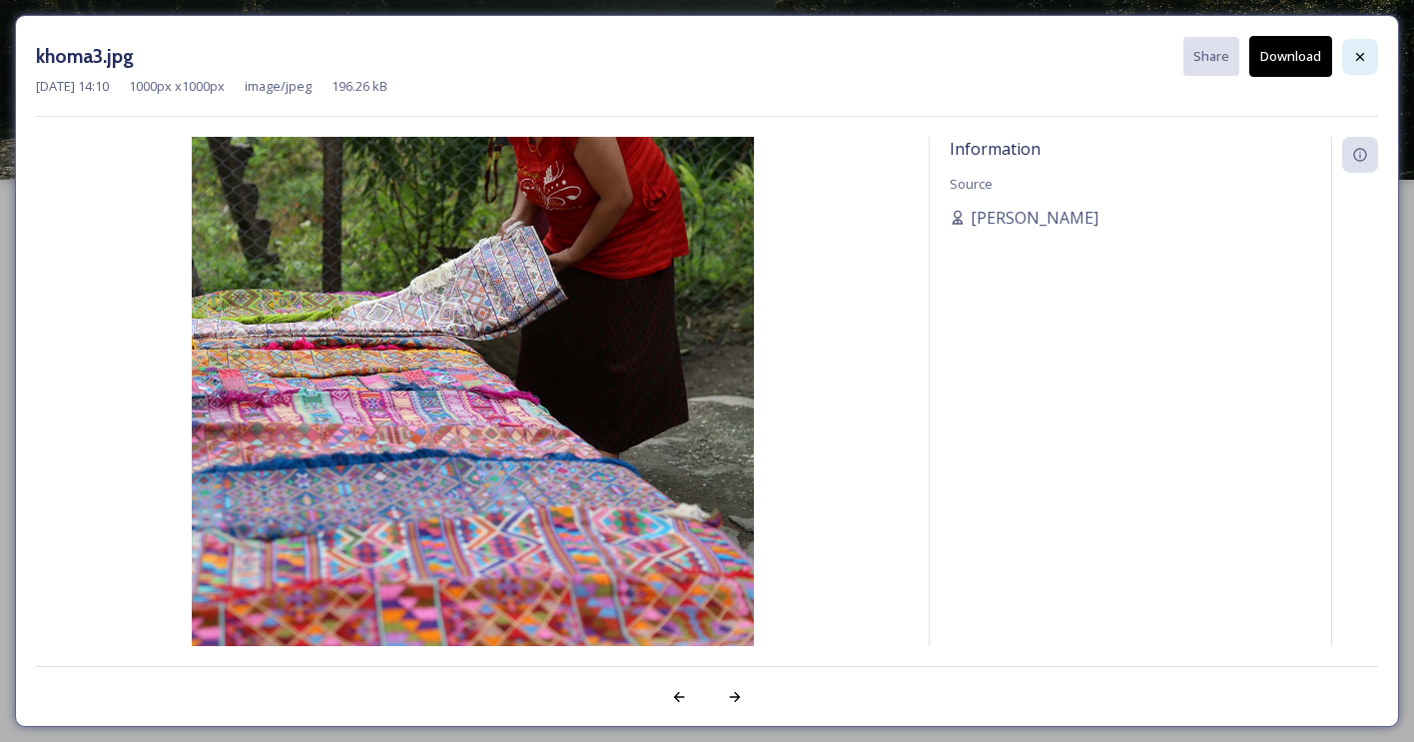
click at [1361, 62] on icon at bounding box center [1360, 57] width 16 height 16
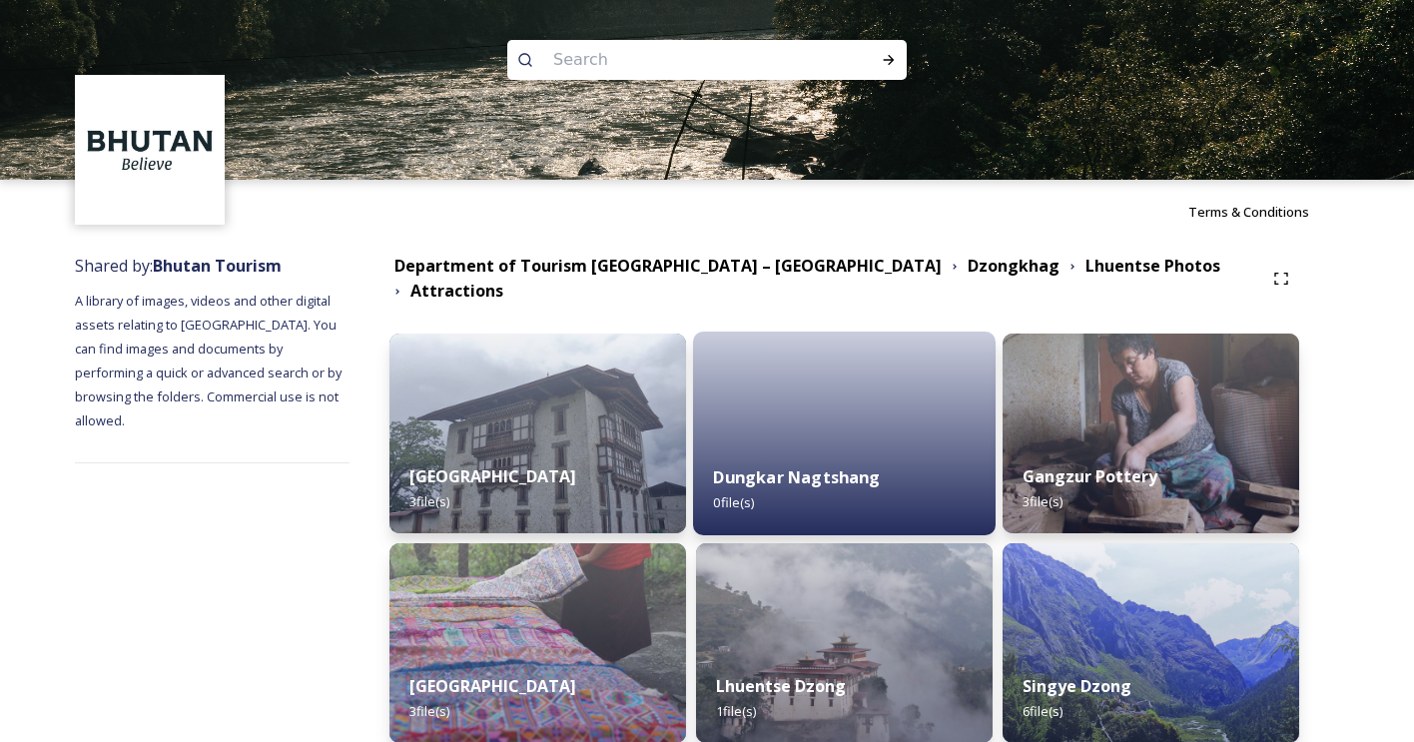
scroll to position [208, 0]
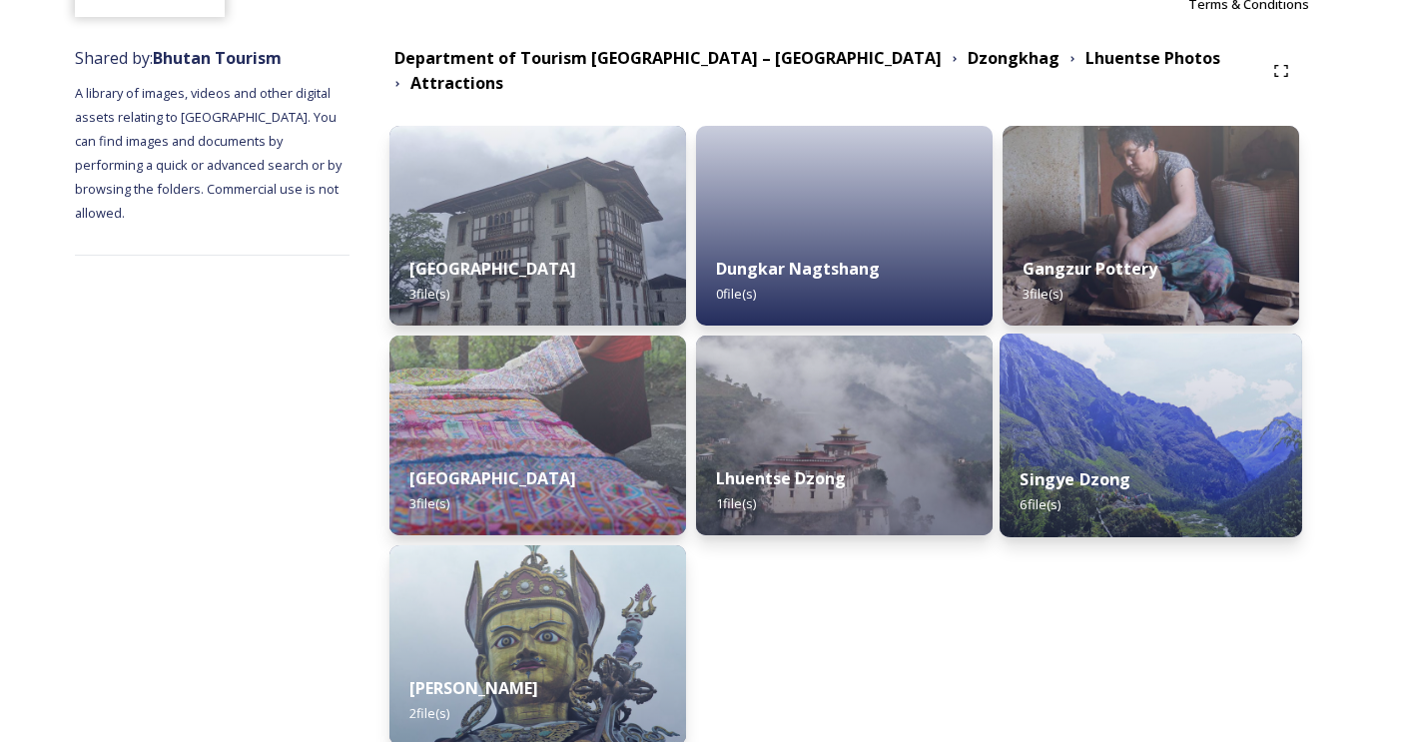
click at [1067, 433] on img at bounding box center [1150, 435] width 302 height 204
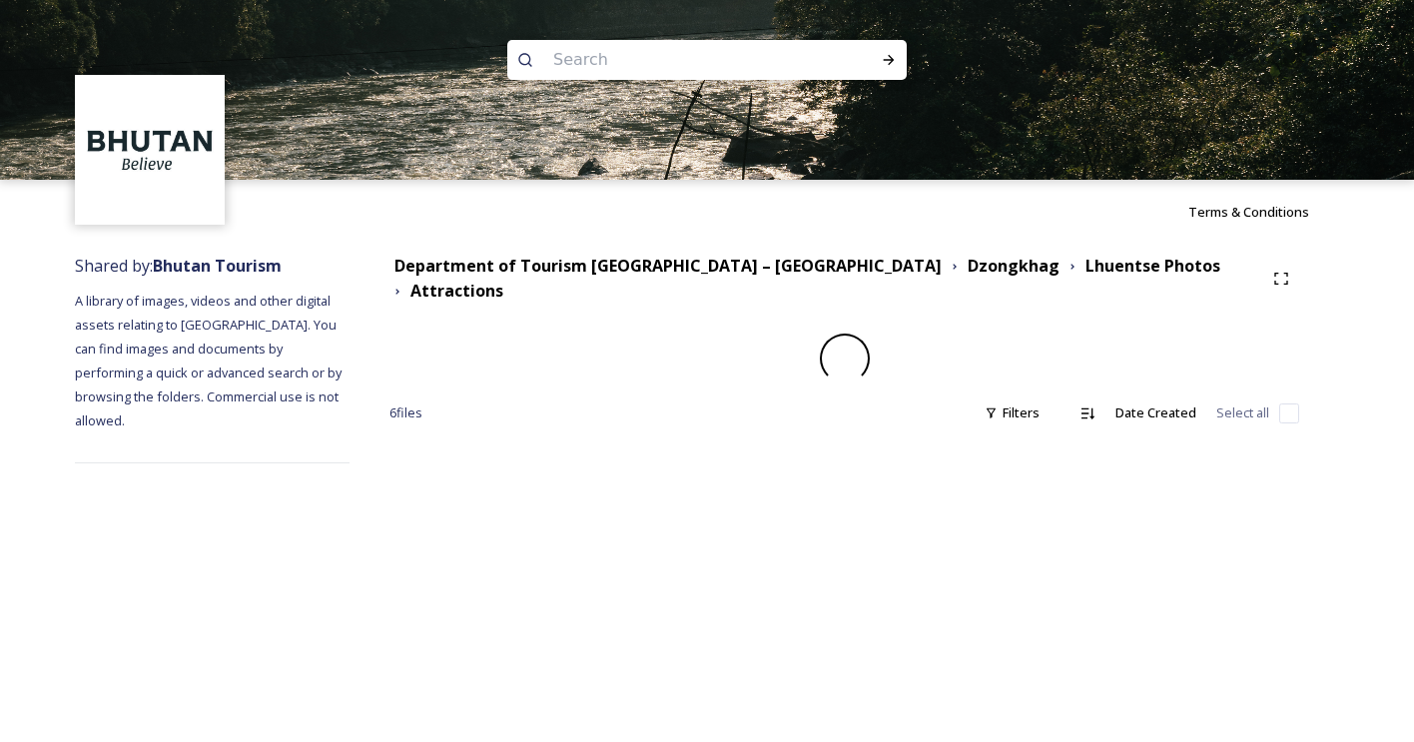
click at [1067, 433] on div "Department of Tourism [GEOGRAPHIC_DATA] – [GEOGRAPHIC_DATA] Dzongkhag Lhuentse …" at bounding box center [843, 359] width 989 height 230
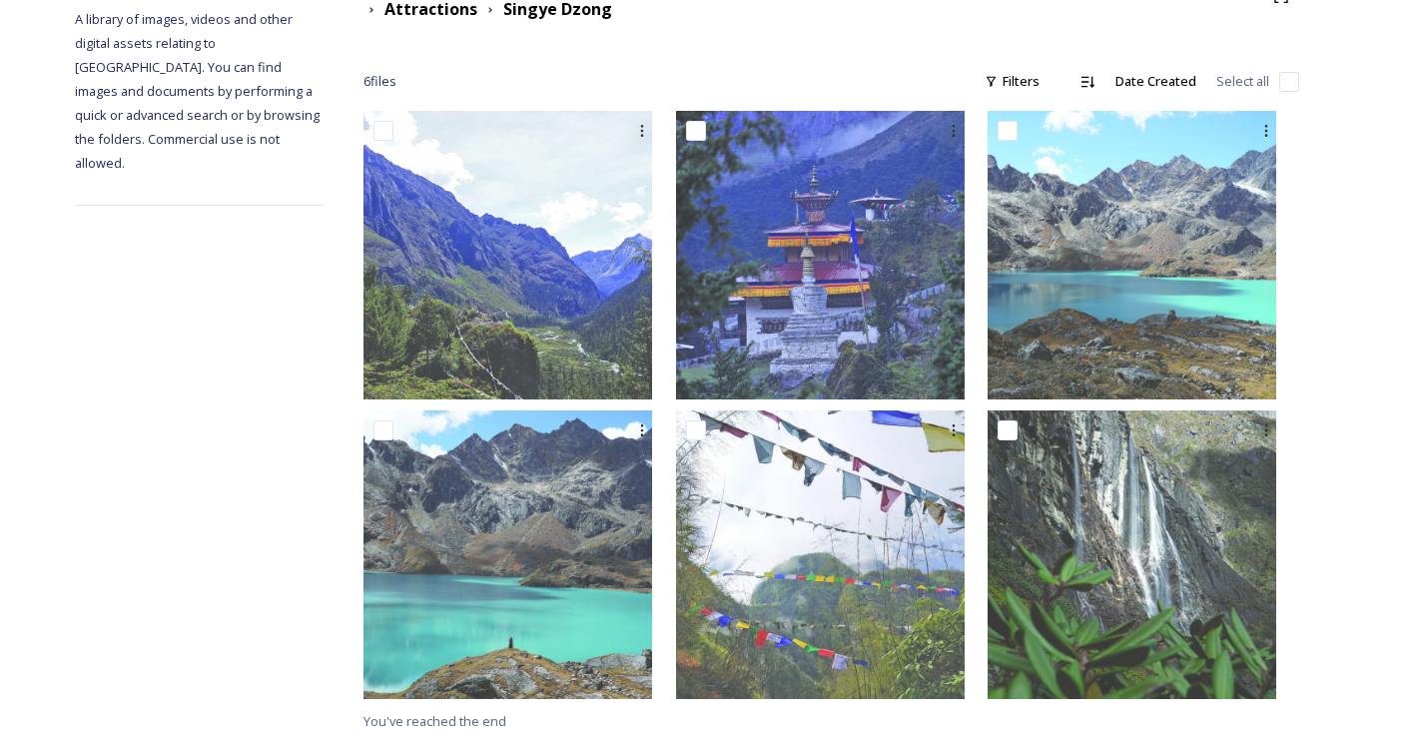
scroll to position [281, 0]
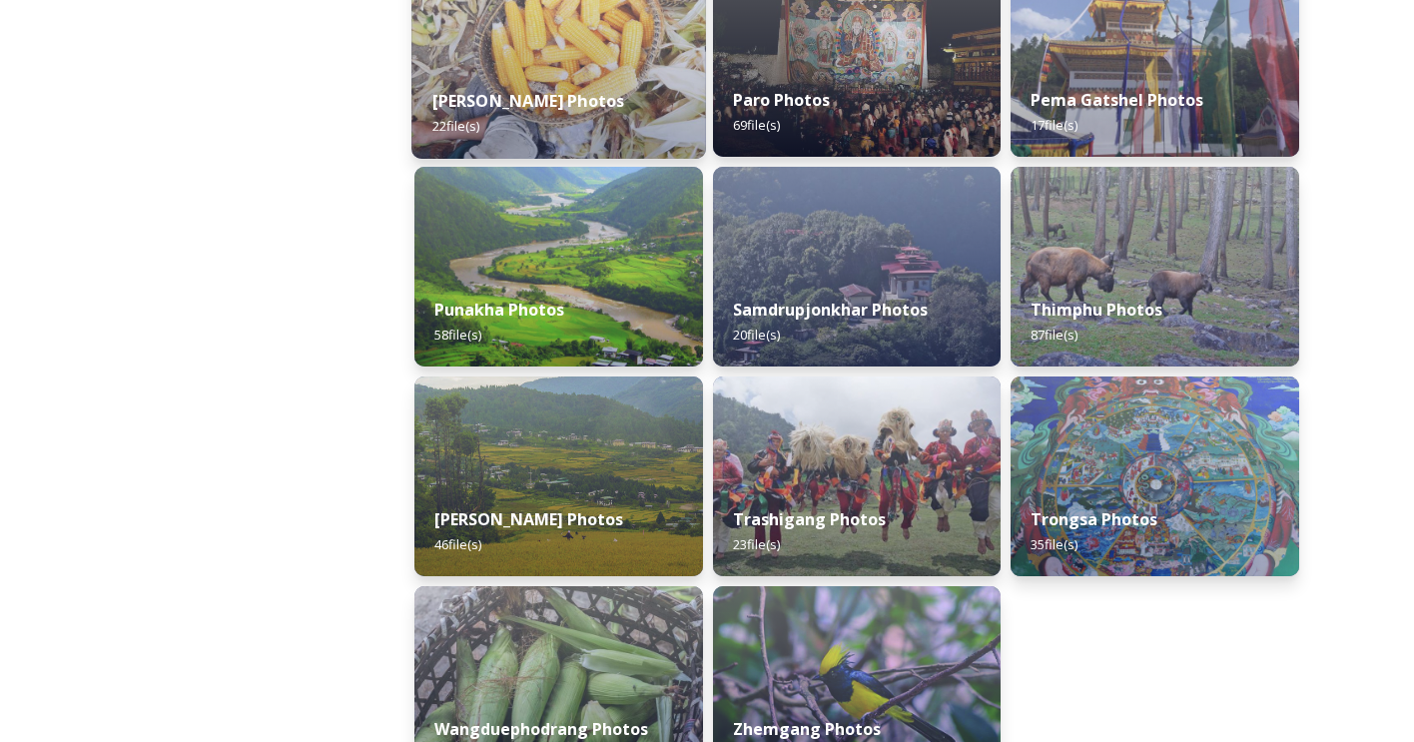
scroll to position [885, 0]
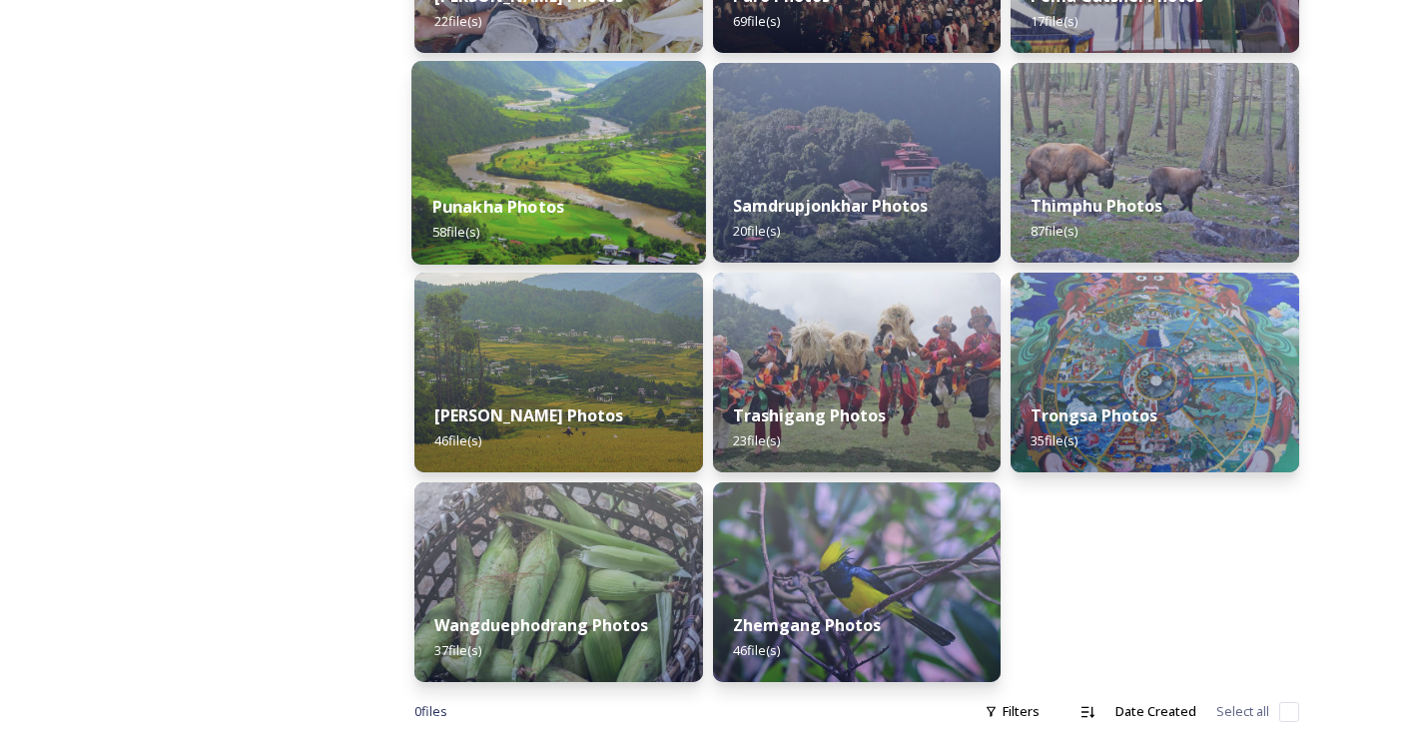
click at [592, 181] on div "Punakha Photos 58 file(s)" at bounding box center [557, 219] width 293 height 91
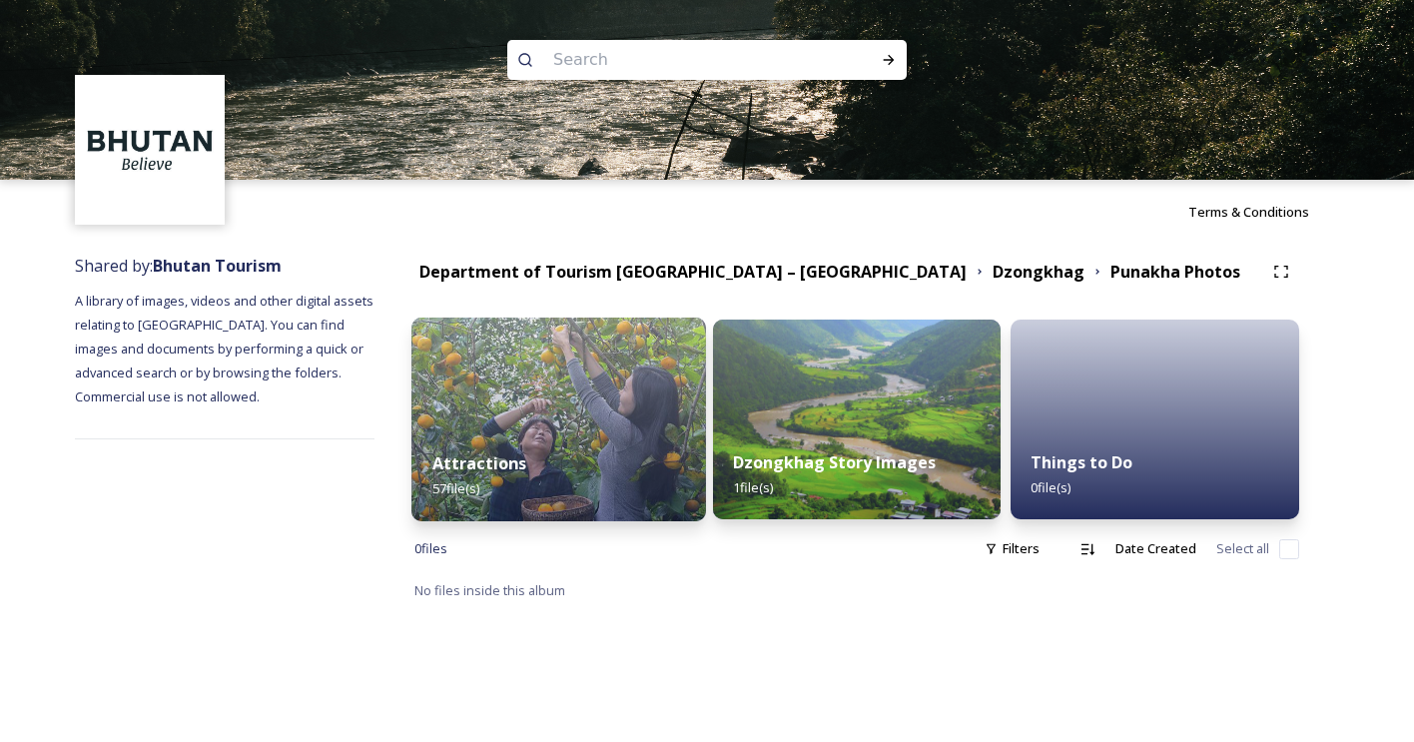
click at [606, 438] on div "Attractions 57 file(s)" at bounding box center [557, 475] width 293 height 91
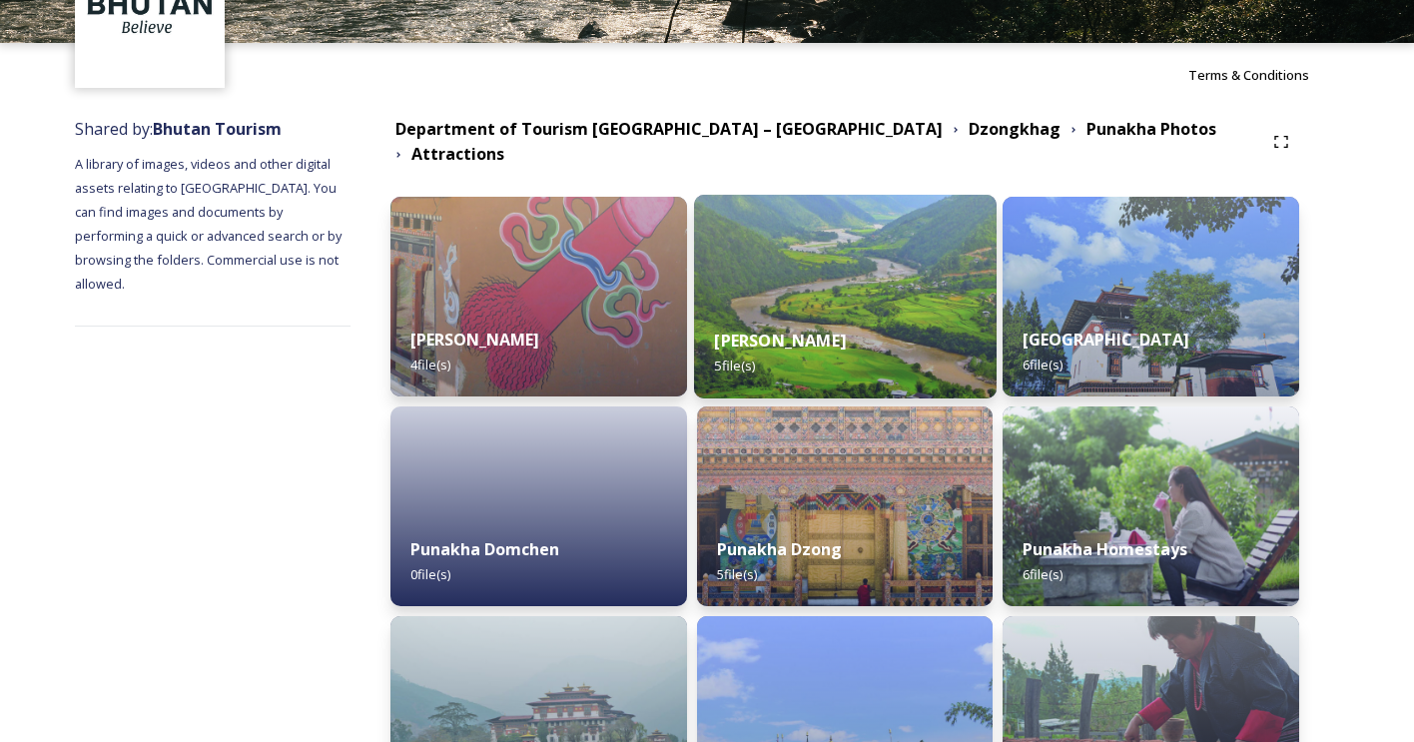
scroll to position [143, 0]
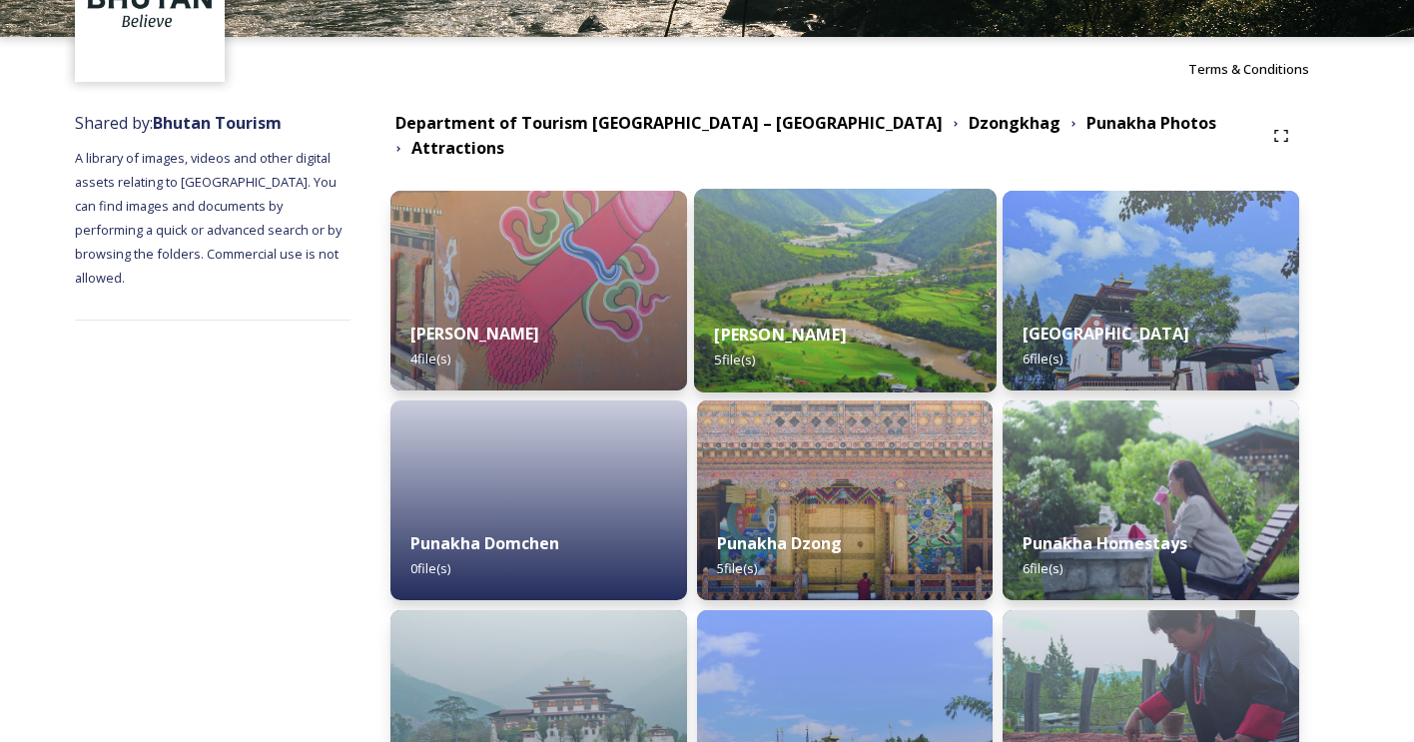
click at [828, 323] on strong "[PERSON_NAME]" at bounding box center [780, 334] width 132 height 22
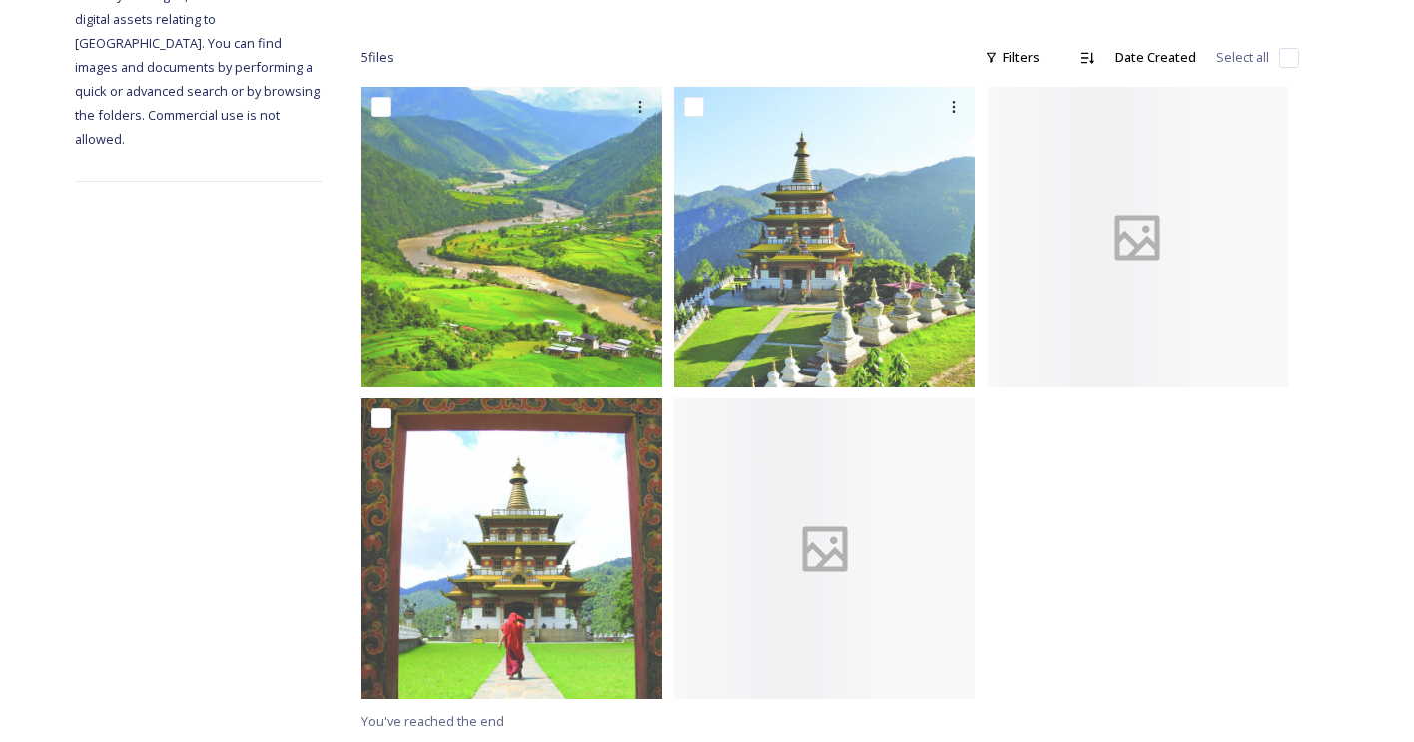
scroll to position [304, 0]
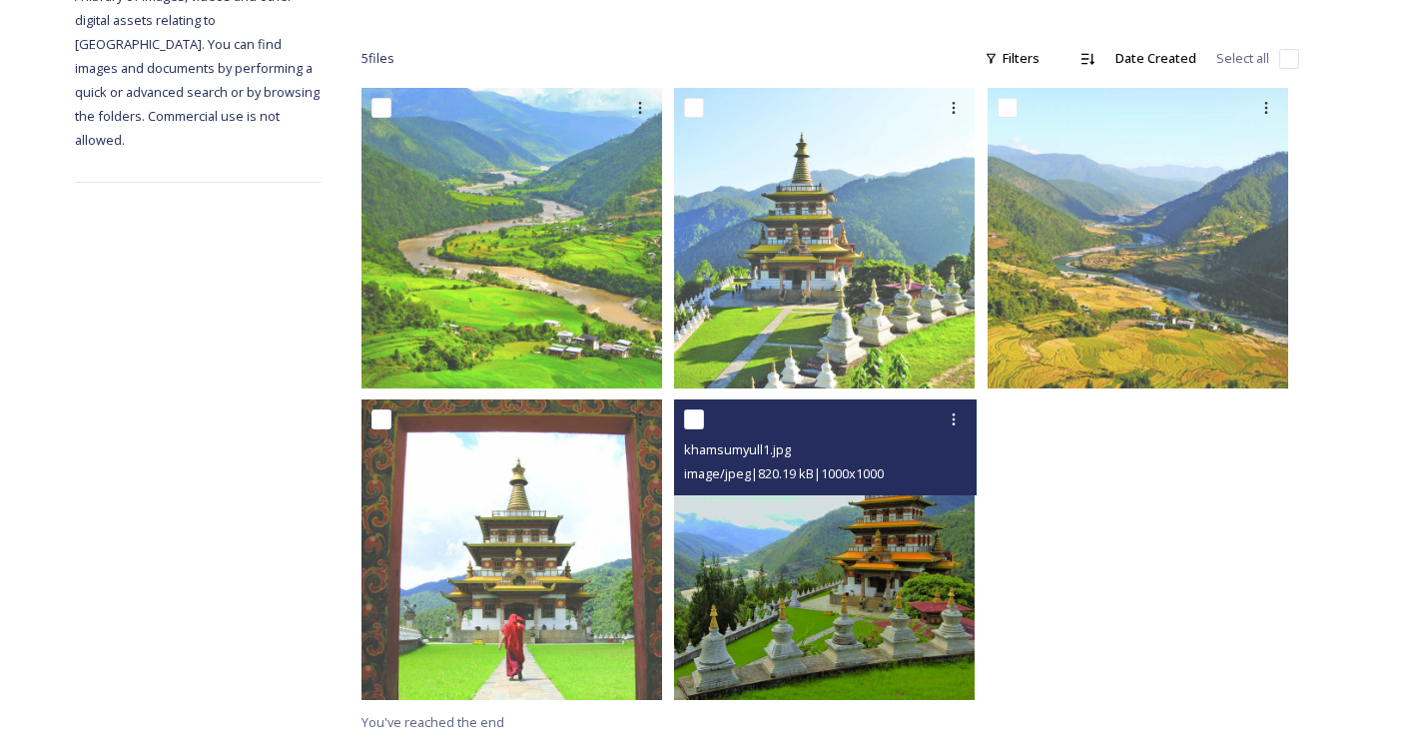
click at [866, 600] on img at bounding box center [824, 549] width 300 height 300
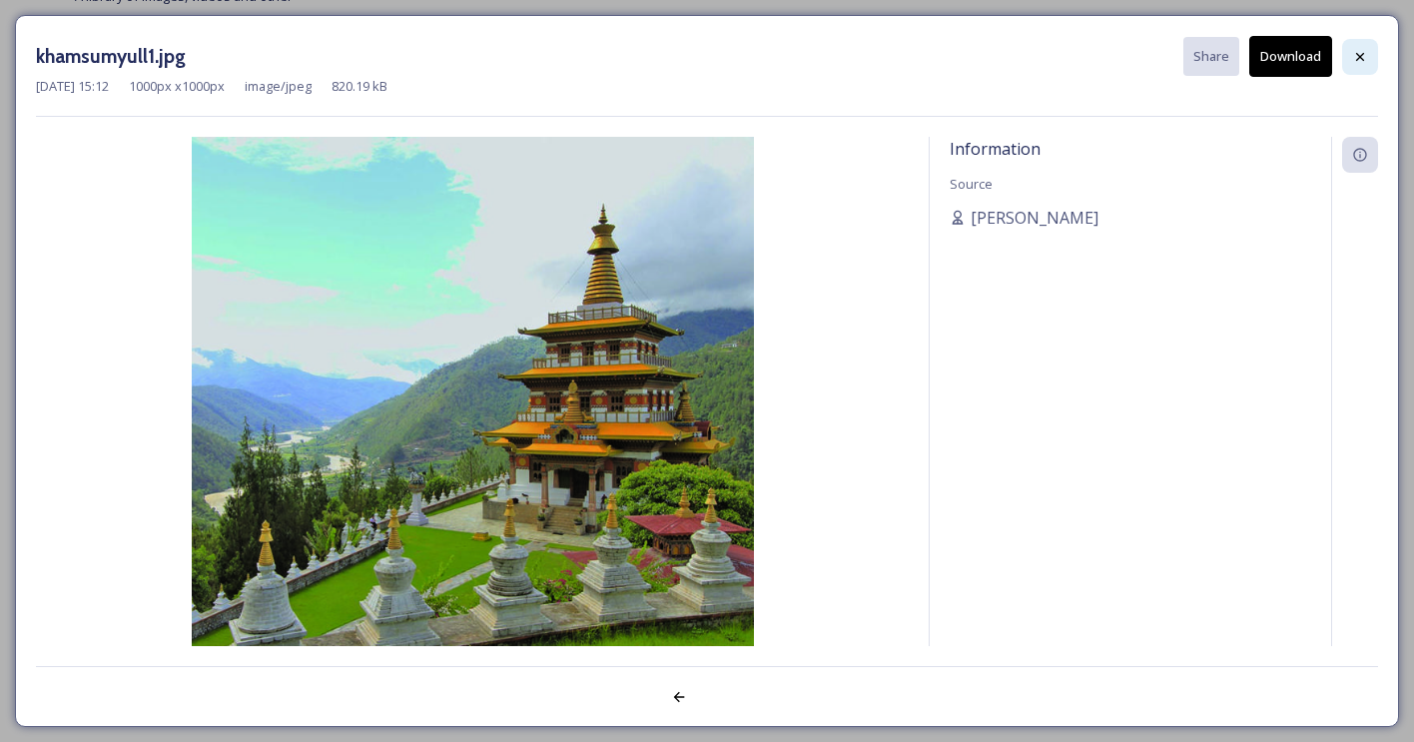
click at [1357, 63] on icon at bounding box center [1360, 57] width 16 height 16
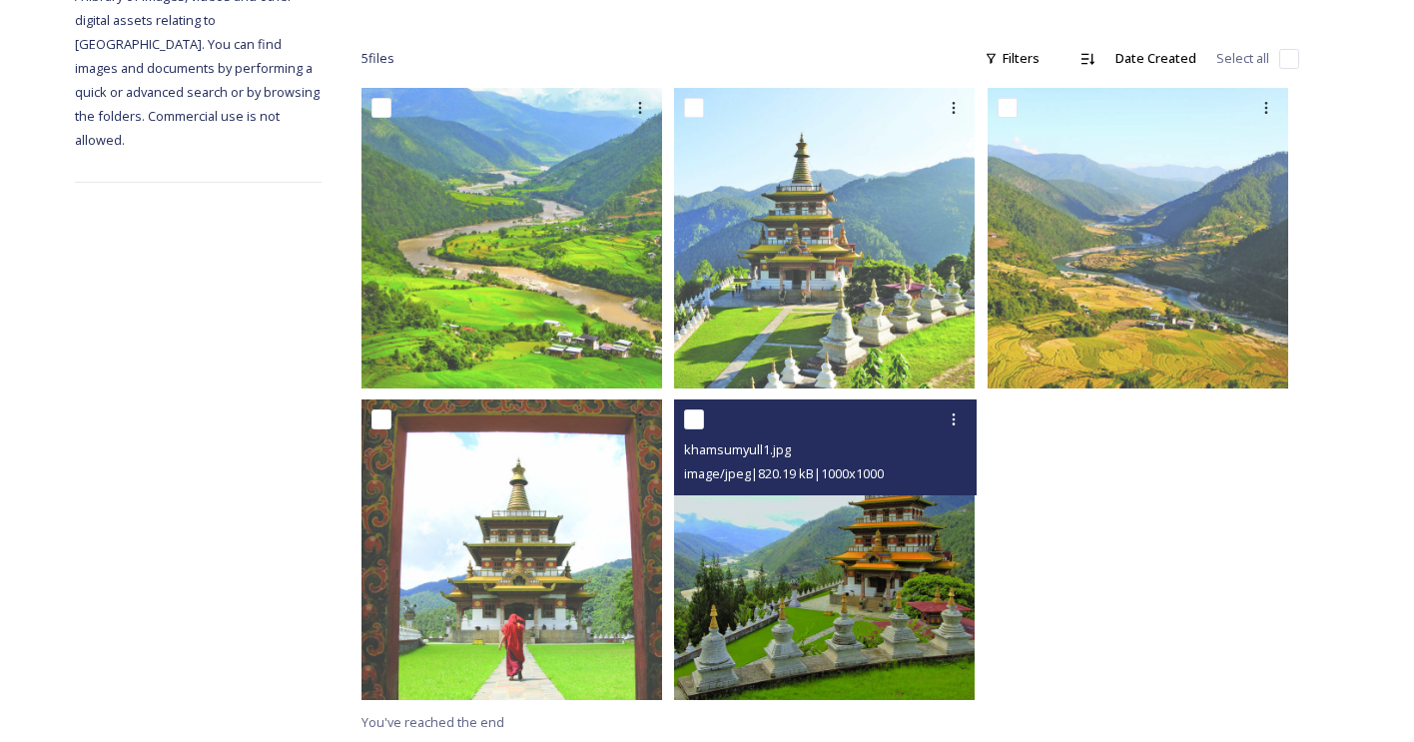
click at [749, 528] on img at bounding box center [824, 549] width 300 height 300
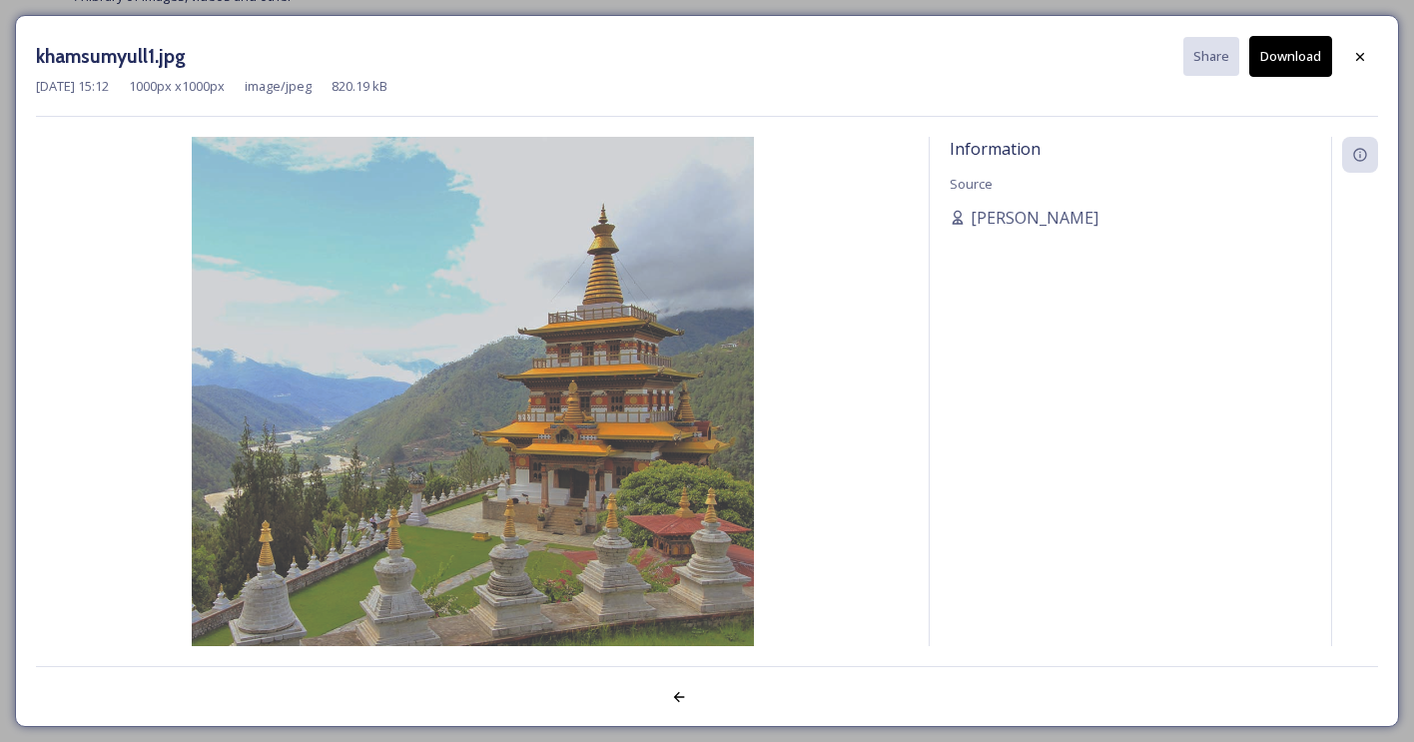
scroll to position [303, 0]
click at [1368, 53] on div at bounding box center [1360, 57] width 36 height 36
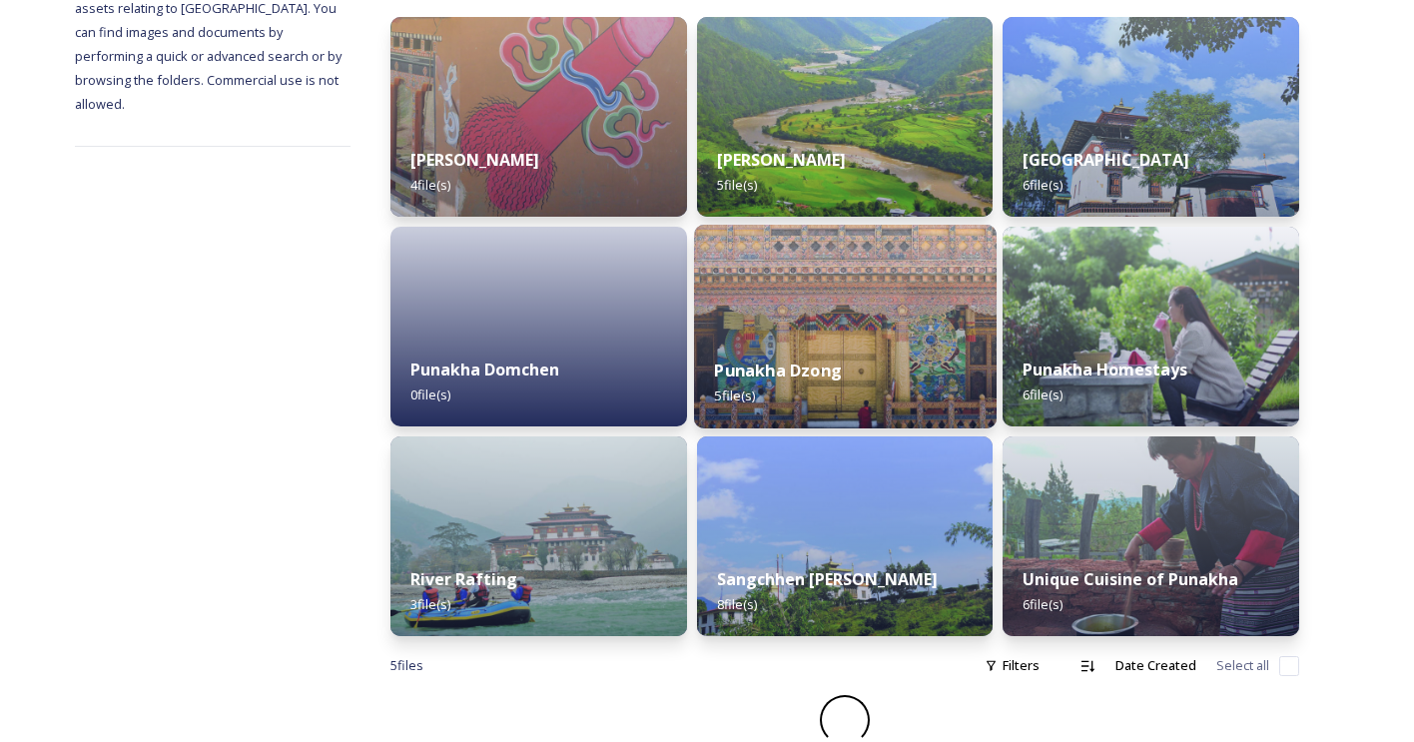
scroll to position [315, 0]
click at [841, 366] on strong "Punakha Dzong" at bounding box center [777, 371] width 127 height 22
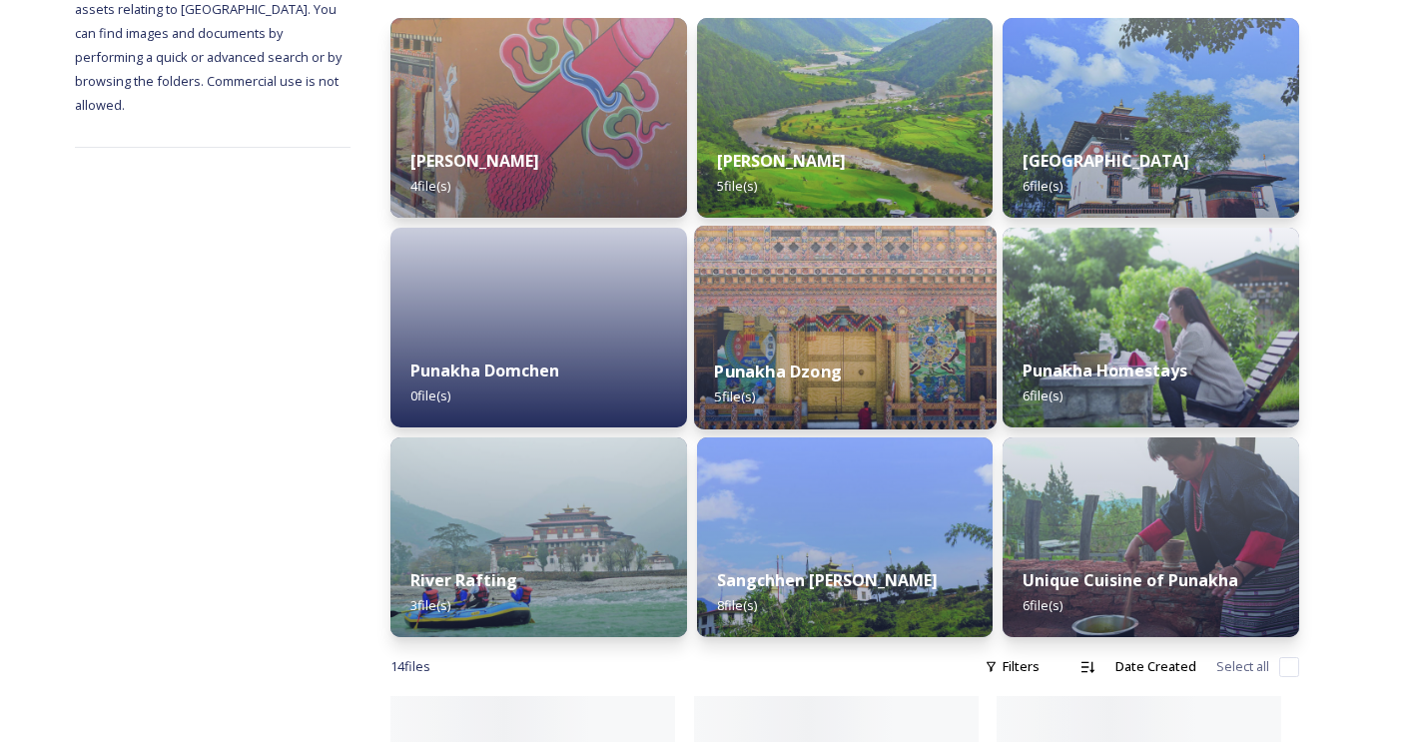
click at [864, 365] on div "Punakha Dzong 5 file(s)" at bounding box center [844, 383] width 301 height 91
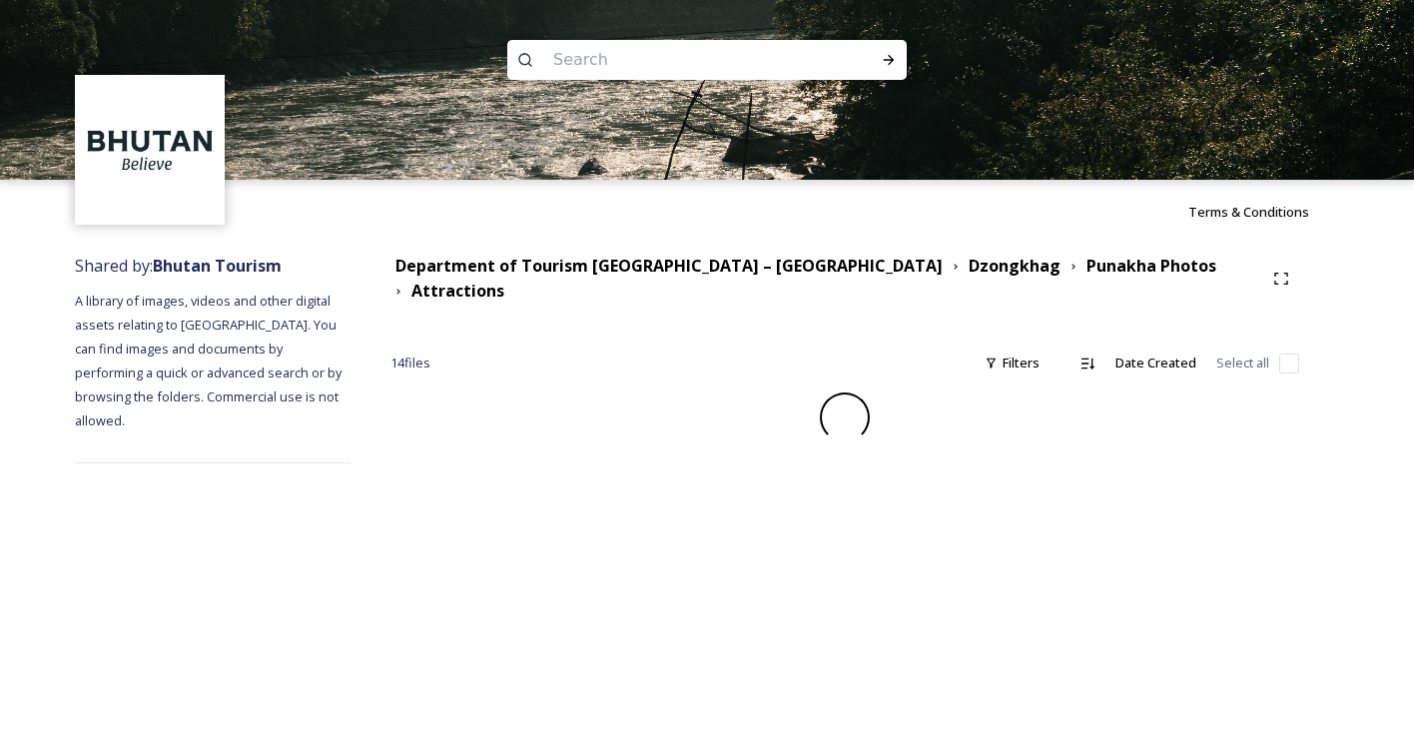
click at [869, 361] on div "14 file s Filters Date Created Select all" at bounding box center [844, 362] width 908 height 39
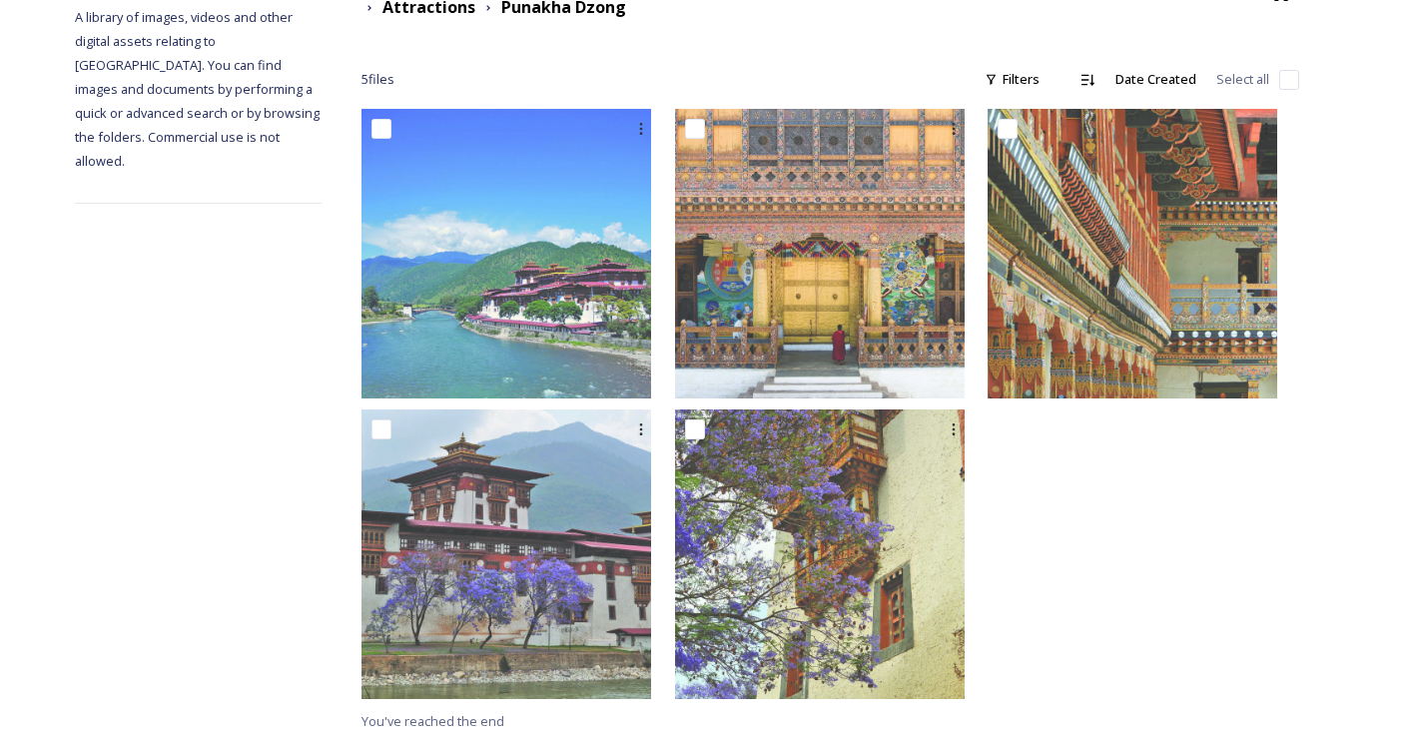
scroll to position [283, 0]
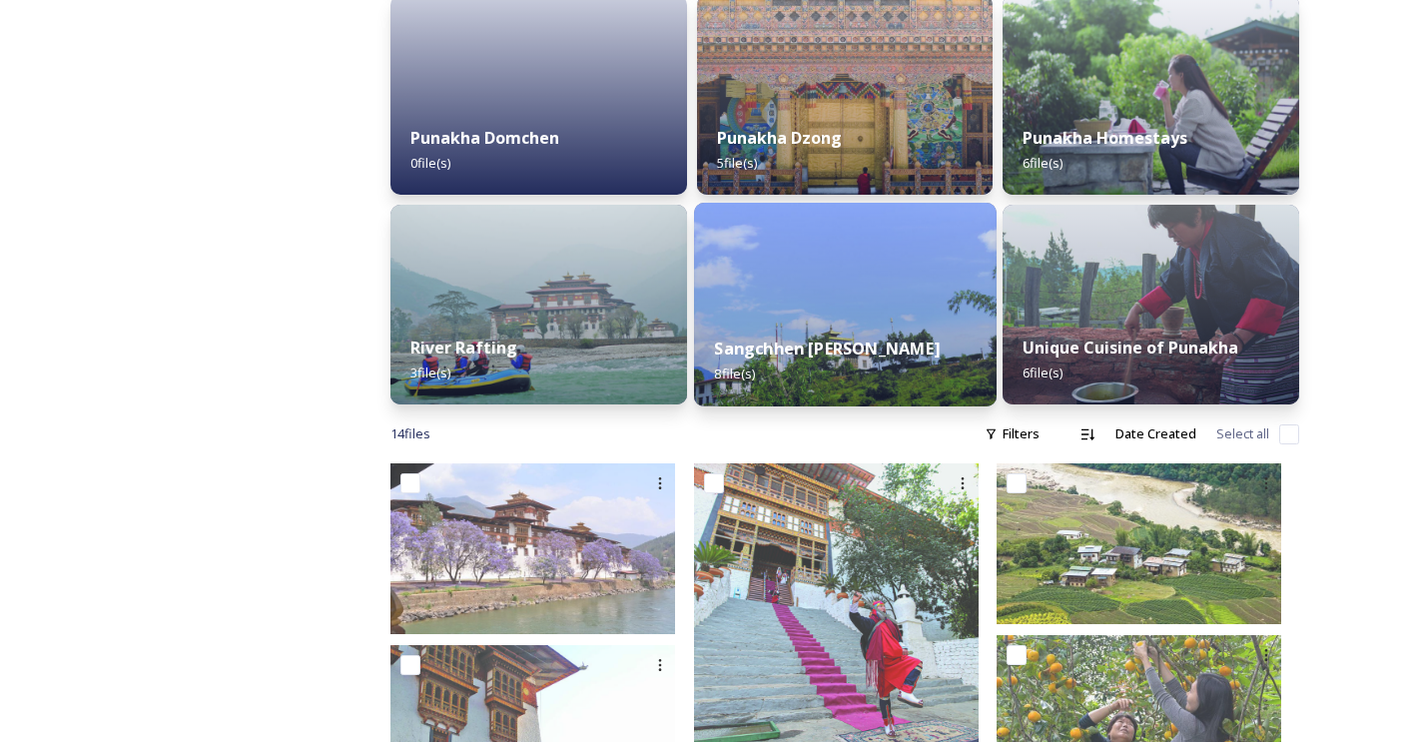
scroll to position [697, 0]
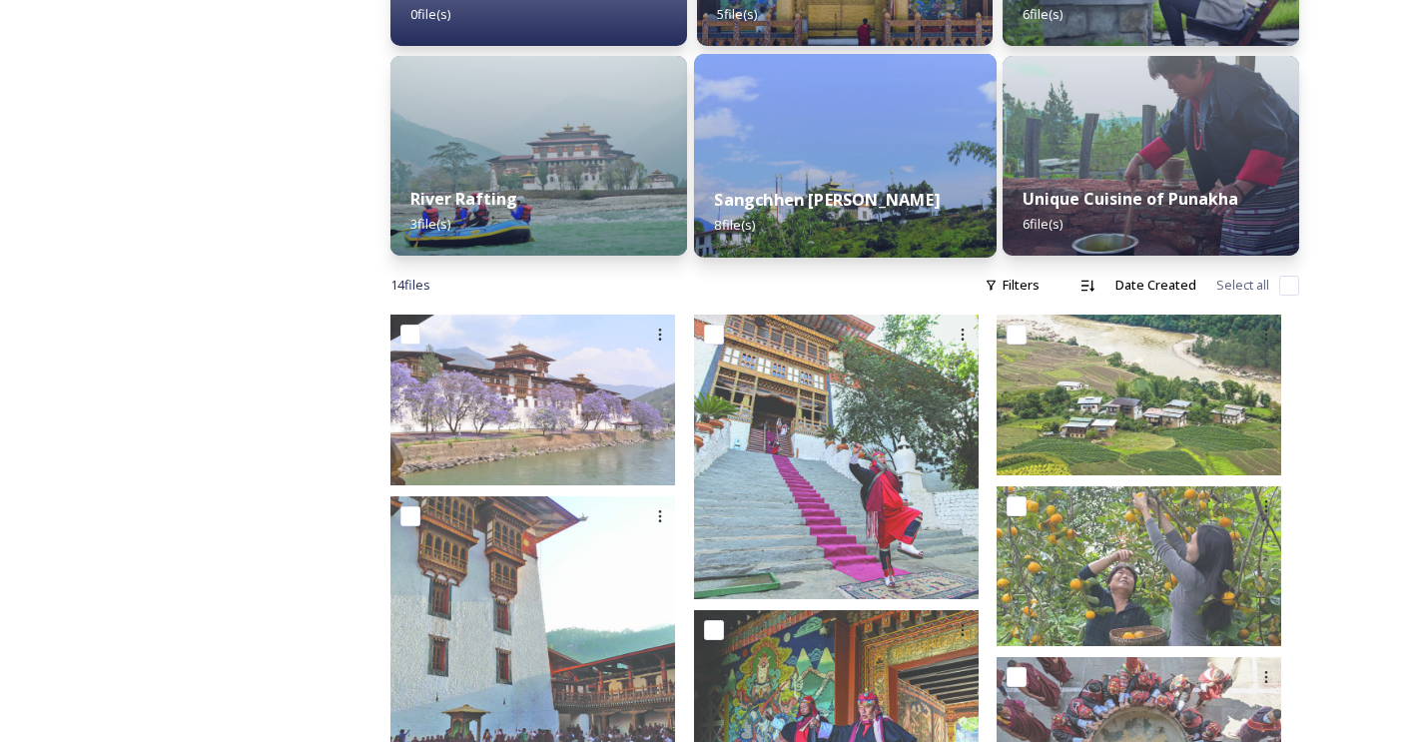
click at [868, 193] on div "Sangchhen [PERSON_NAME] [PERSON_NAME] 8 file(s)" at bounding box center [844, 212] width 301 height 91
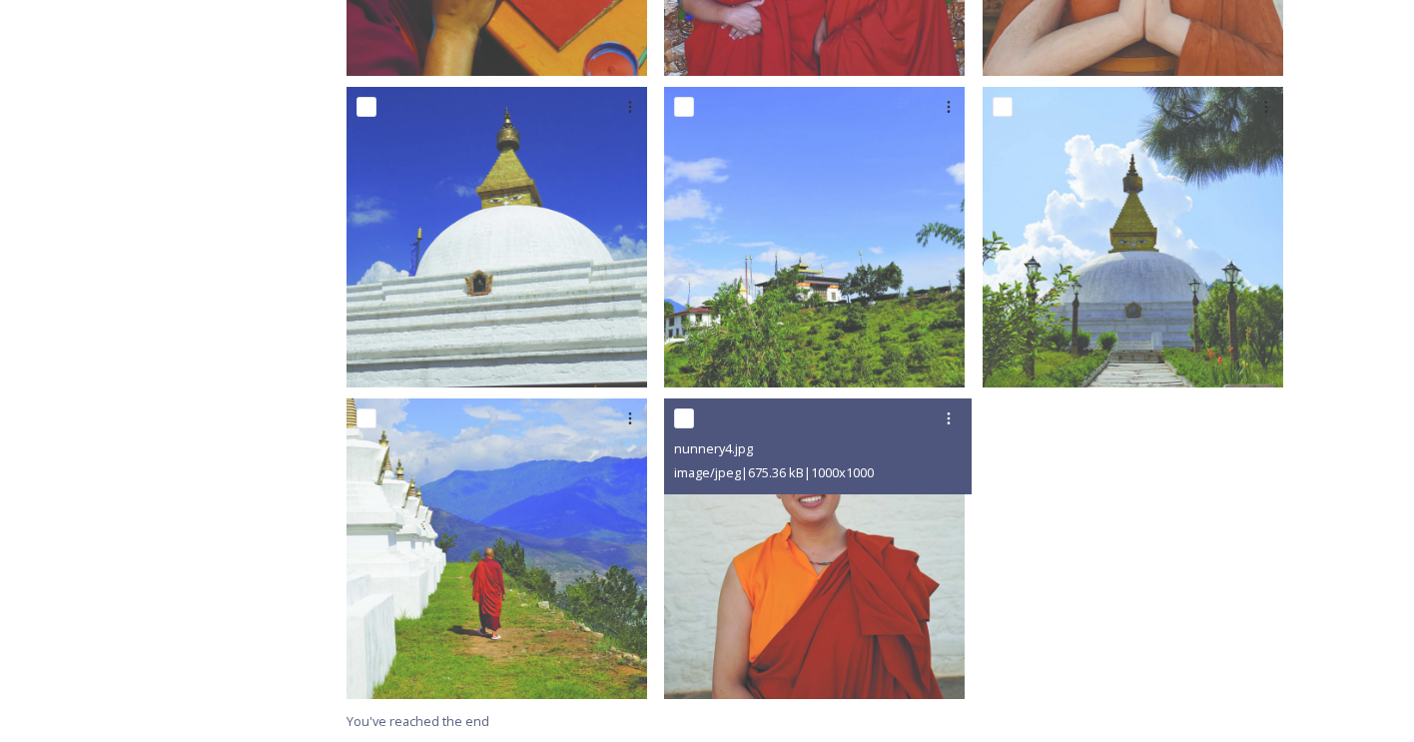
scroll to position [616, 0]
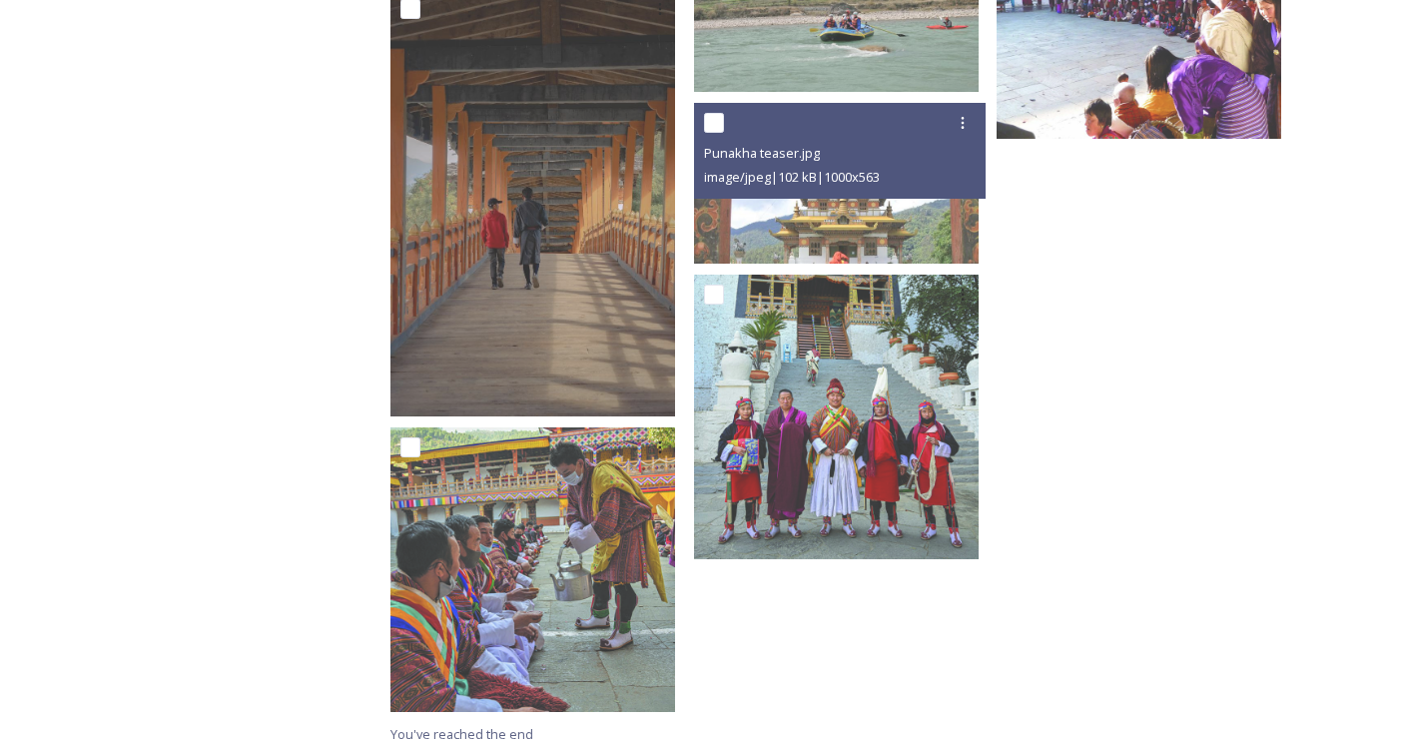
scroll to position [1680, 0]
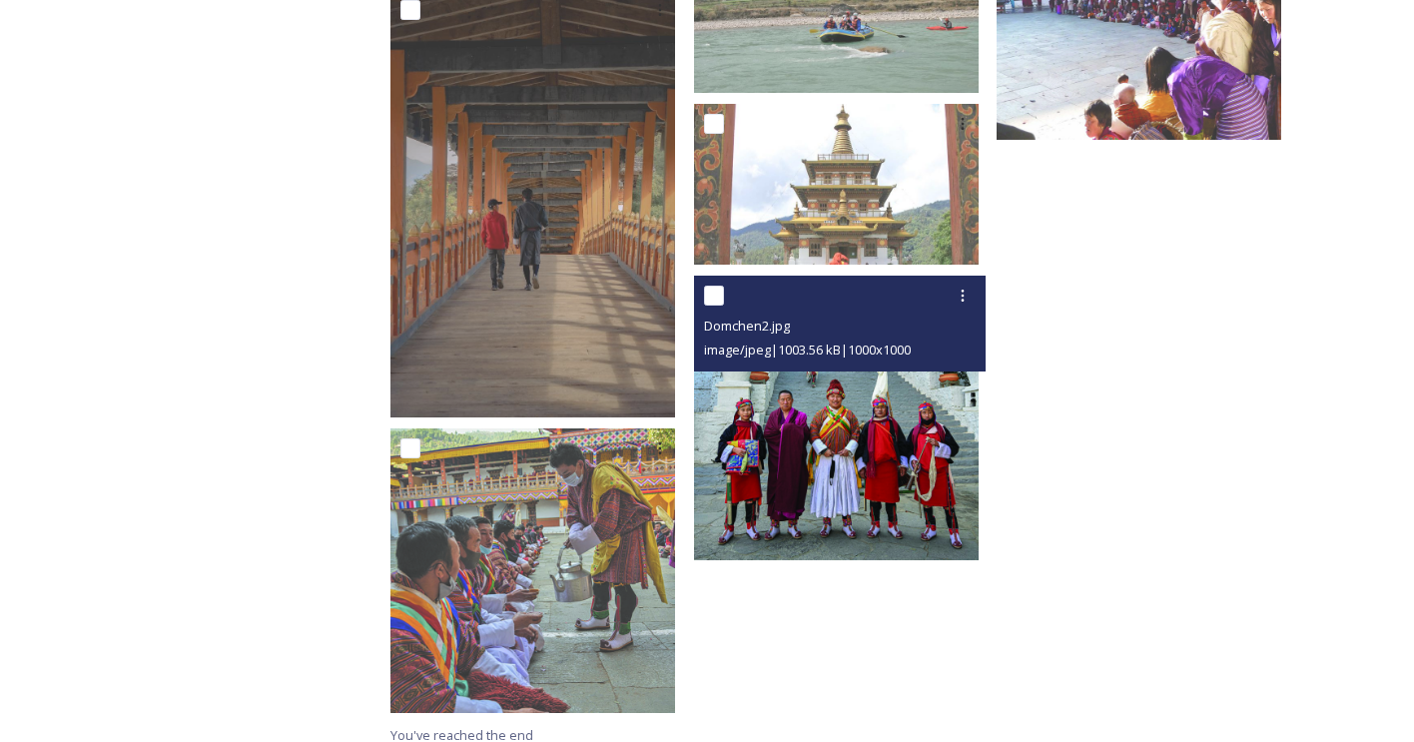
click at [783, 413] on img at bounding box center [836, 418] width 285 height 285
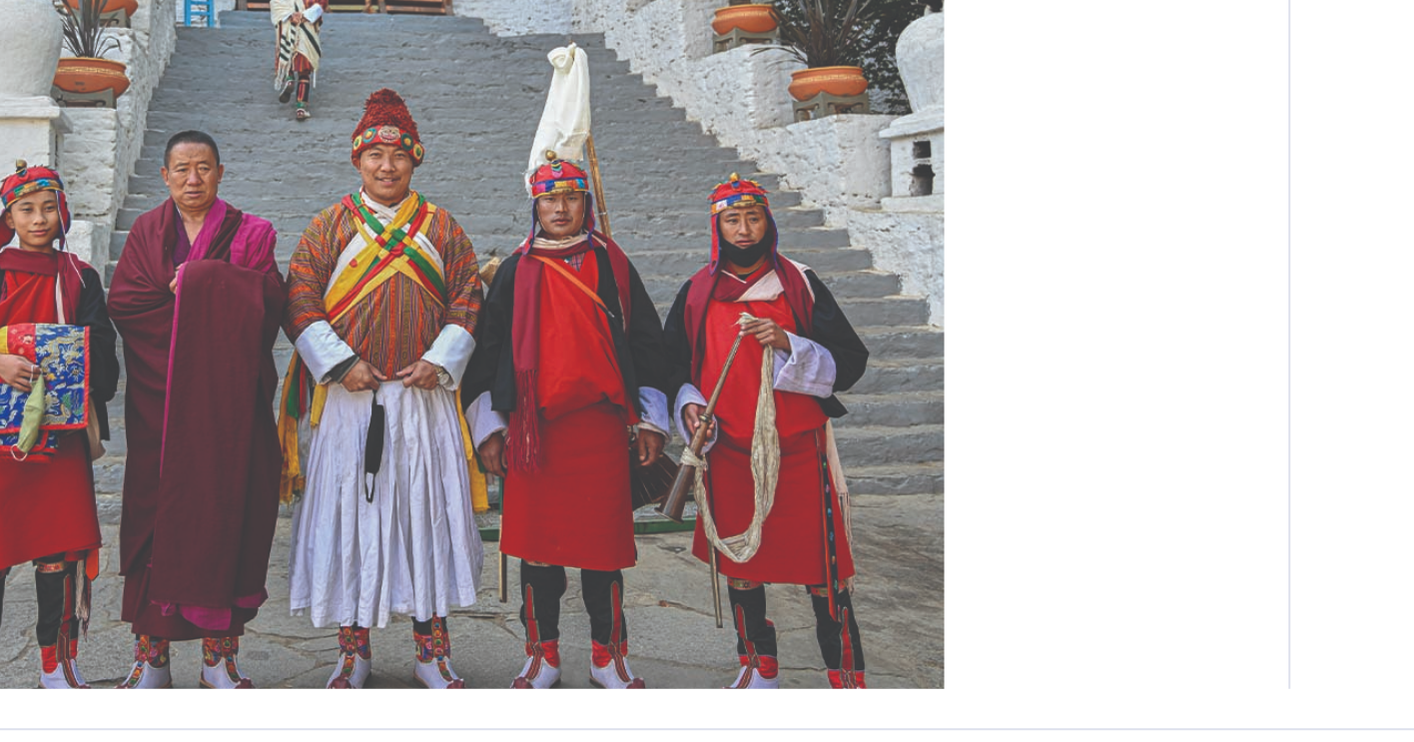
scroll to position [1679, 0]
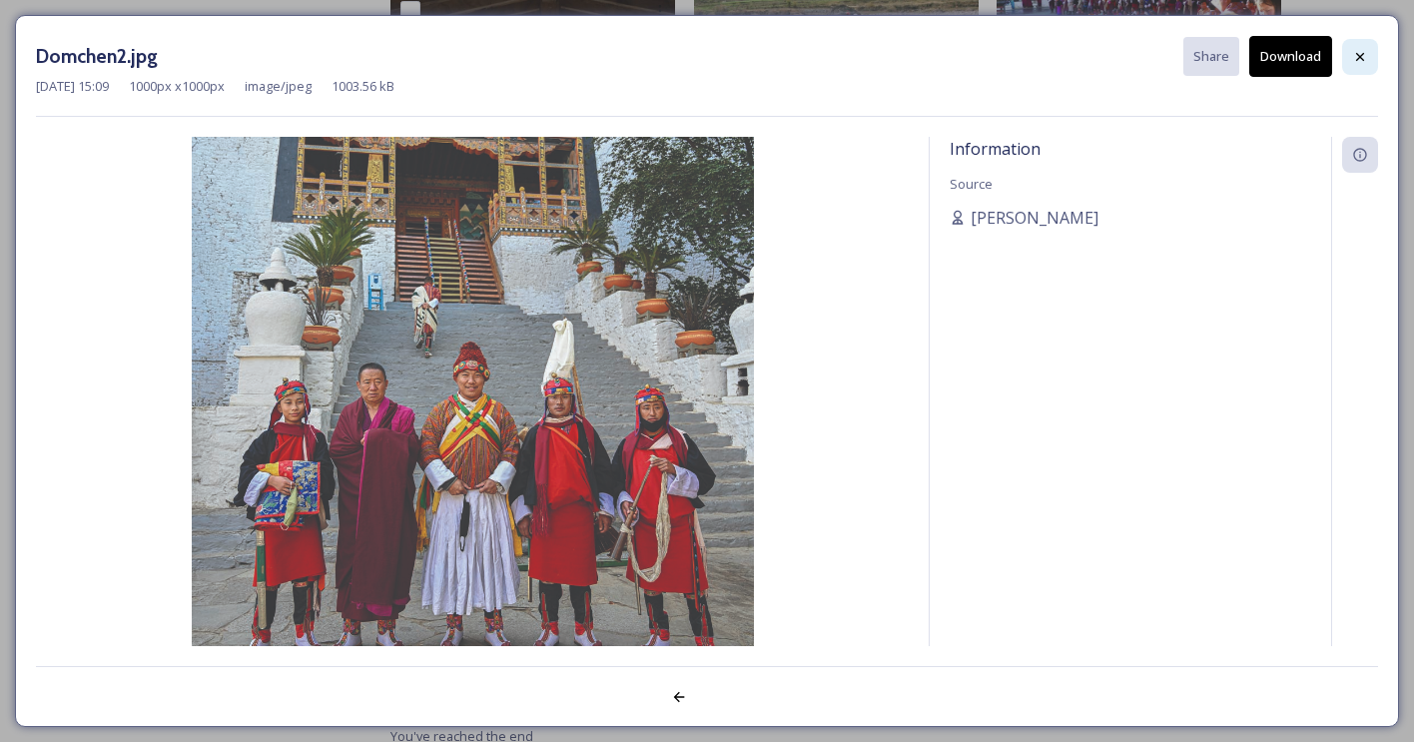
click at [1353, 53] on icon at bounding box center [1360, 57] width 16 height 16
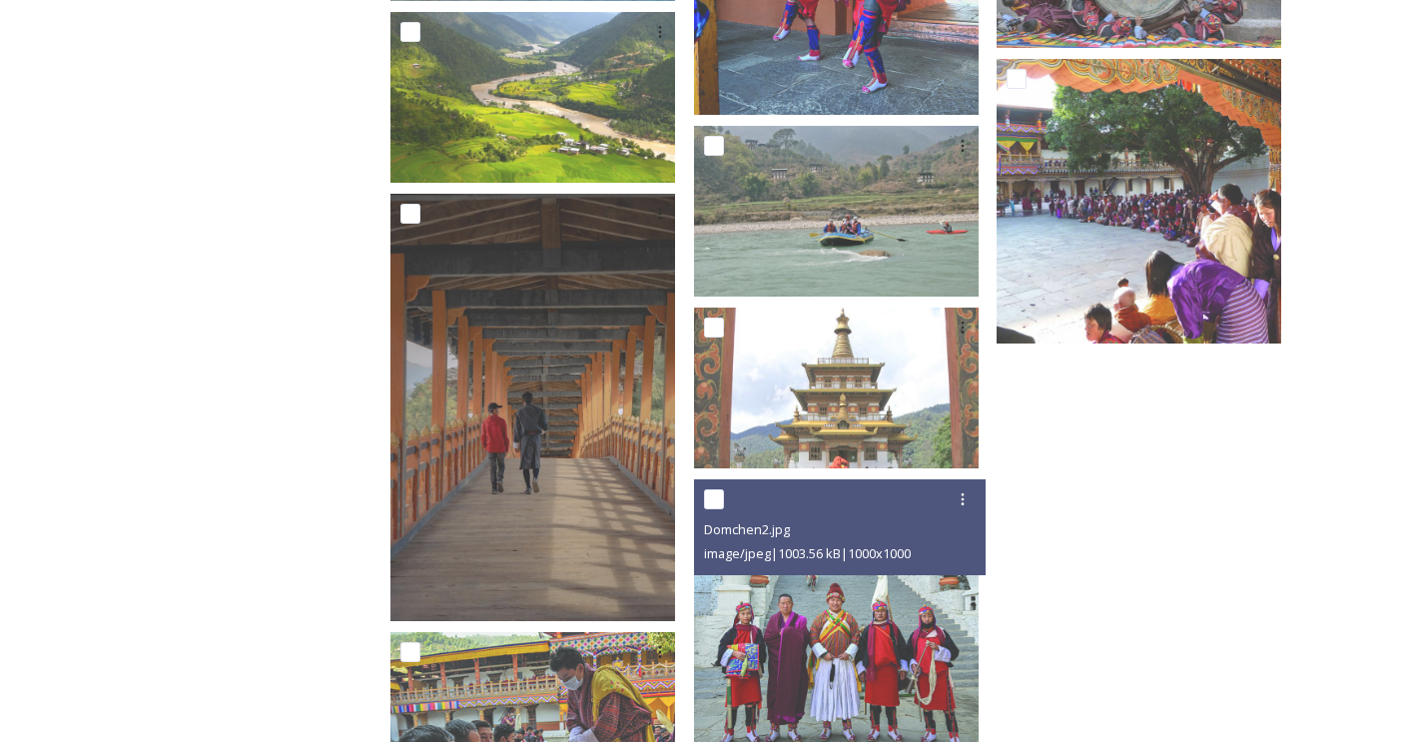
scroll to position [1358, 0]
